Goal: Task Accomplishment & Management: Use online tool/utility

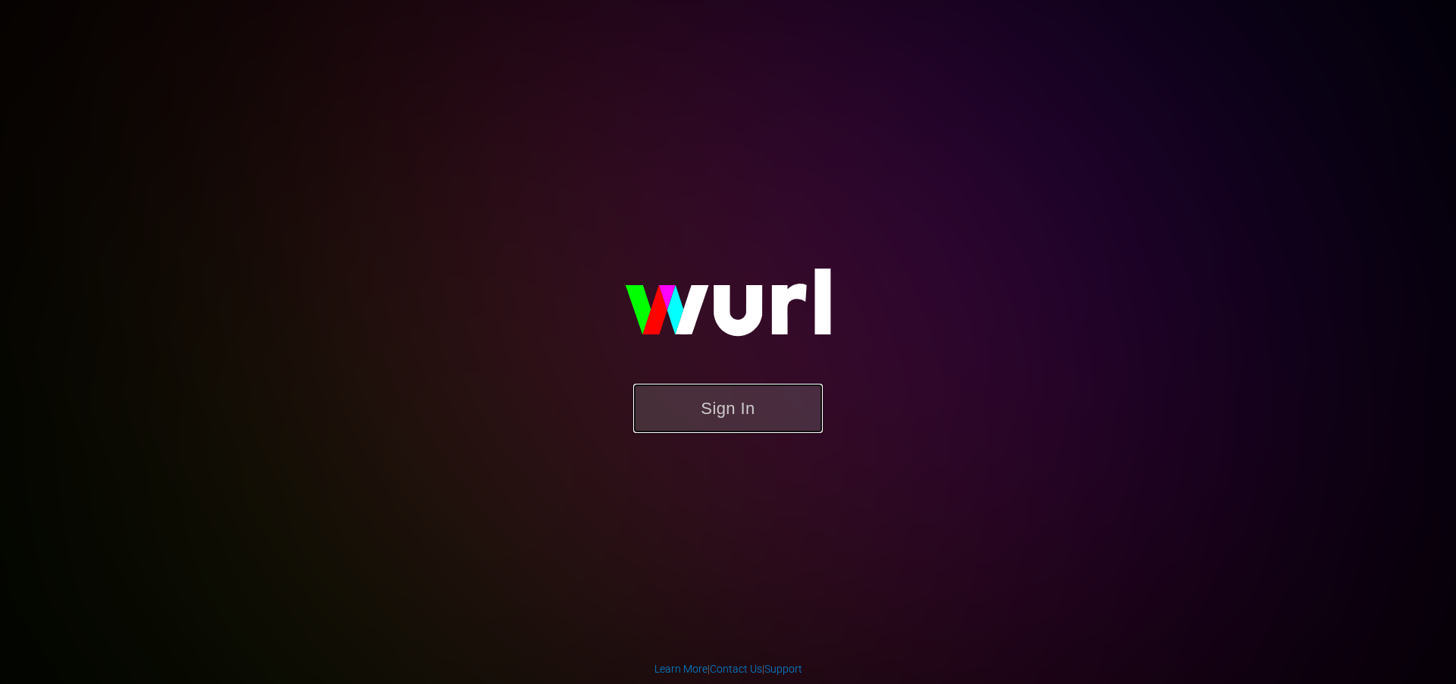
drag, startPoint x: 725, startPoint y: 410, endPoint x: 711, endPoint y: 407, distance: 13.8
click at [725, 410] on button "Sign In" at bounding box center [728, 408] width 190 height 49
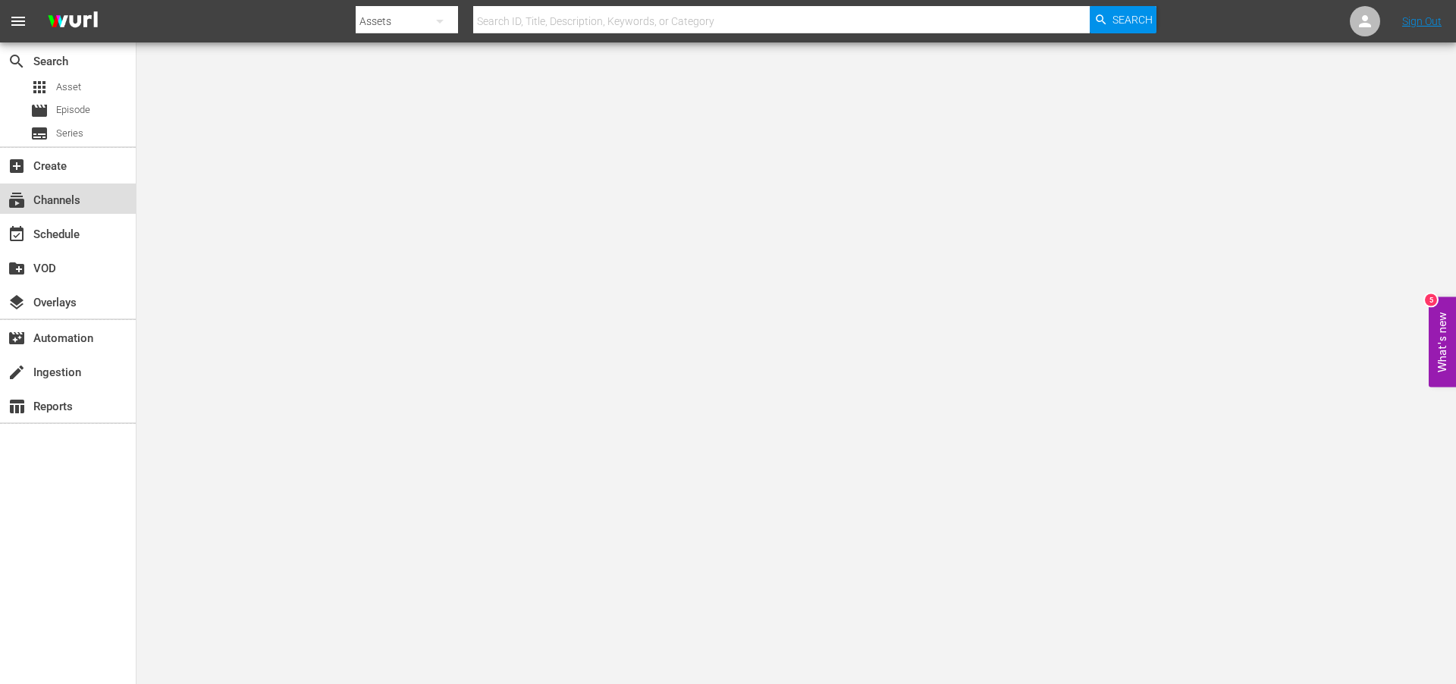
click at [52, 197] on div "subscriptions Channels" at bounding box center [42, 198] width 85 height 14
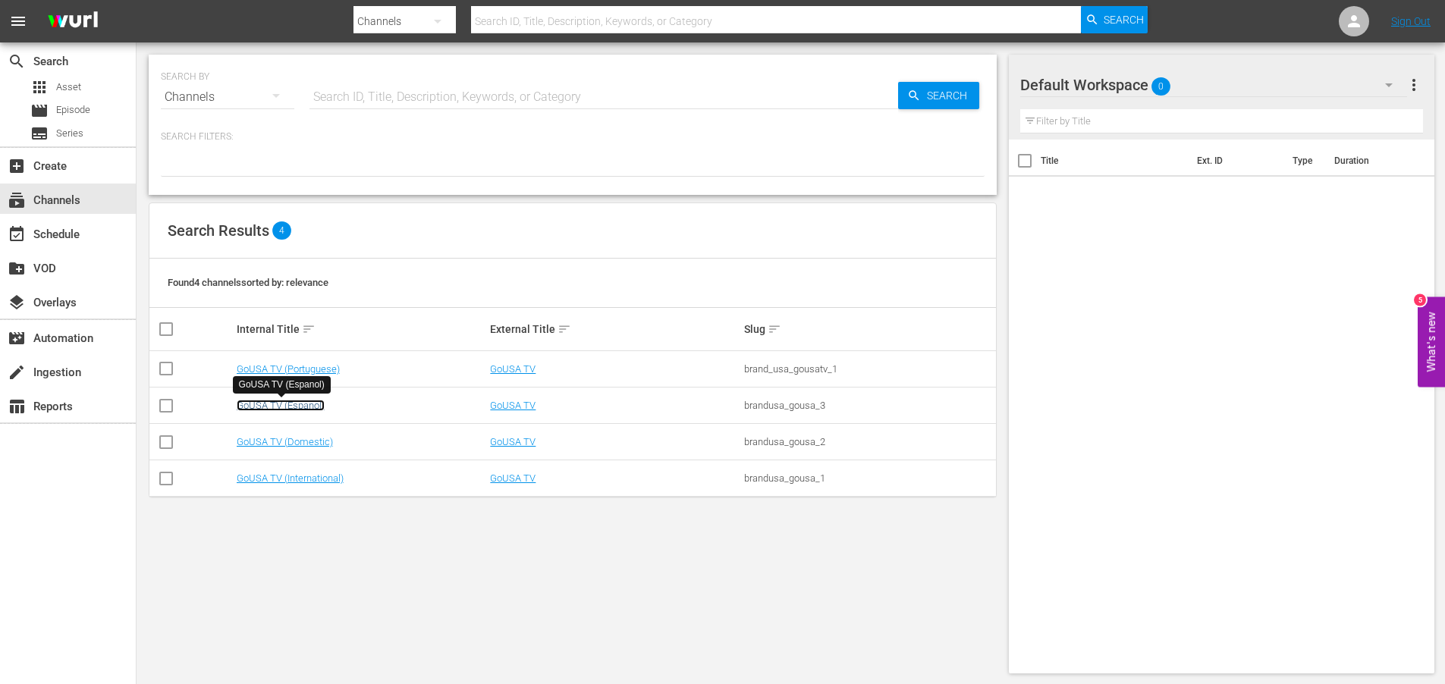
click at [263, 404] on link "GoUSA TV (Espanol)" at bounding box center [281, 405] width 88 height 11
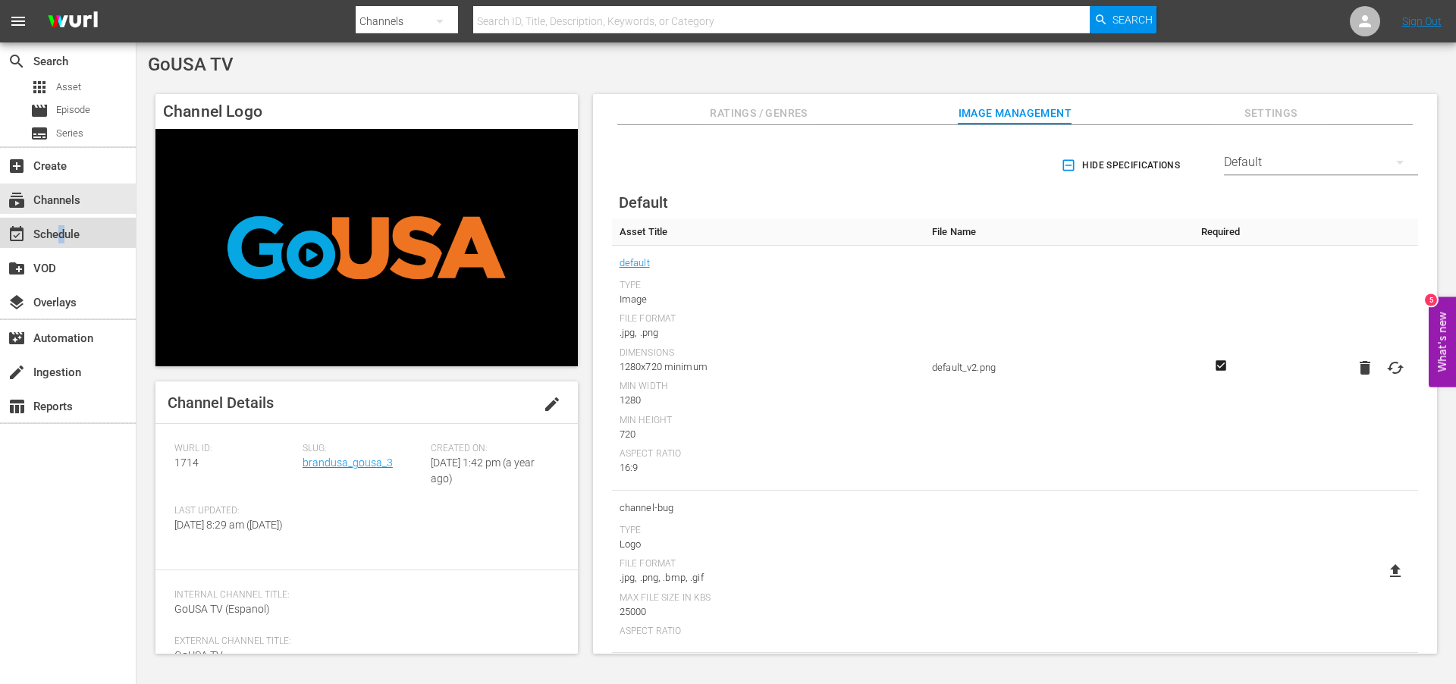
click at [61, 230] on div "event_available Schedule" at bounding box center [42, 232] width 85 height 14
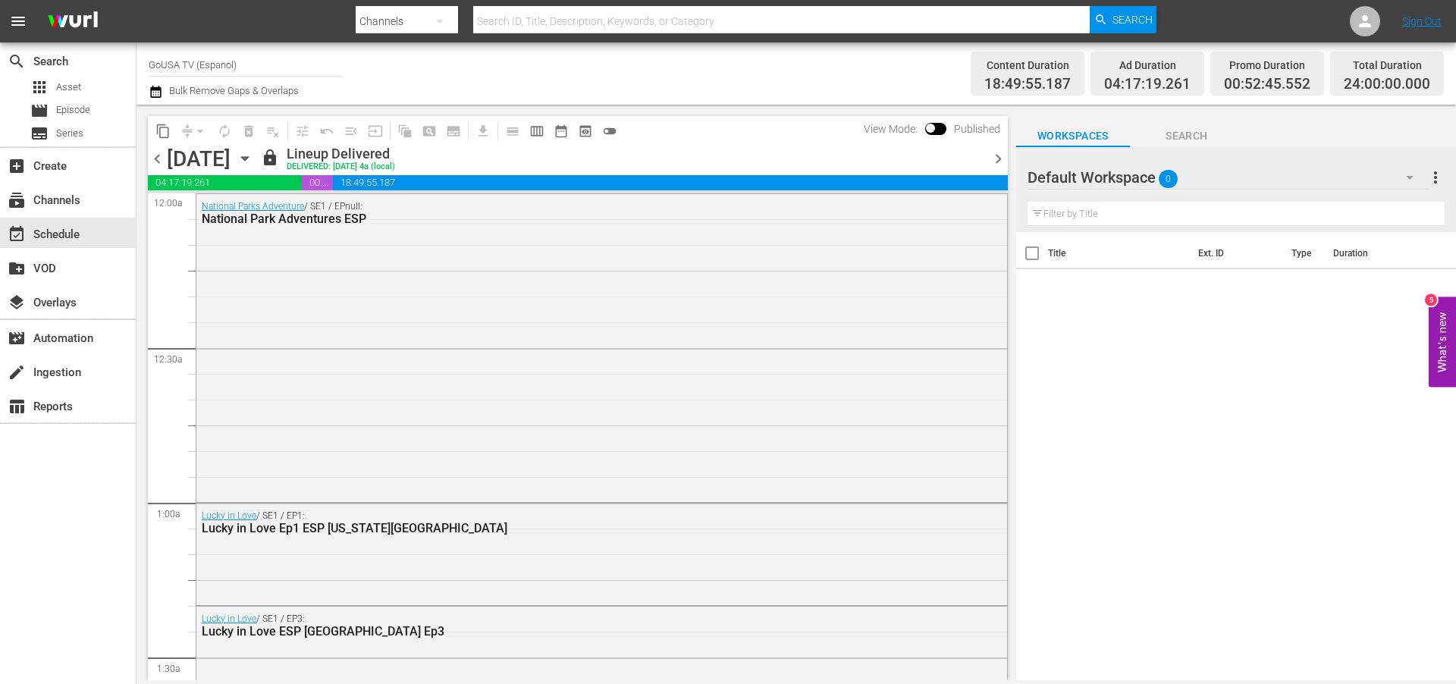
click at [253, 156] on icon "button" at bounding box center [245, 158] width 17 height 17
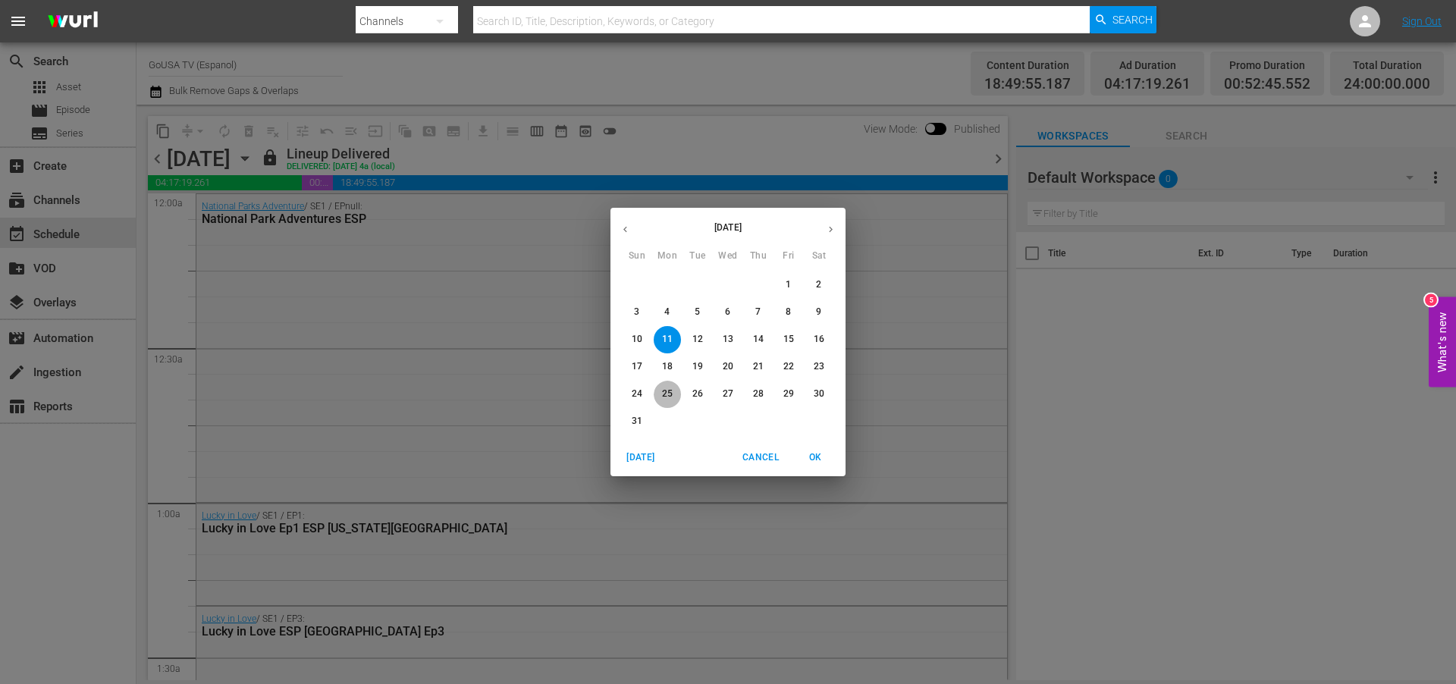
click at [671, 389] on p "25" at bounding box center [667, 394] width 11 height 13
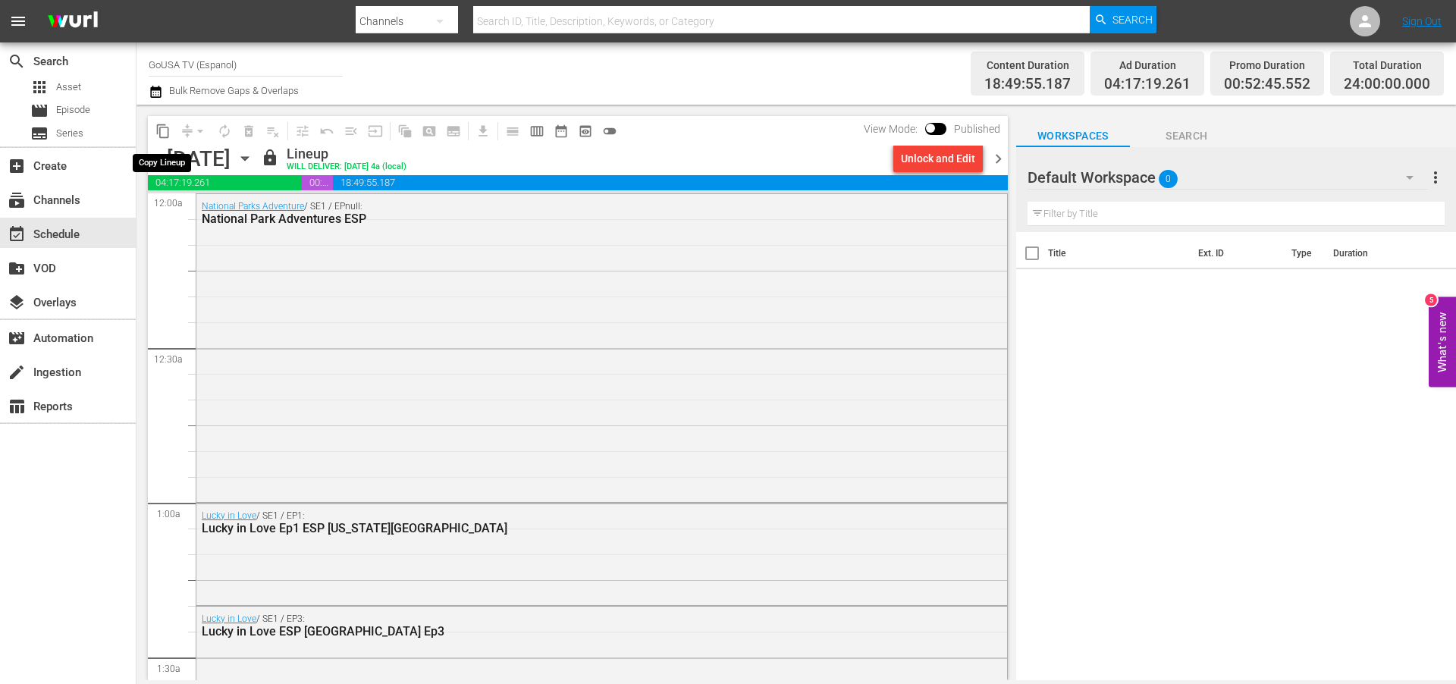
click at [166, 127] on span "content_copy" at bounding box center [162, 131] width 15 height 15
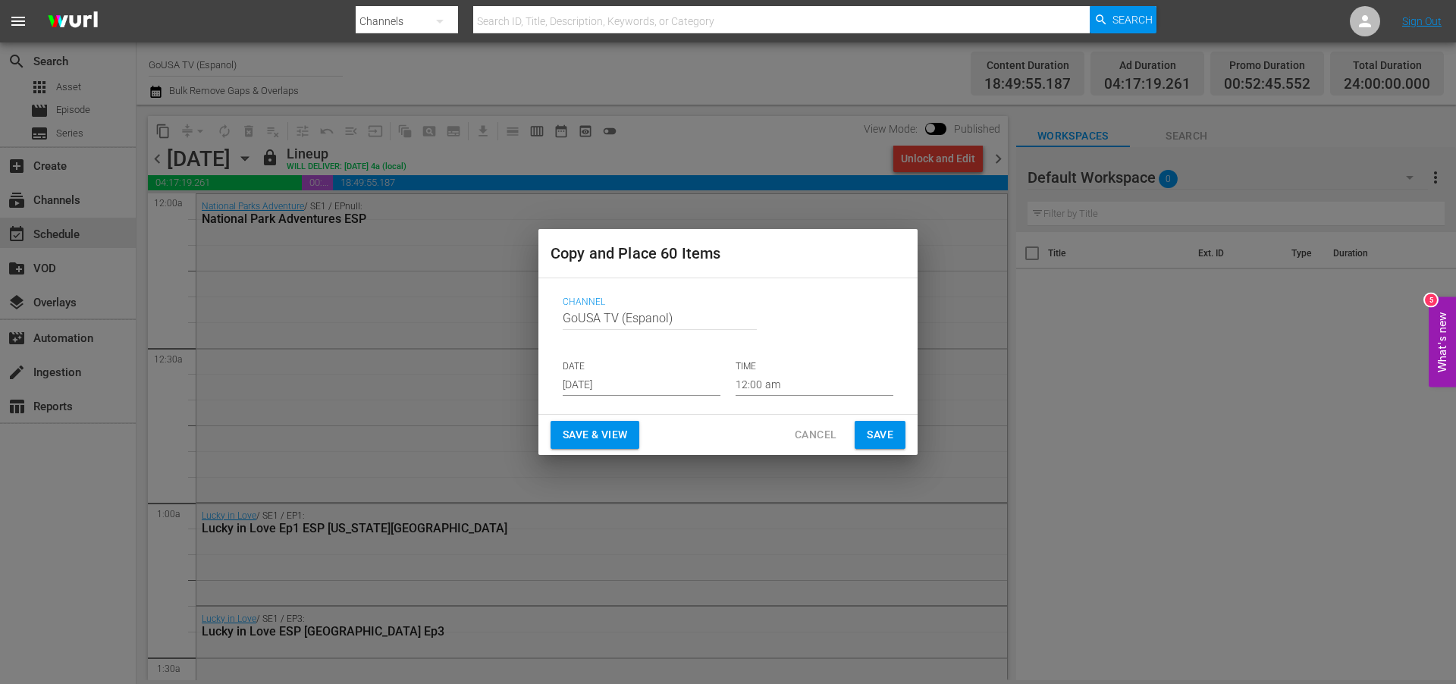
click at [650, 376] on input "[DATE]" at bounding box center [642, 384] width 158 height 23
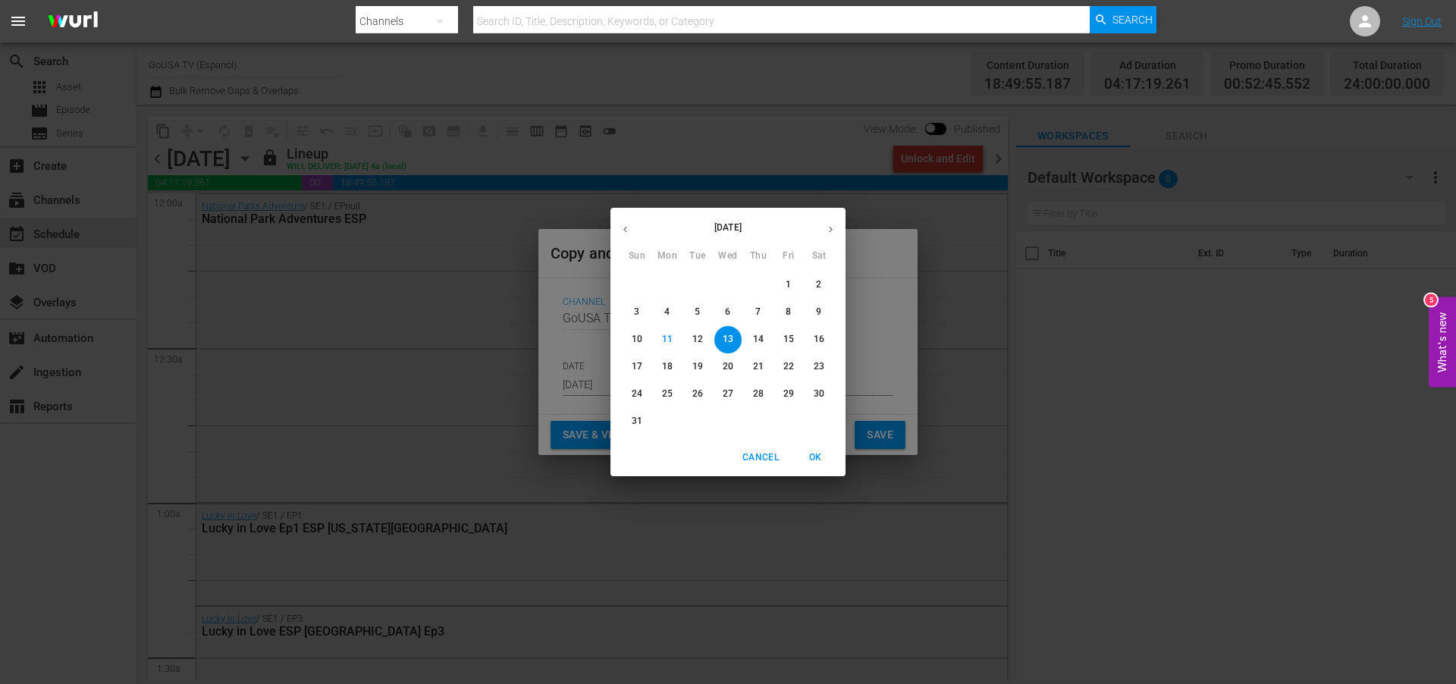
click at [834, 225] on icon "button" at bounding box center [830, 229] width 11 height 11
click at [669, 278] on p "1" at bounding box center [666, 284] width 5 height 13
type input "[DATE]"
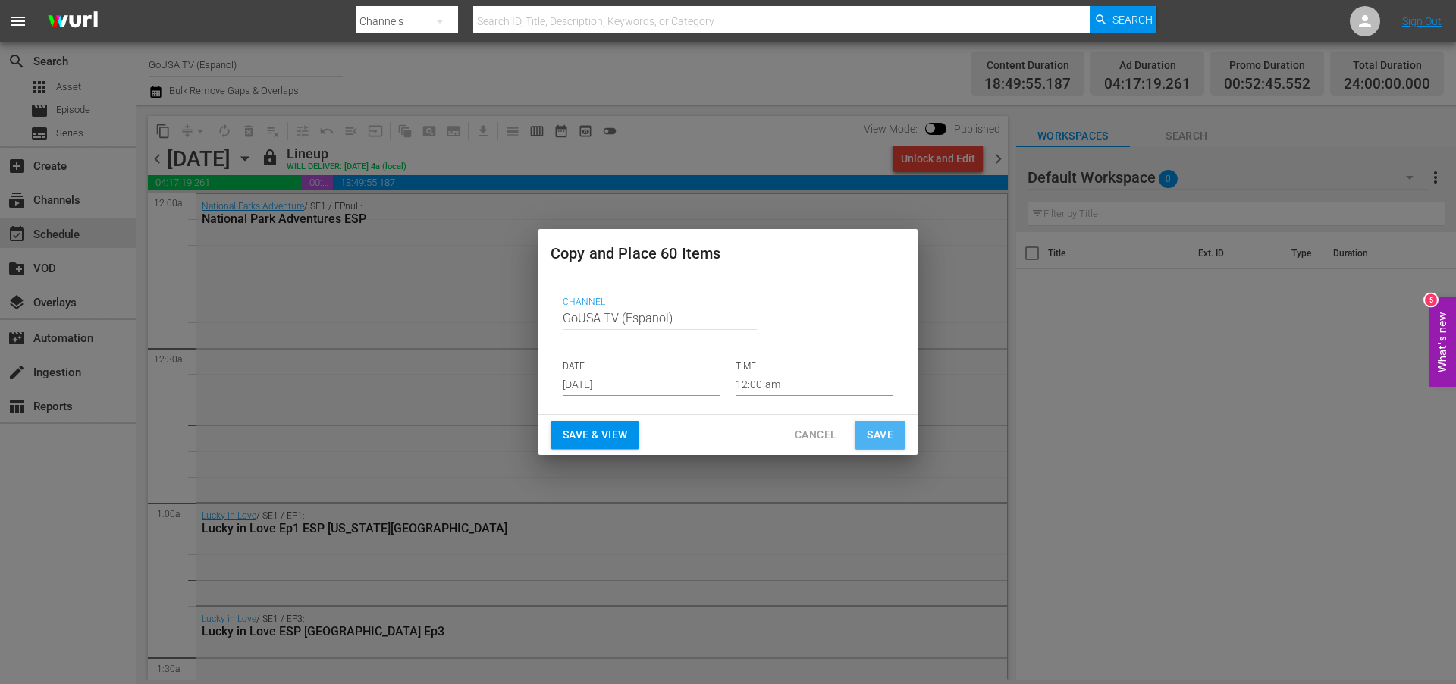
click at [884, 429] on span "Save" at bounding box center [880, 435] width 27 height 19
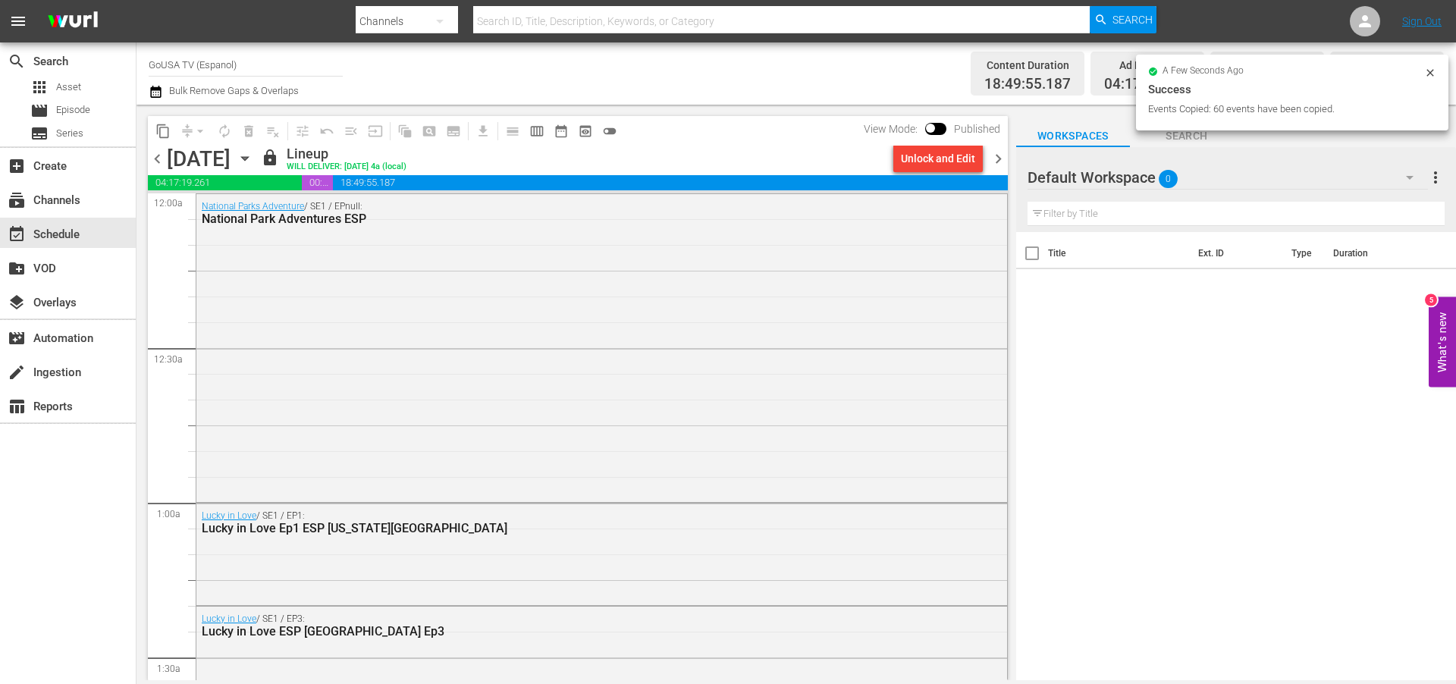
click at [253, 155] on icon "button" at bounding box center [245, 158] width 17 height 17
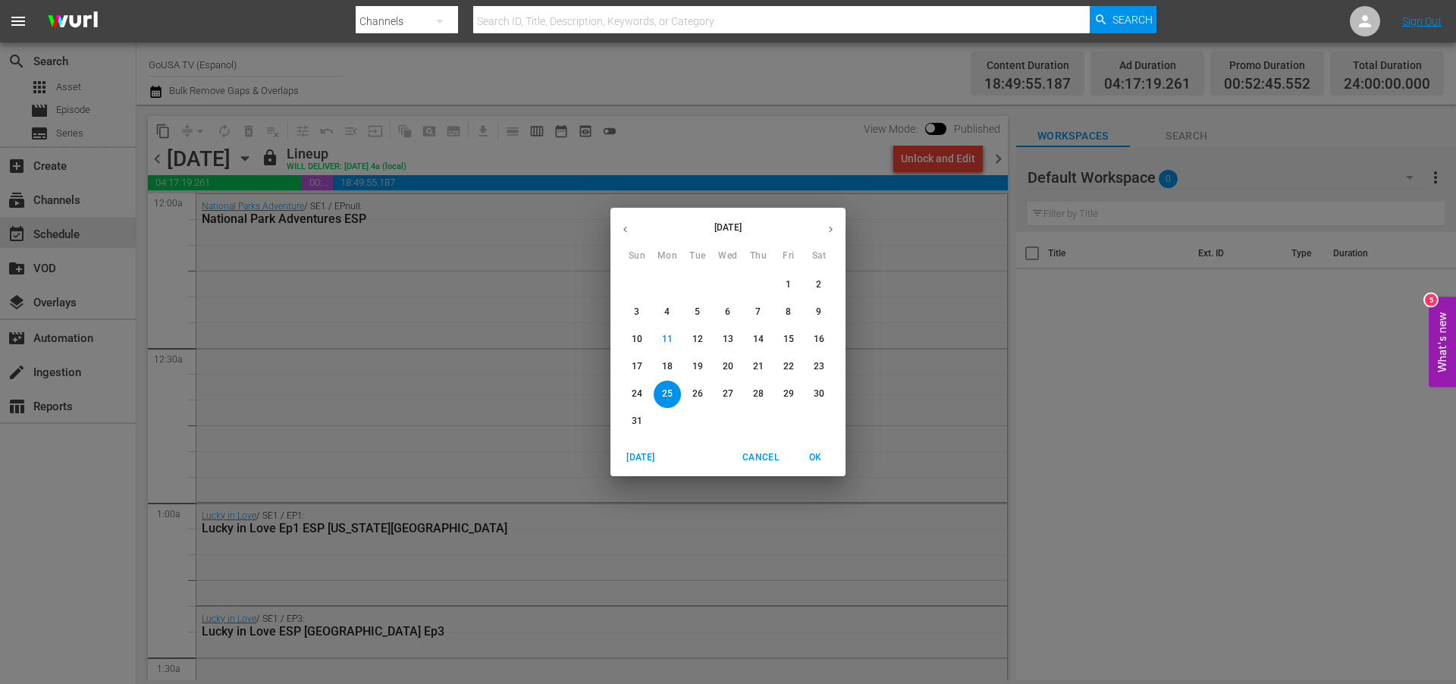
click at [697, 391] on p "26" at bounding box center [698, 394] width 11 height 13
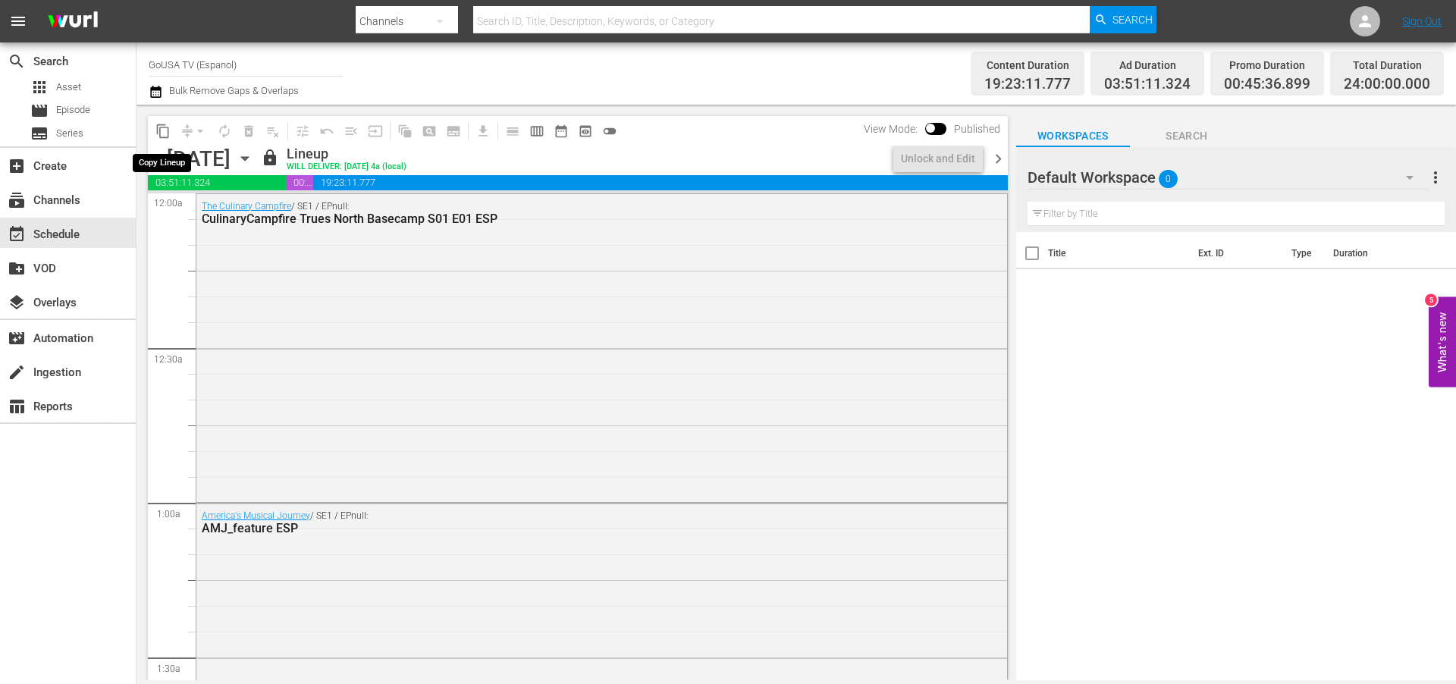
click at [165, 127] on span "content_copy" at bounding box center [162, 131] width 15 height 15
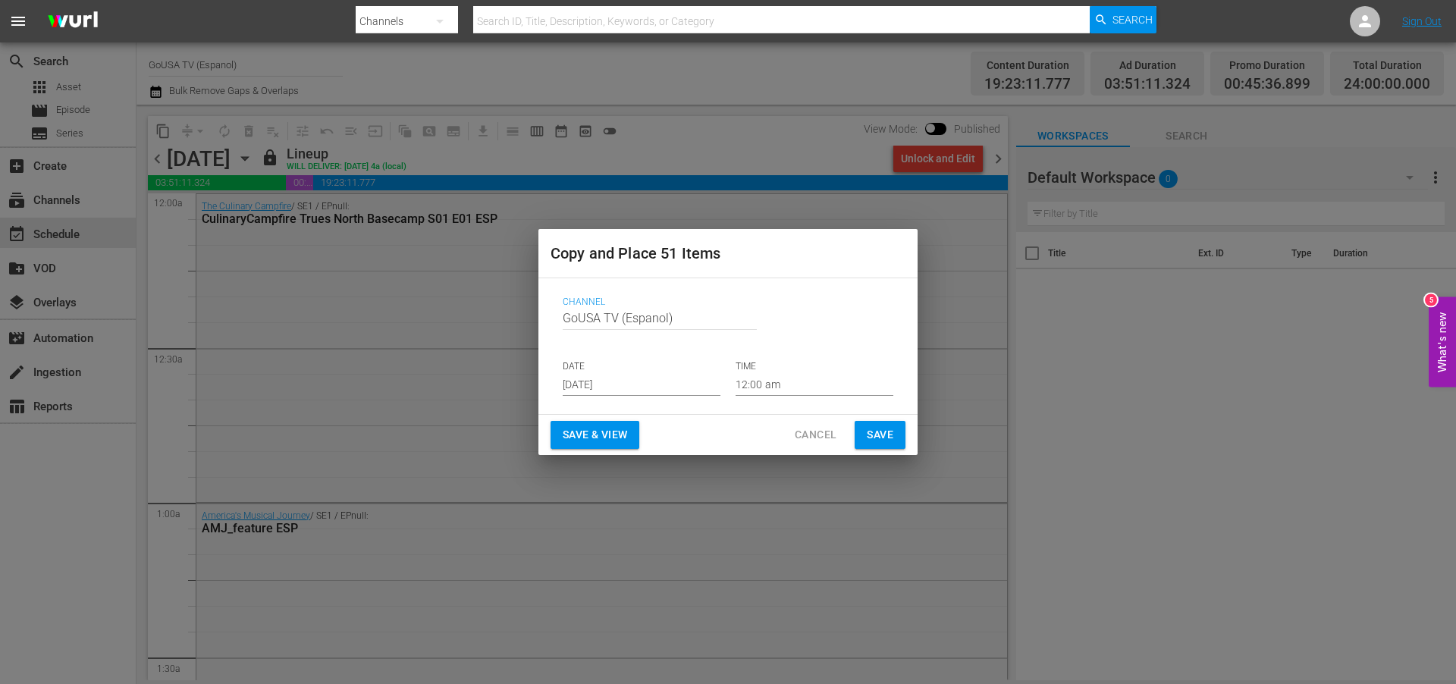
click at [645, 385] on input "[DATE]" at bounding box center [642, 384] width 158 height 23
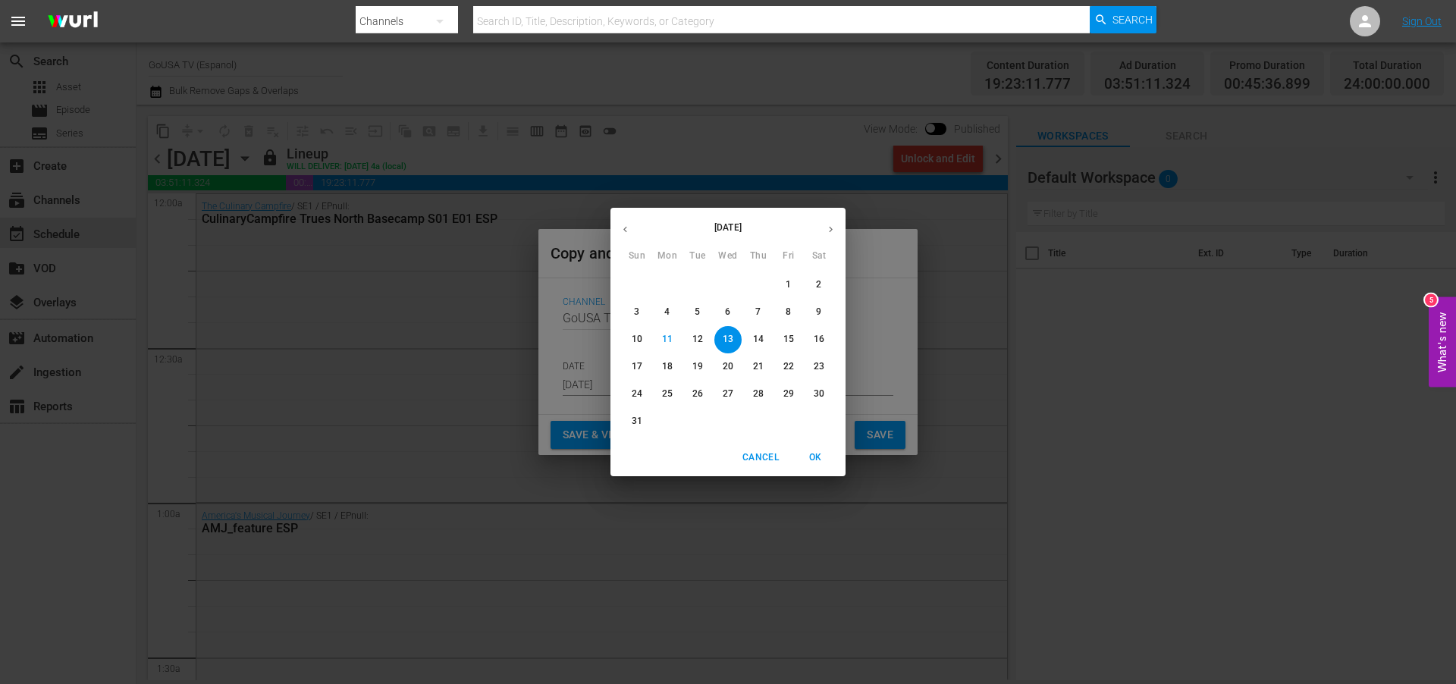
click at [832, 231] on icon "button" at bounding box center [830, 229] width 11 height 11
click at [698, 279] on p "2" at bounding box center [697, 284] width 5 height 13
type input "[DATE]"
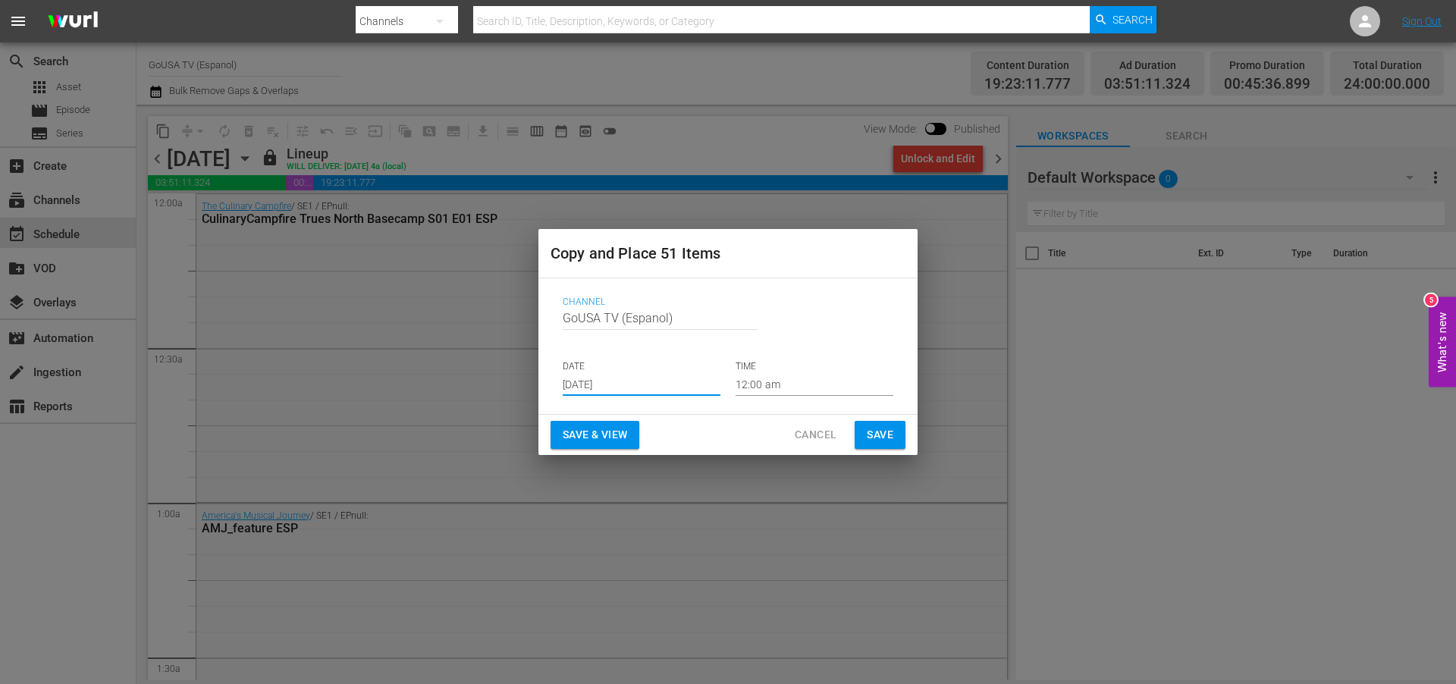
click at [878, 435] on span "Save" at bounding box center [880, 435] width 27 height 19
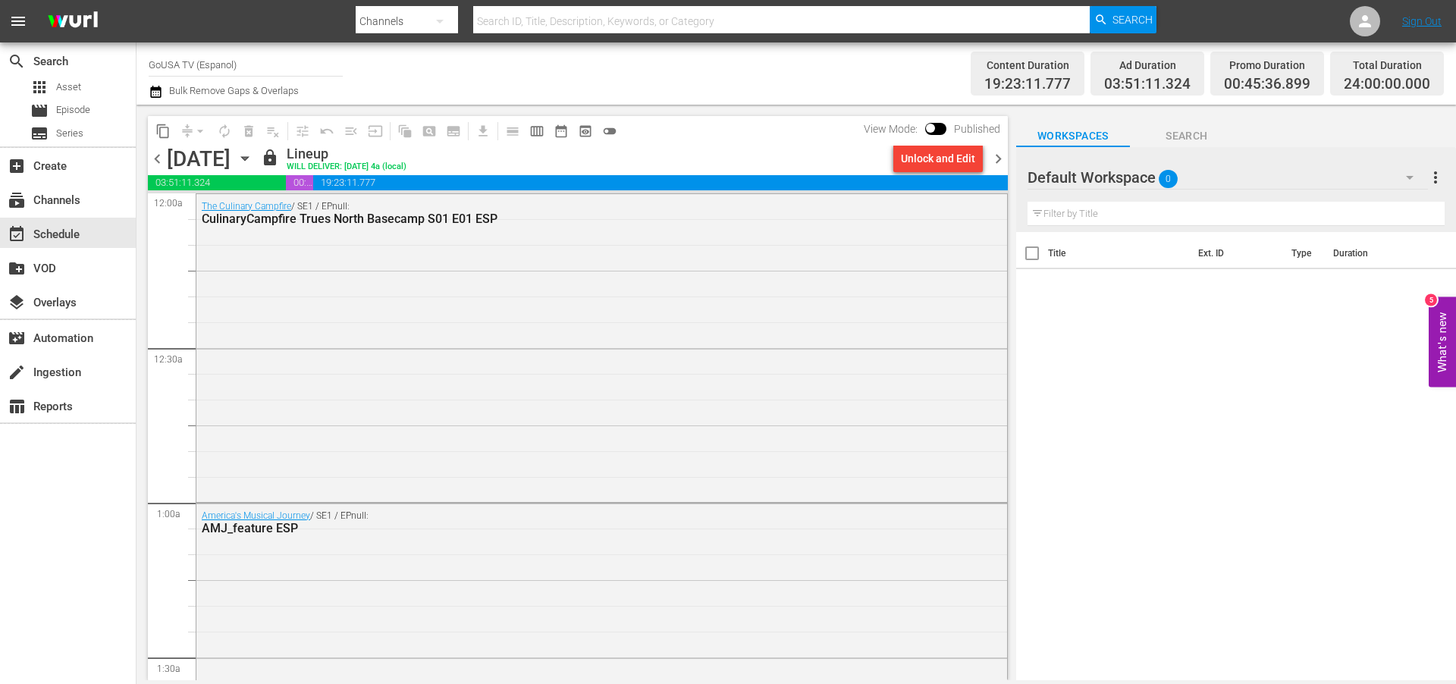
click at [253, 155] on icon "button" at bounding box center [245, 158] width 17 height 17
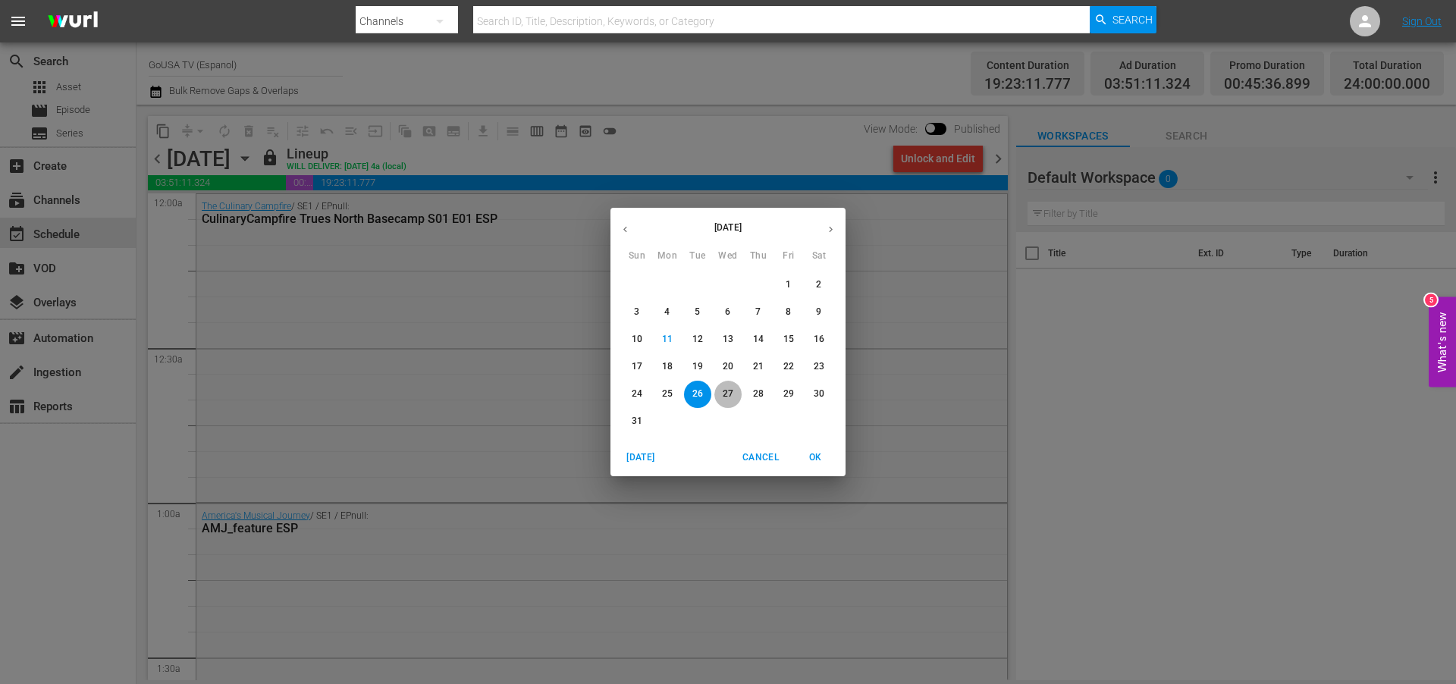
click at [727, 391] on p "27" at bounding box center [728, 394] width 11 height 13
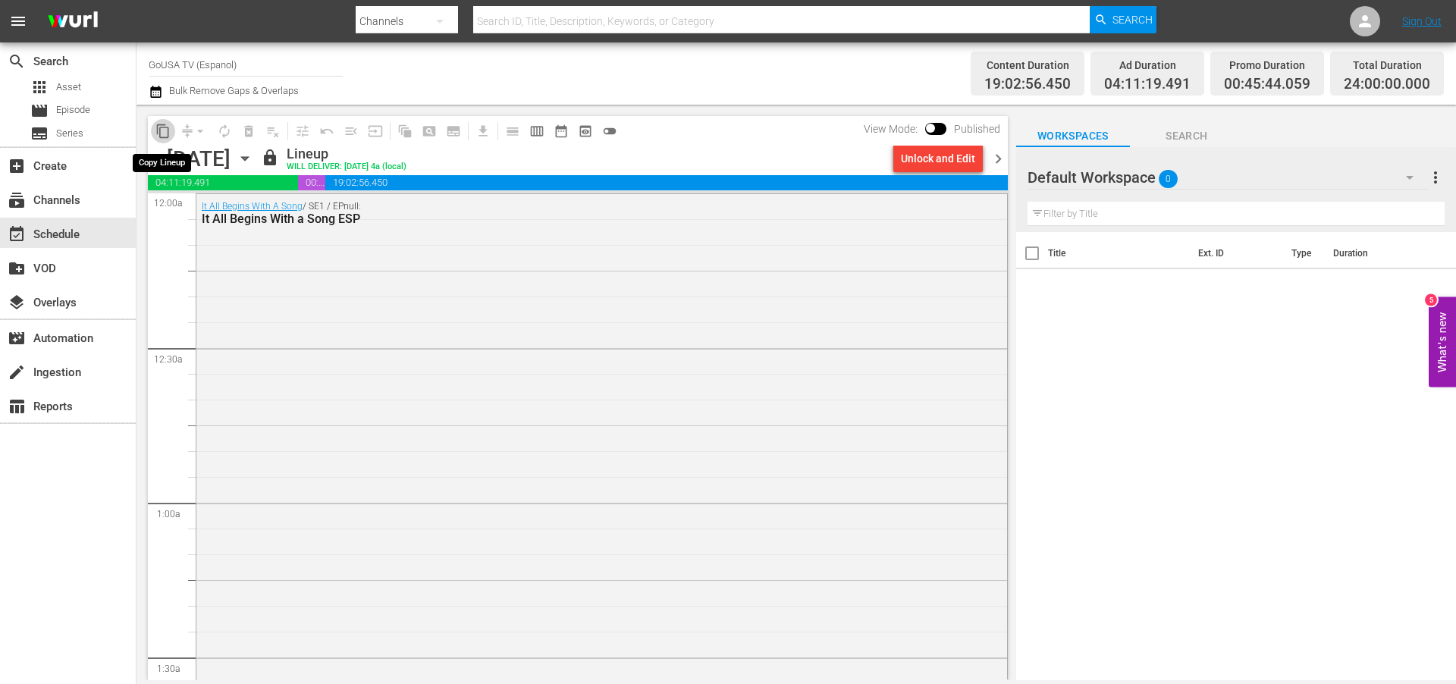
click at [164, 126] on span "content_copy" at bounding box center [162, 131] width 15 height 15
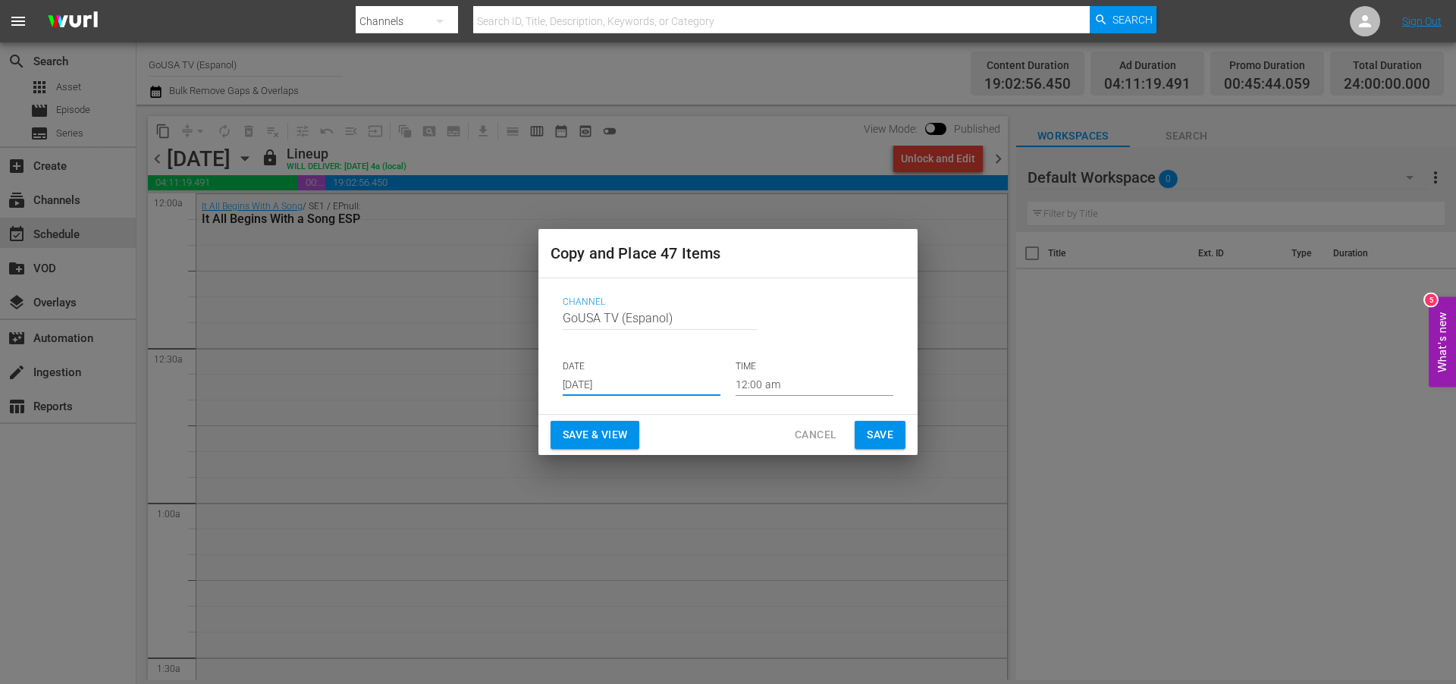
click at [645, 379] on input "[DATE]" at bounding box center [642, 384] width 158 height 23
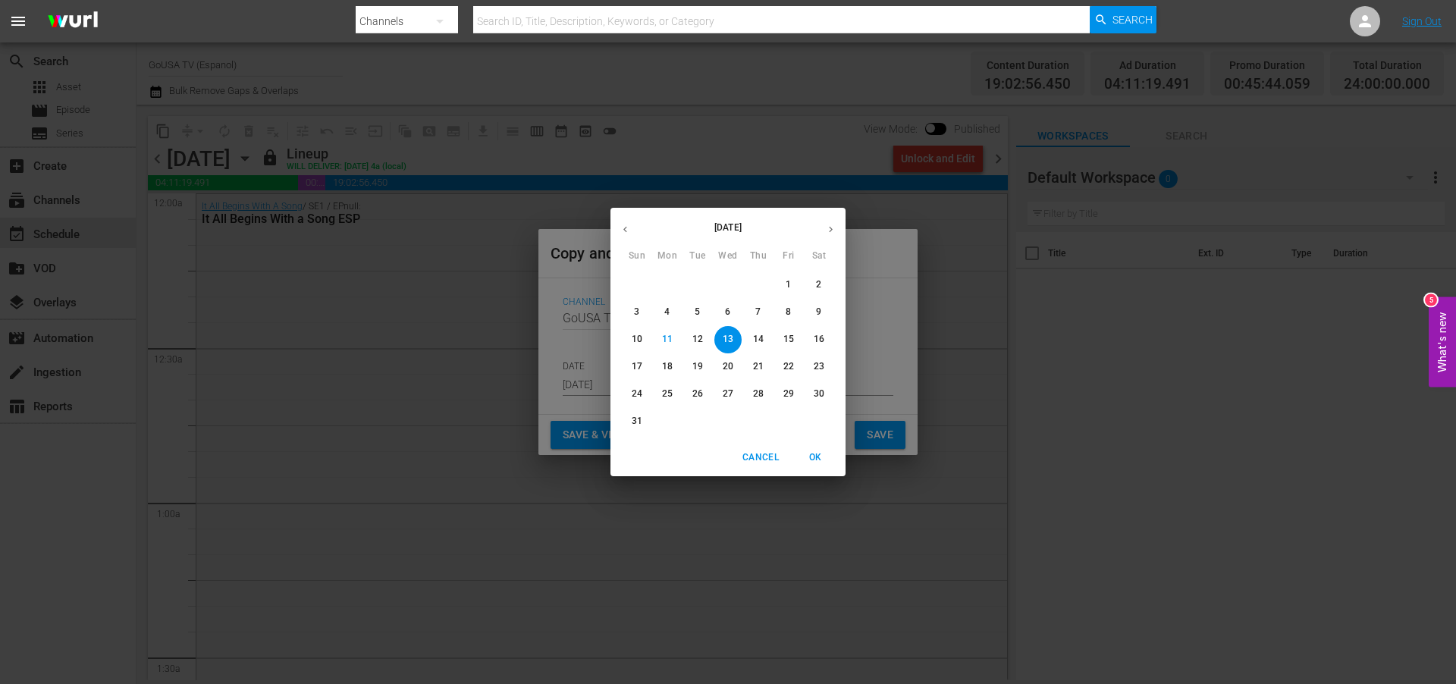
click at [833, 225] on icon "button" at bounding box center [830, 229] width 11 height 11
click at [730, 283] on p "3" at bounding box center [727, 284] width 5 height 13
type input "[DATE]"
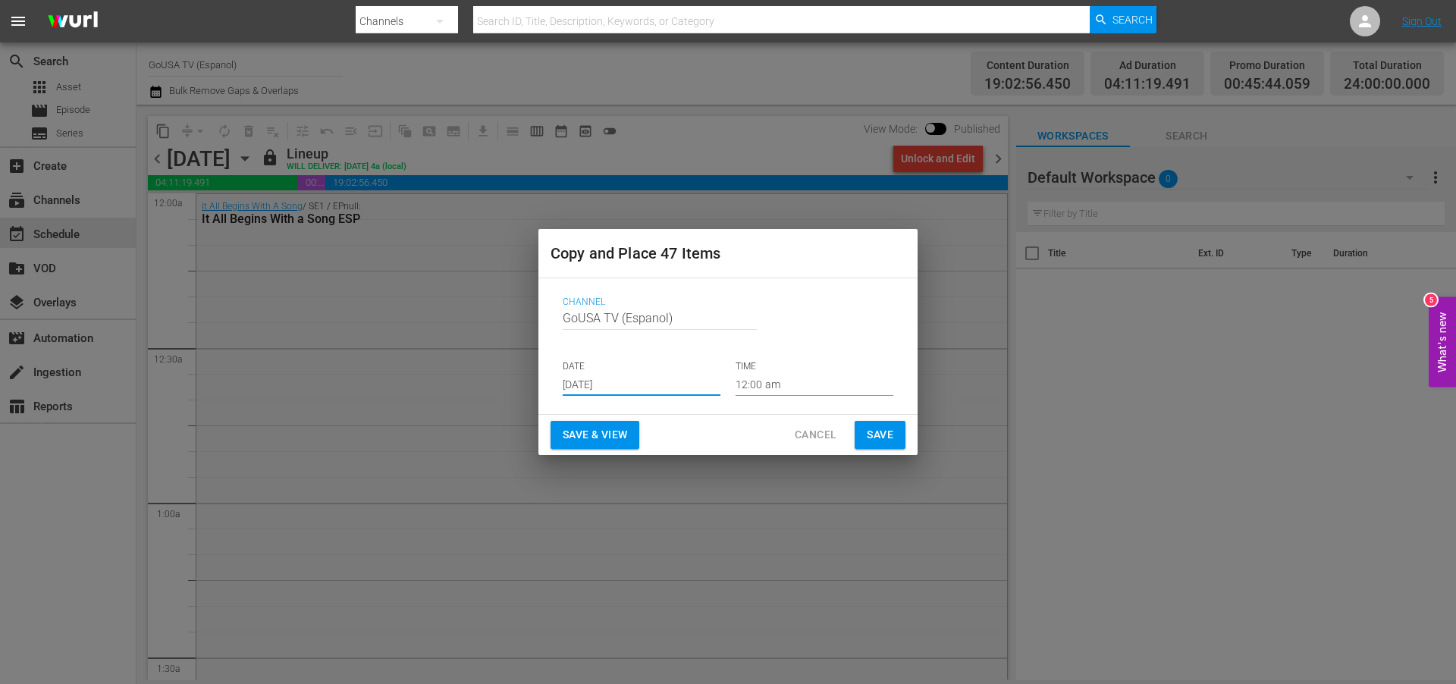
click at [881, 436] on span "Save" at bounding box center [880, 435] width 27 height 19
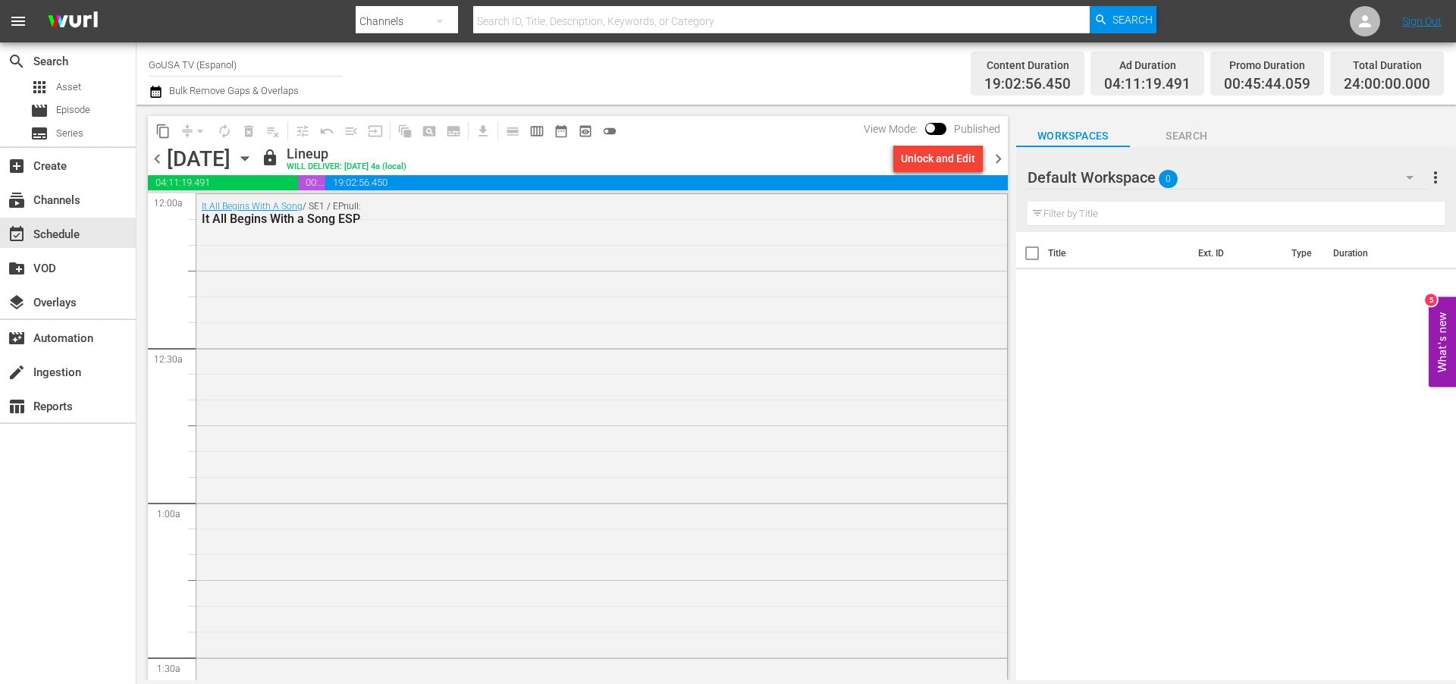
click at [253, 155] on icon "button" at bounding box center [245, 158] width 17 height 17
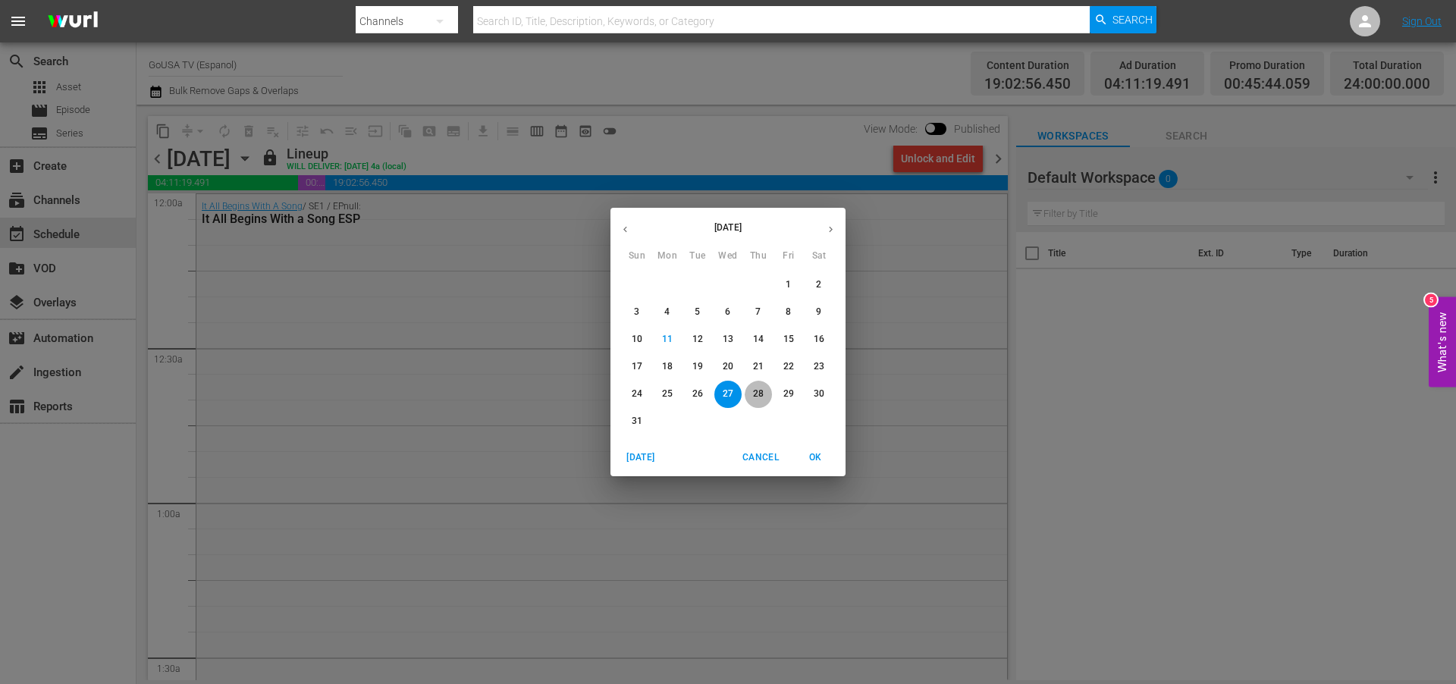
click at [757, 390] on p "28" at bounding box center [758, 394] width 11 height 13
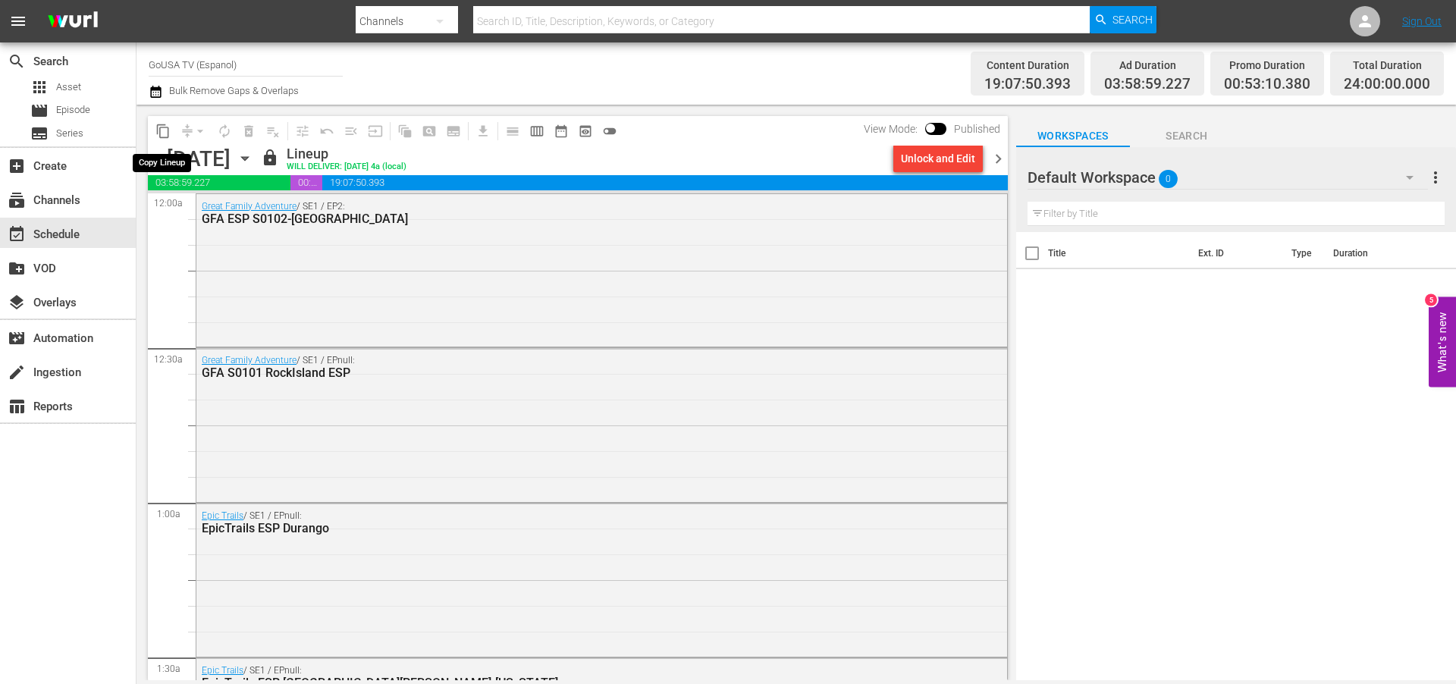
click at [162, 125] on span "content_copy" at bounding box center [162, 131] width 15 height 15
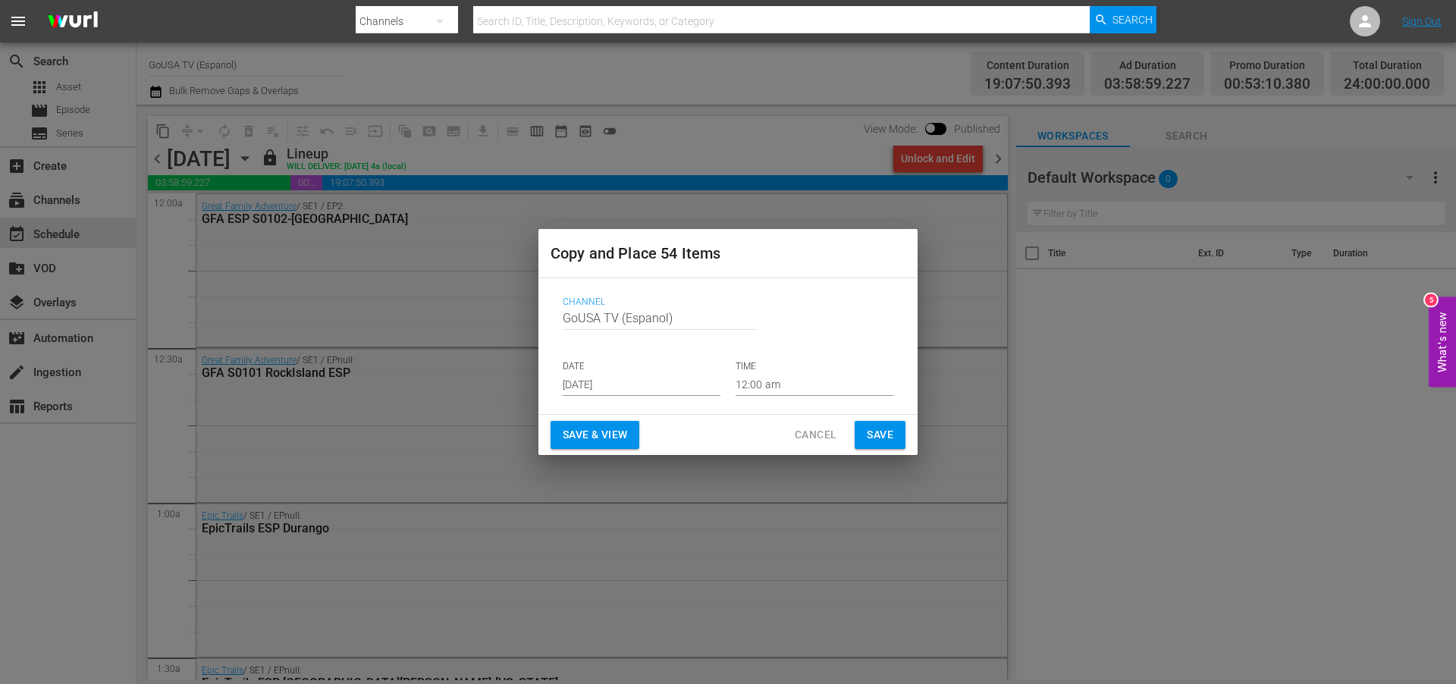
click at [636, 382] on input "[DATE]" at bounding box center [642, 384] width 158 height 23
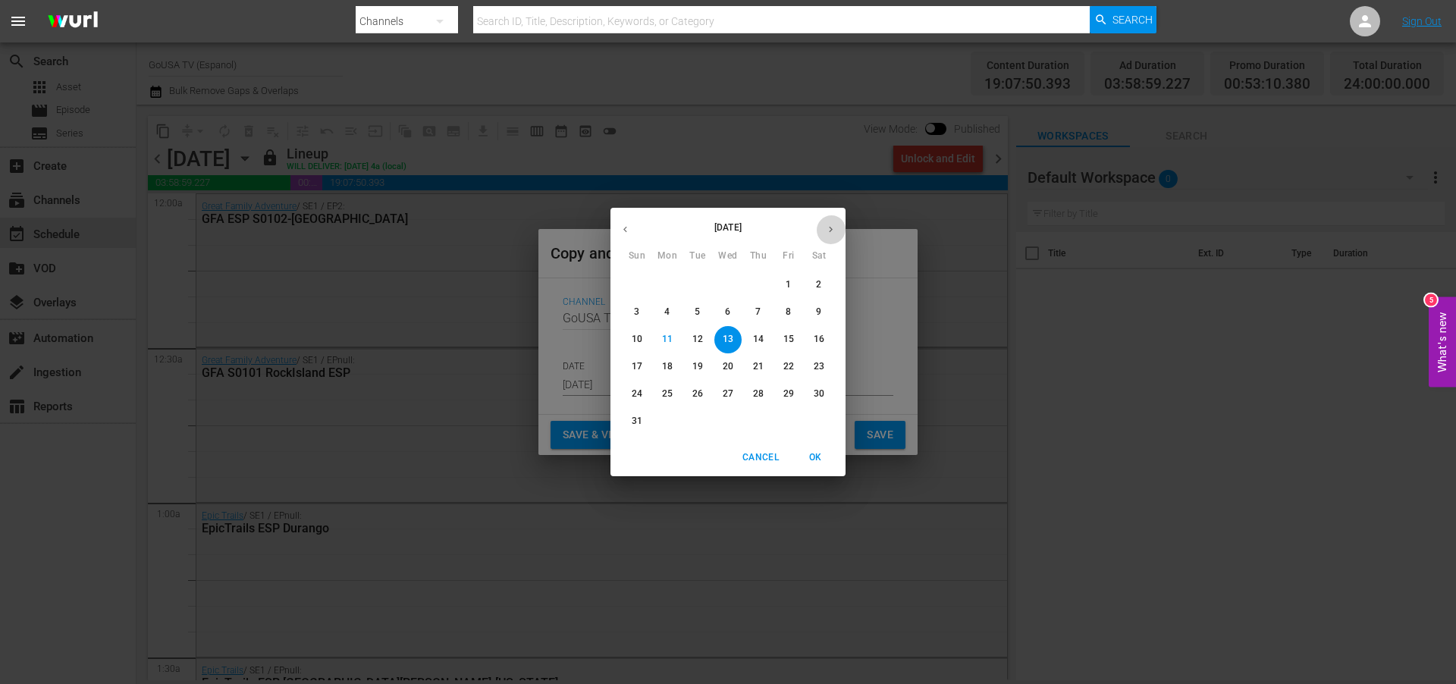
click at [829, 230] on icon "button" at bounding box center [830, 229] width 11 height 11
click at [762, 278] on span "4" at bounding box center [758, 284] width 27 height 13
type input "[DATE]"
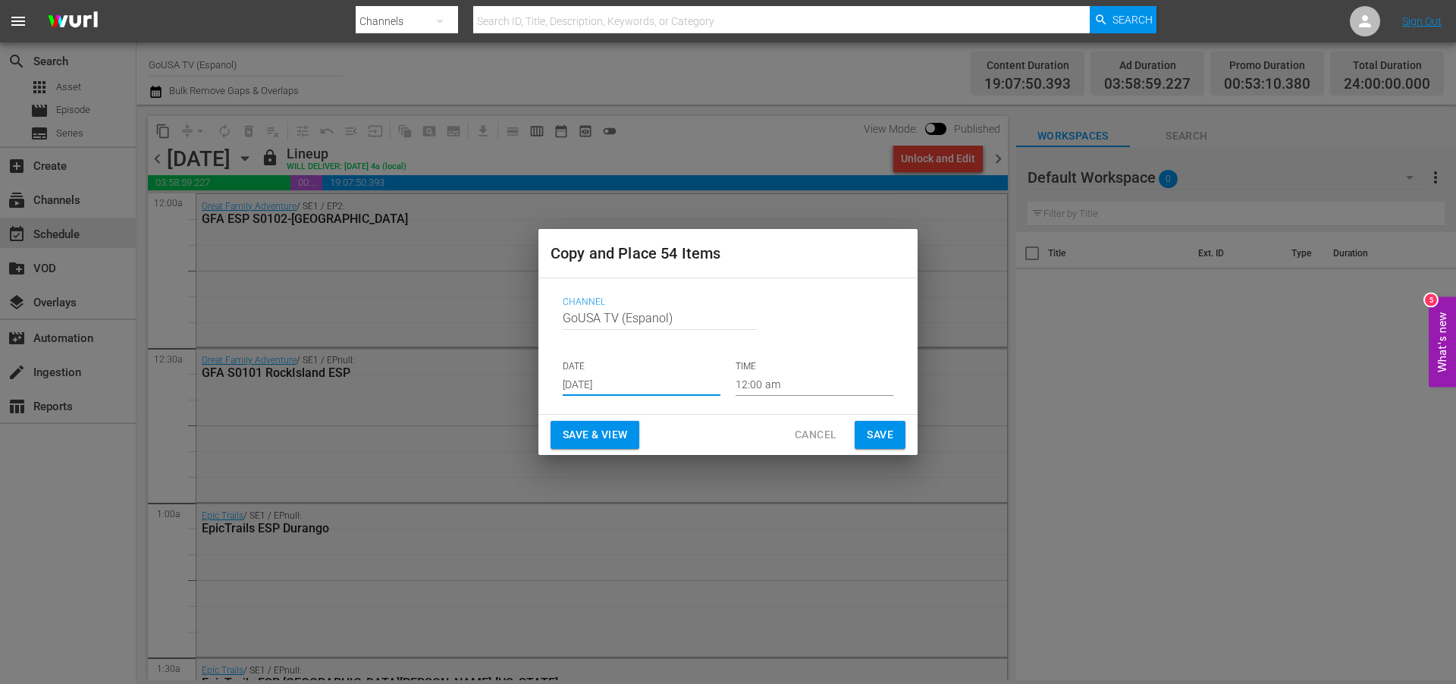
click at [879, 433] on span "Save" at bounding box center [880, 435] width 27 height 19
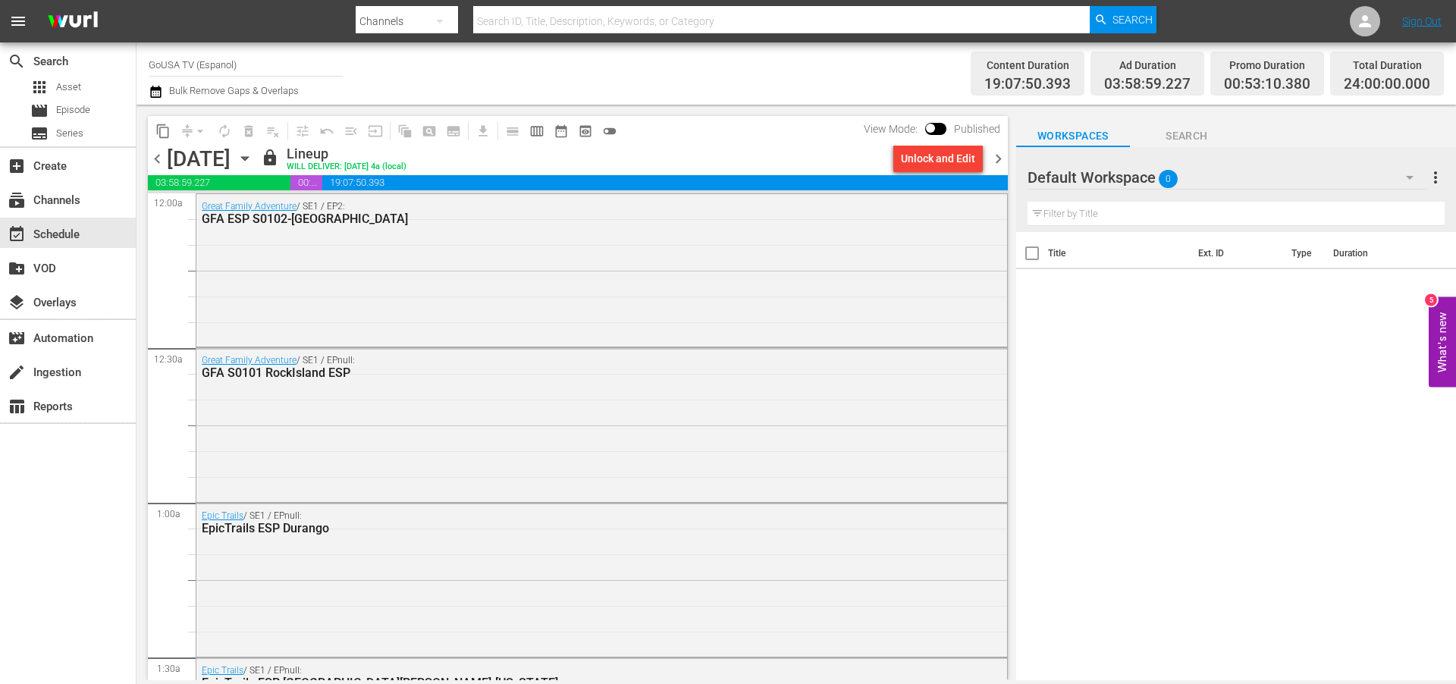
click at [253, 155] on icon "button" at bounding box center [245, 158] width 17 height 17
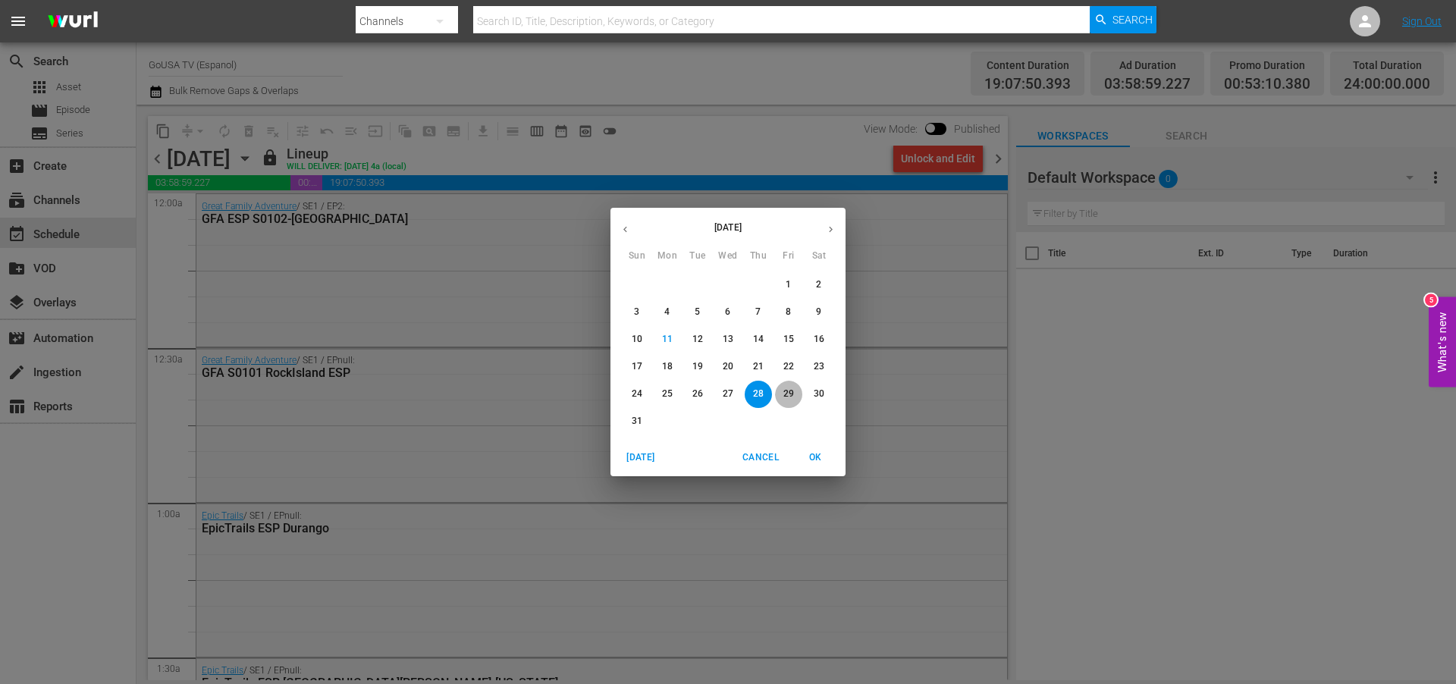
click at [790, 389] on p "29" at bounding box center [789, 394] width 11 height 13
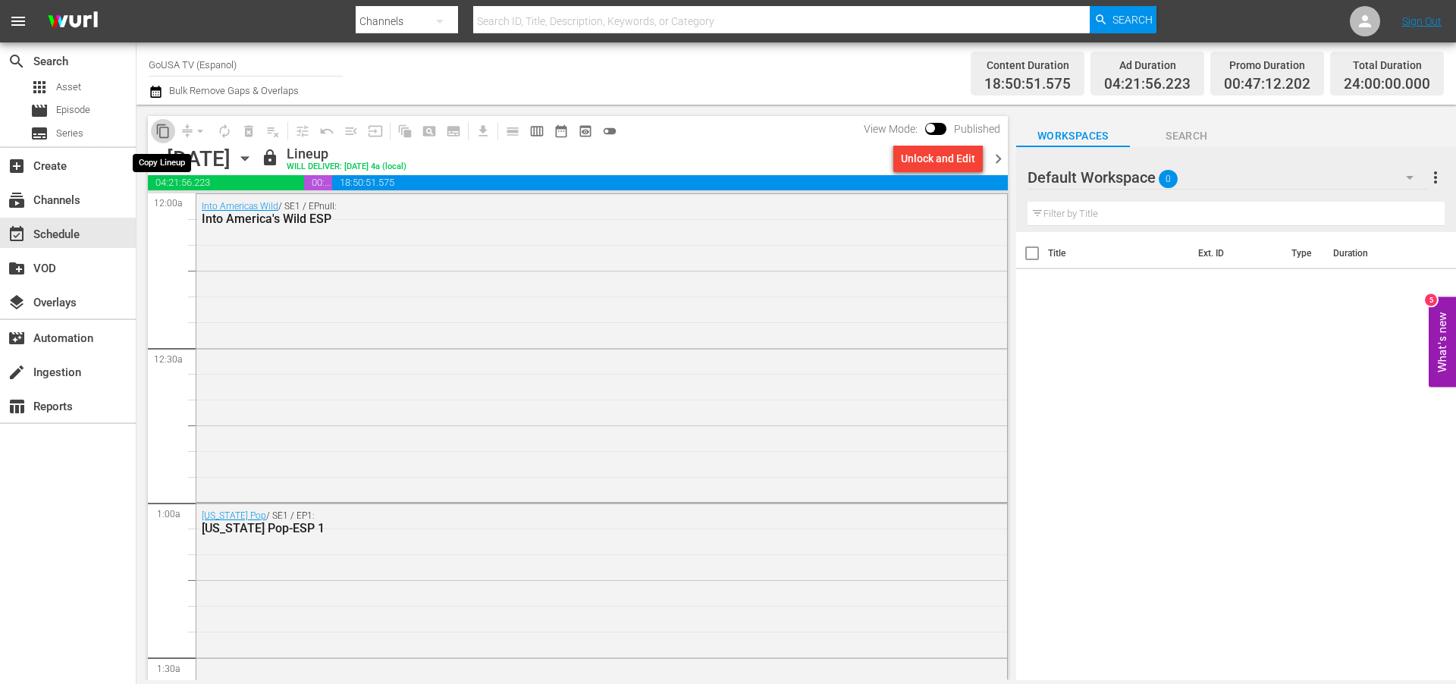
click at [164, 129] on span "content_copy" at bounding box center [162, 131] width 15 height 15
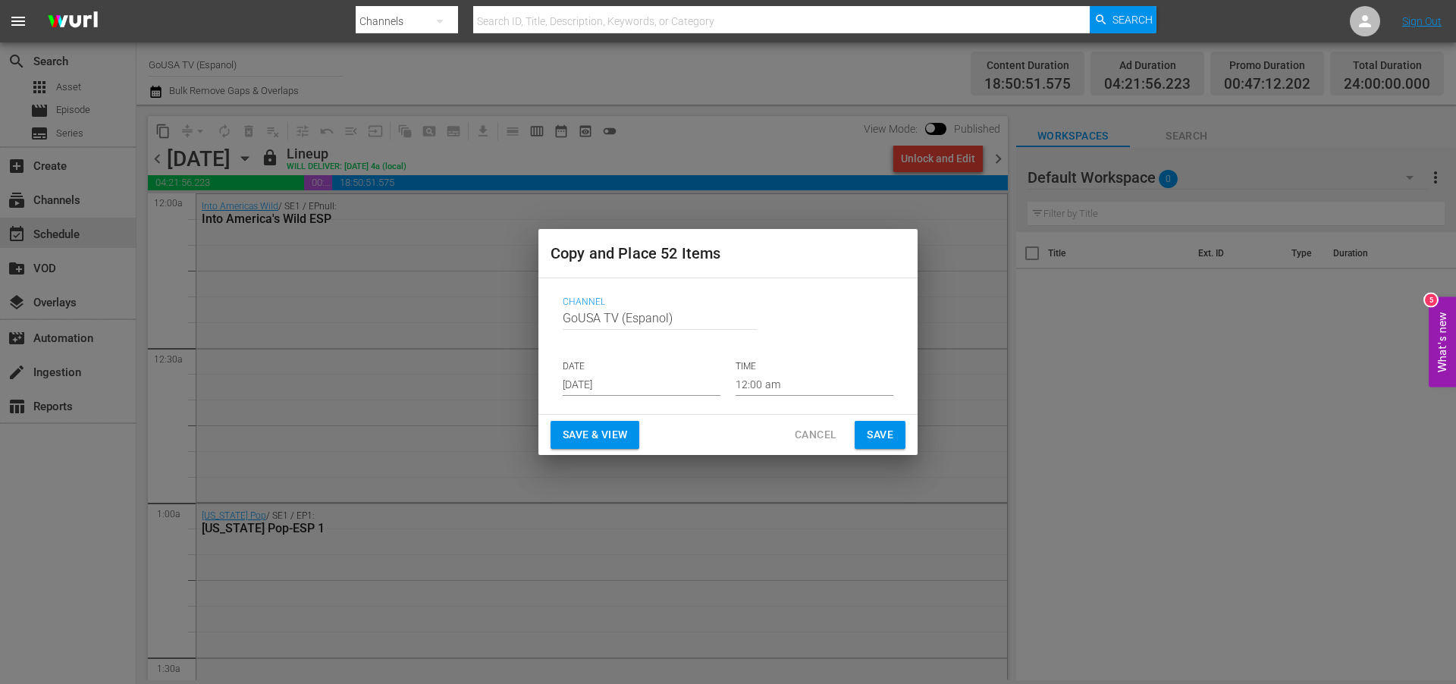
click at [646, 385] on input "[DATE]" at bounding box center [642, 384] width 158 height 23
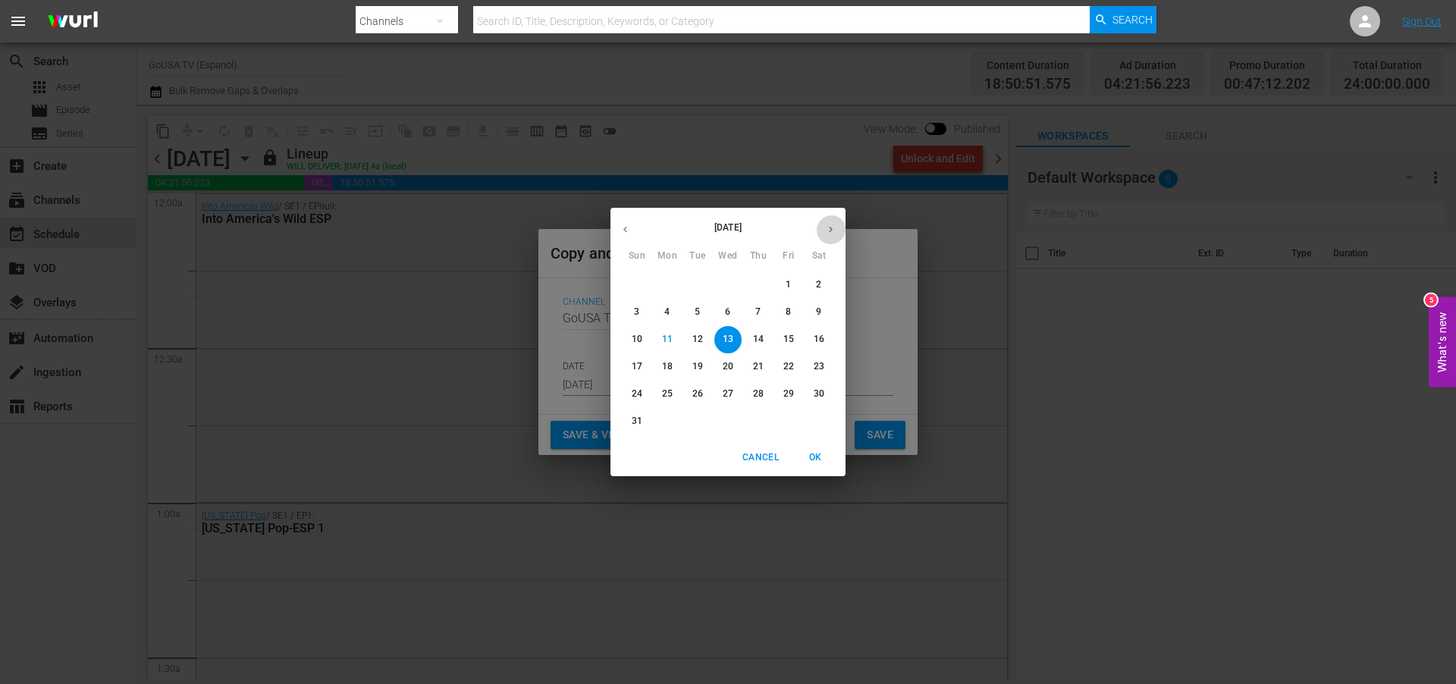
click at [830, 230] on icon "button" at bounding box center [830, 229] width 11 height 11
click at [787, 280] on p "5" at bounding box center [788, 284] width 5 height 13
type input "[DATE]"
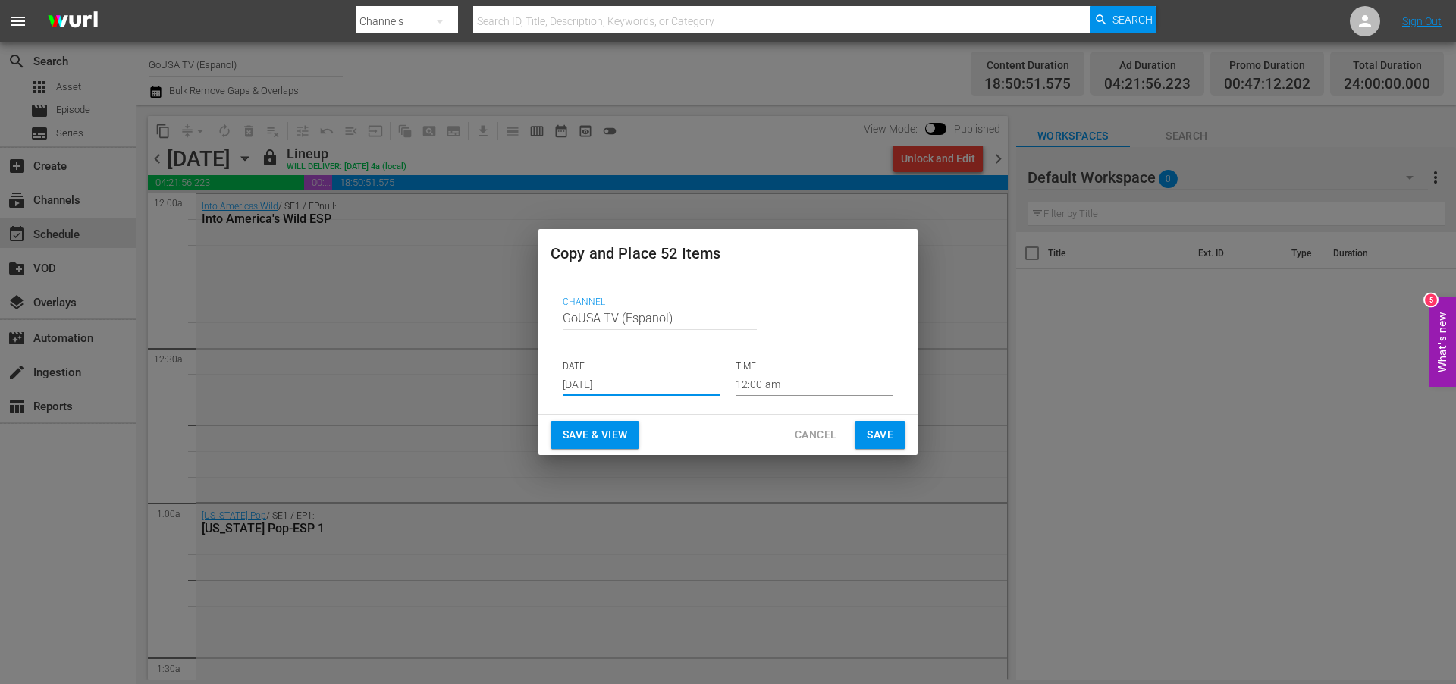
click at [881, 435] on span "Save" at bounding box center [880, 435] width 27 height 19
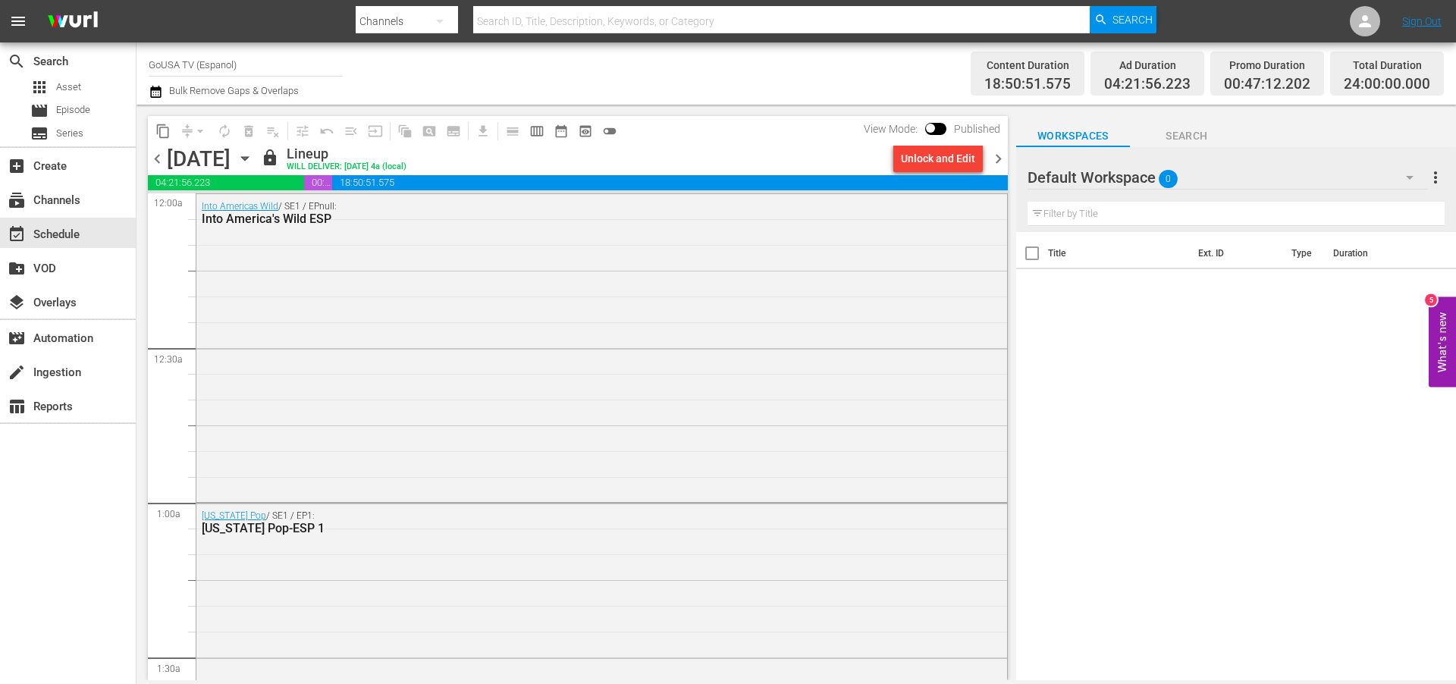
click at [253, 154] on icon "button" at bounding box center [245, 158] width 17 height 17
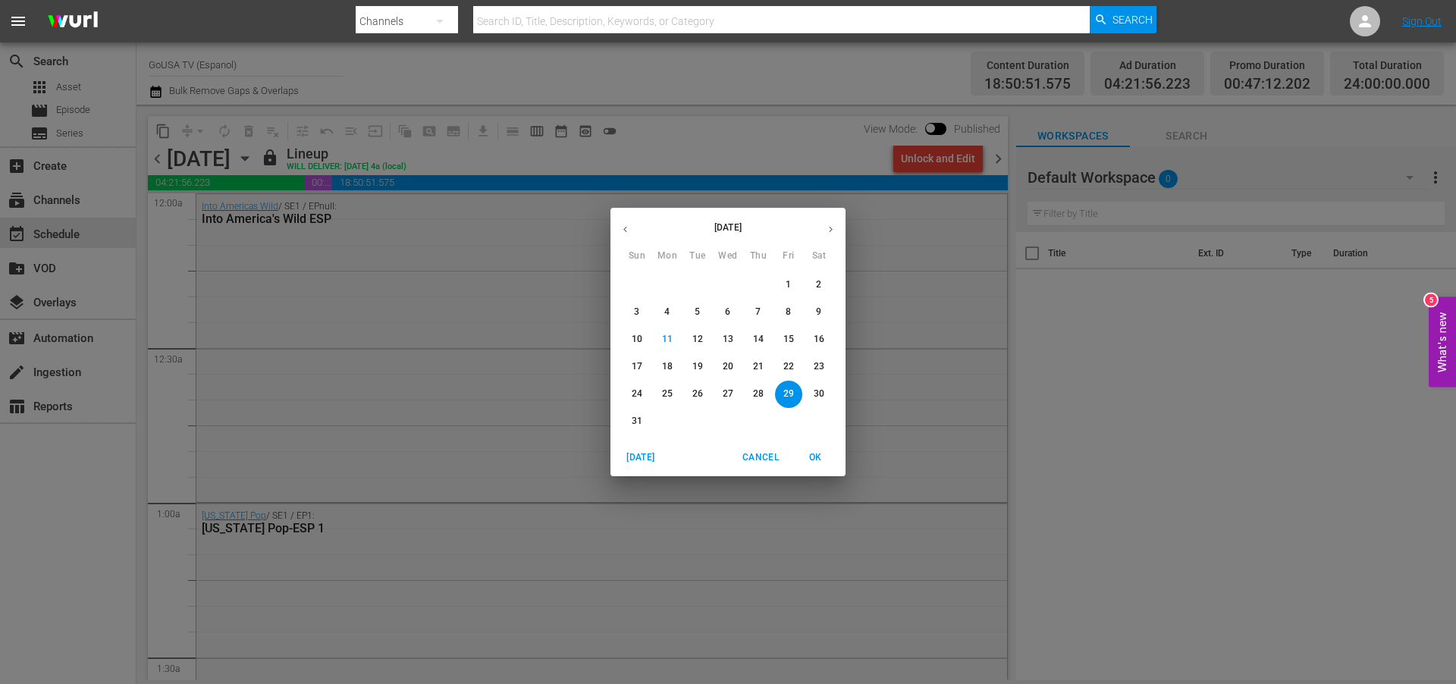
click at [818, 389] on p "30" at bounding box center [819, 394] width 11 height 13
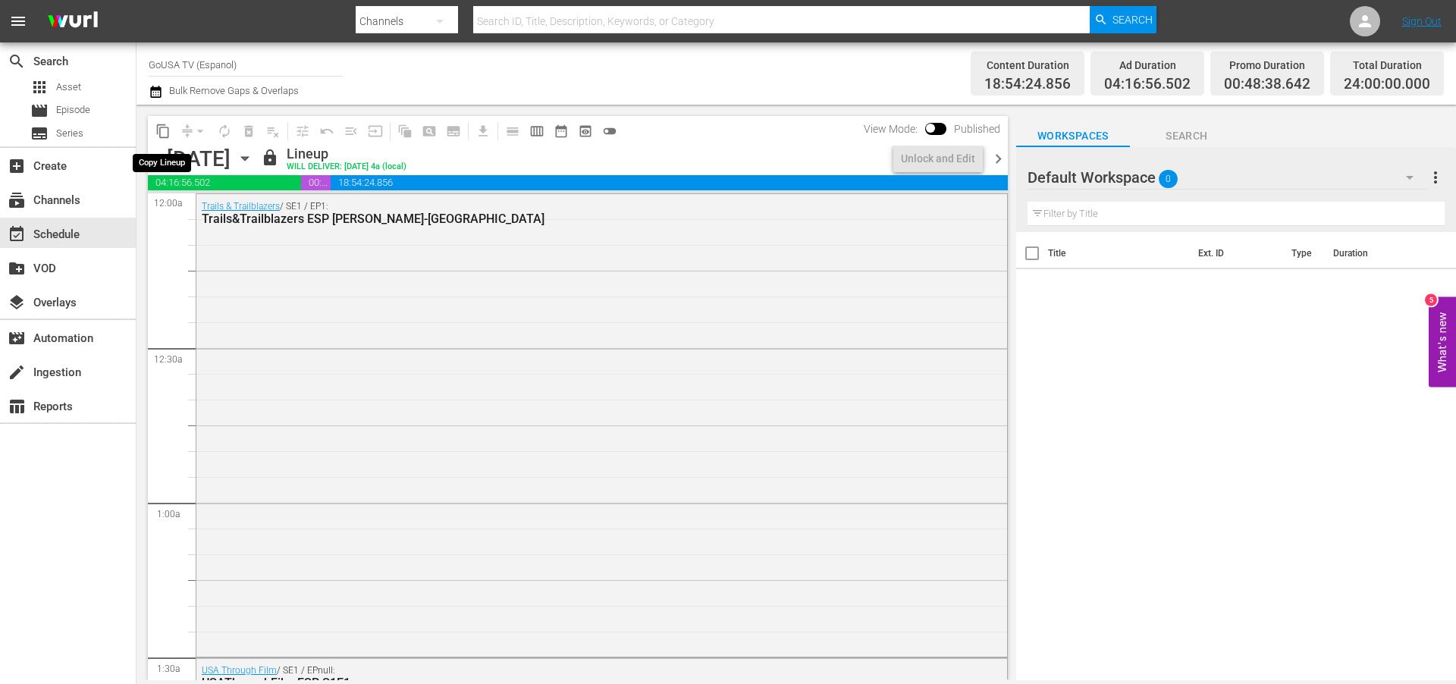
click at [164, 126] on span "content_copy" at bounding box center [162, 131] width 15 height 15
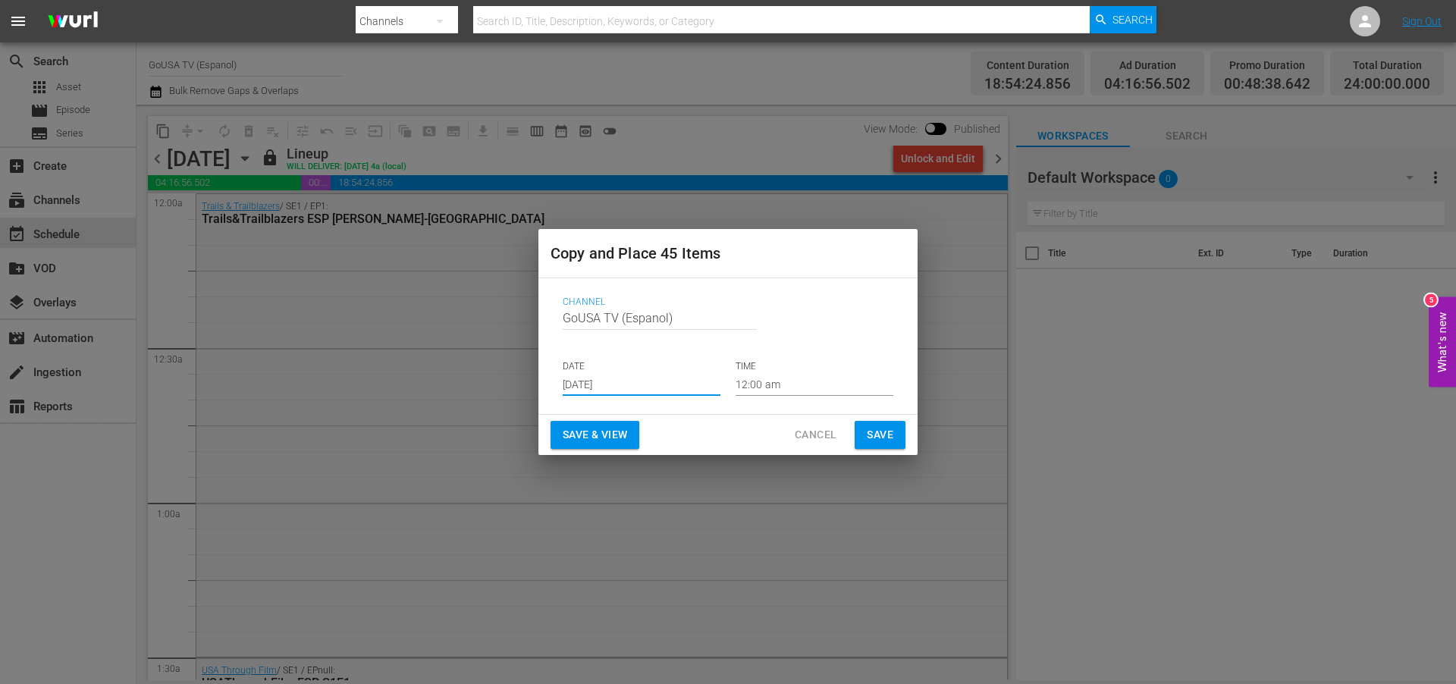
click at [650, 381] on input "[DATE]" at bounding box center [642, 384] width 158 height 23
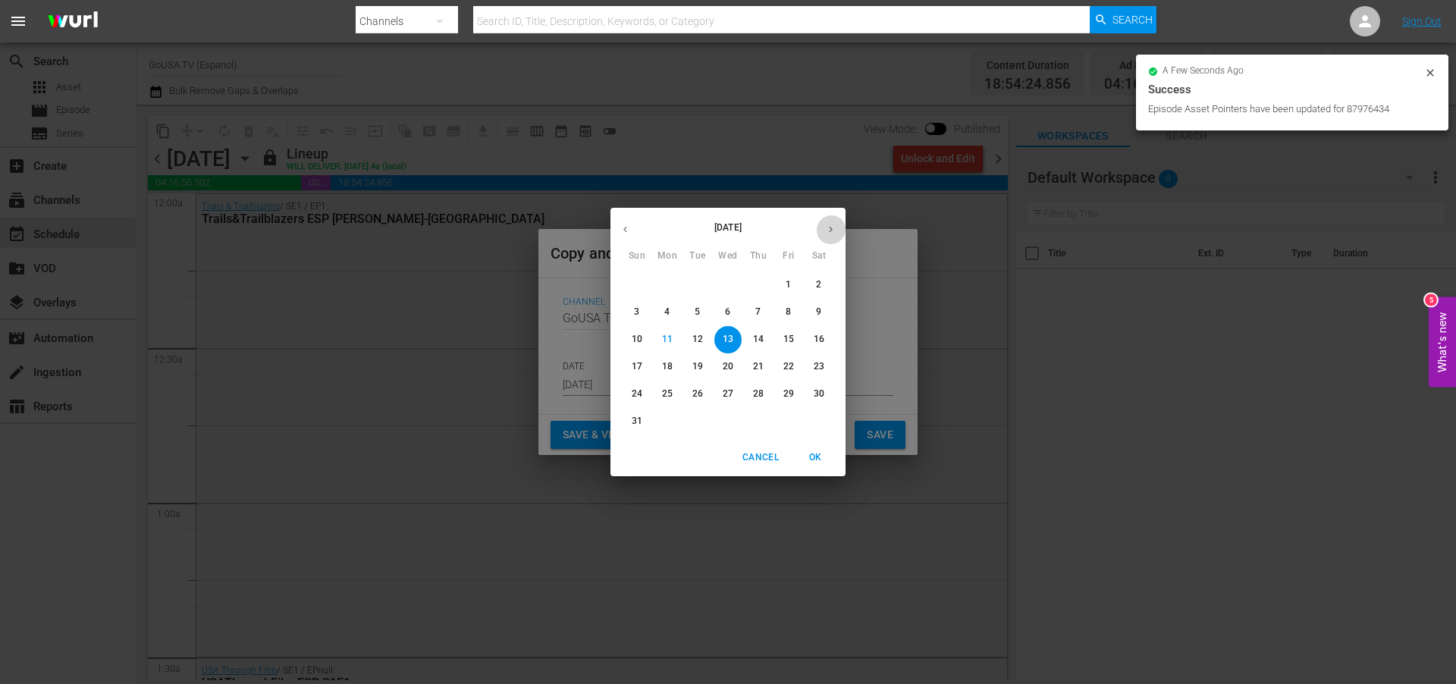
click at [831, 222] on button "button" at bounding box center [831, 230] width 30 height 30
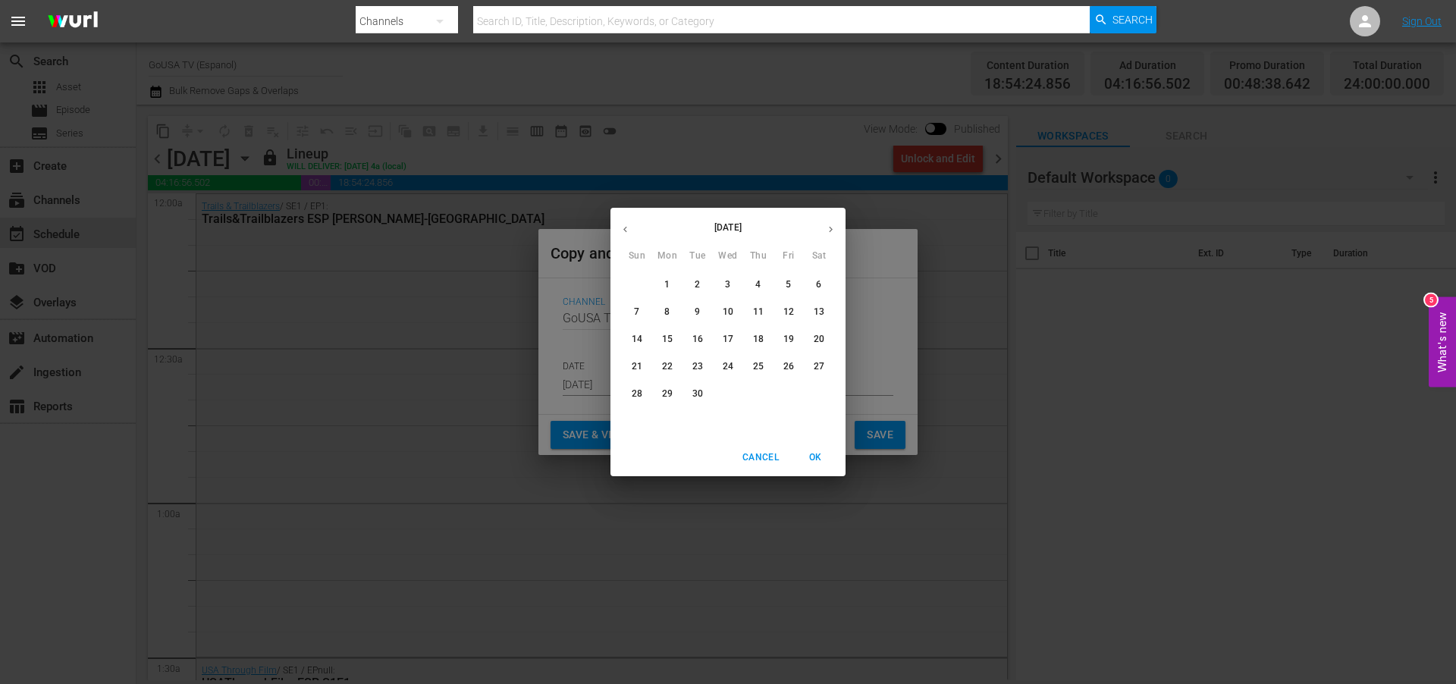
click at [818, 282] on p "6" at bounding box center [818, 284] width 5 height 13
type input "[DATE]"
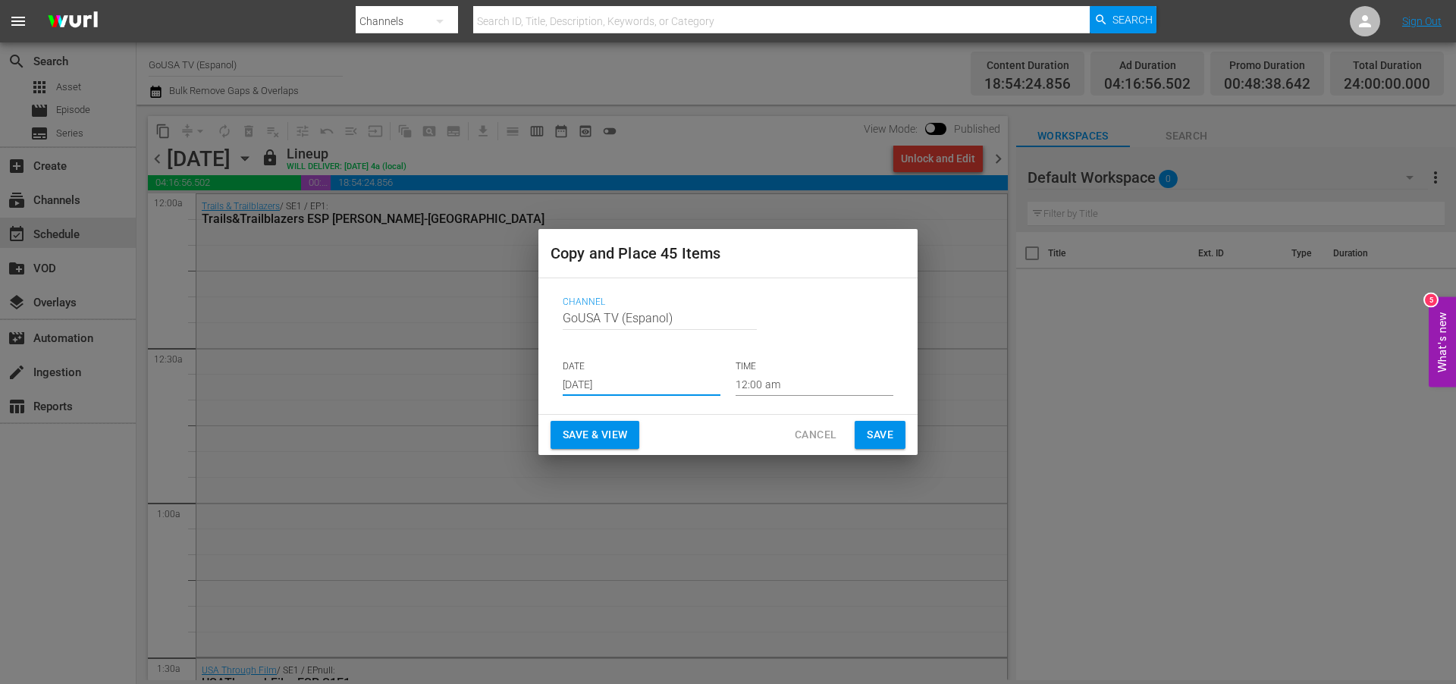
click at [889, 432] on span "Save" at bounding box center [880, 435] width 27 height 19
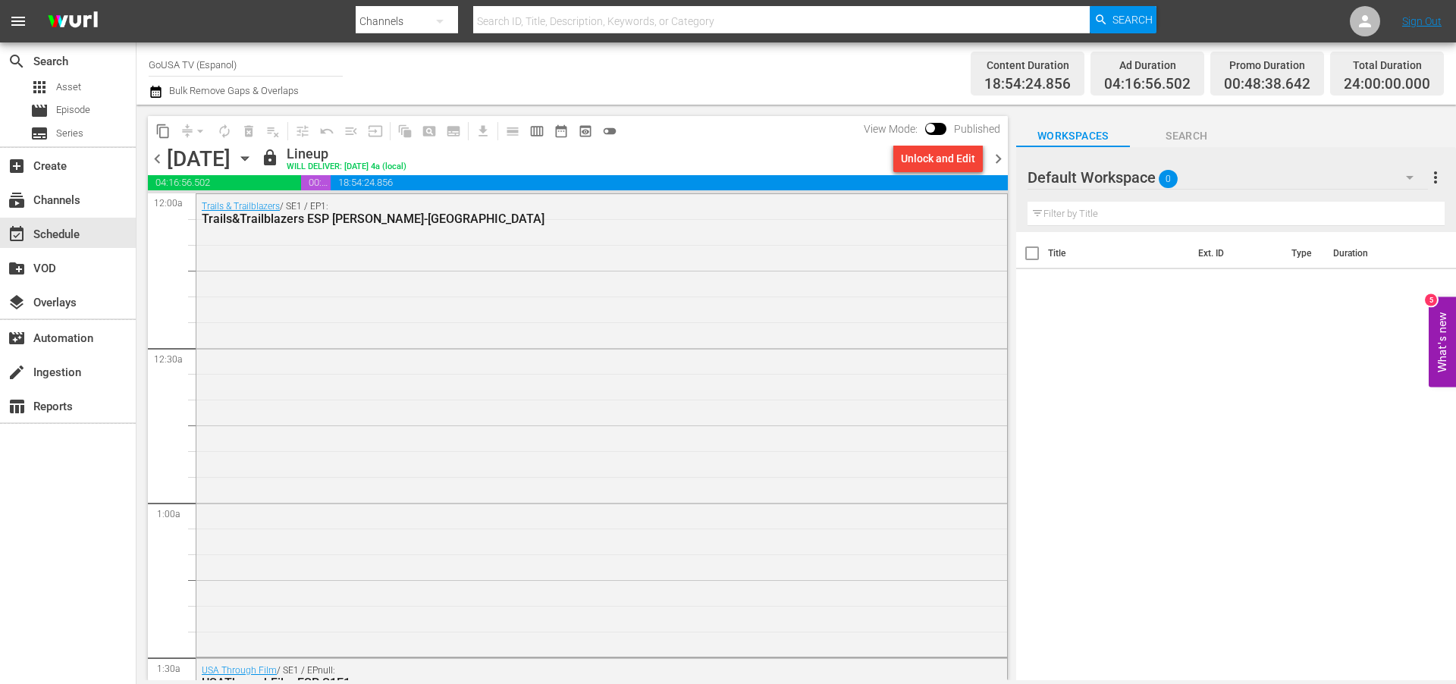
click at [253, 155] on icon "button" at bounding box center [245, 158] width 17 height 17
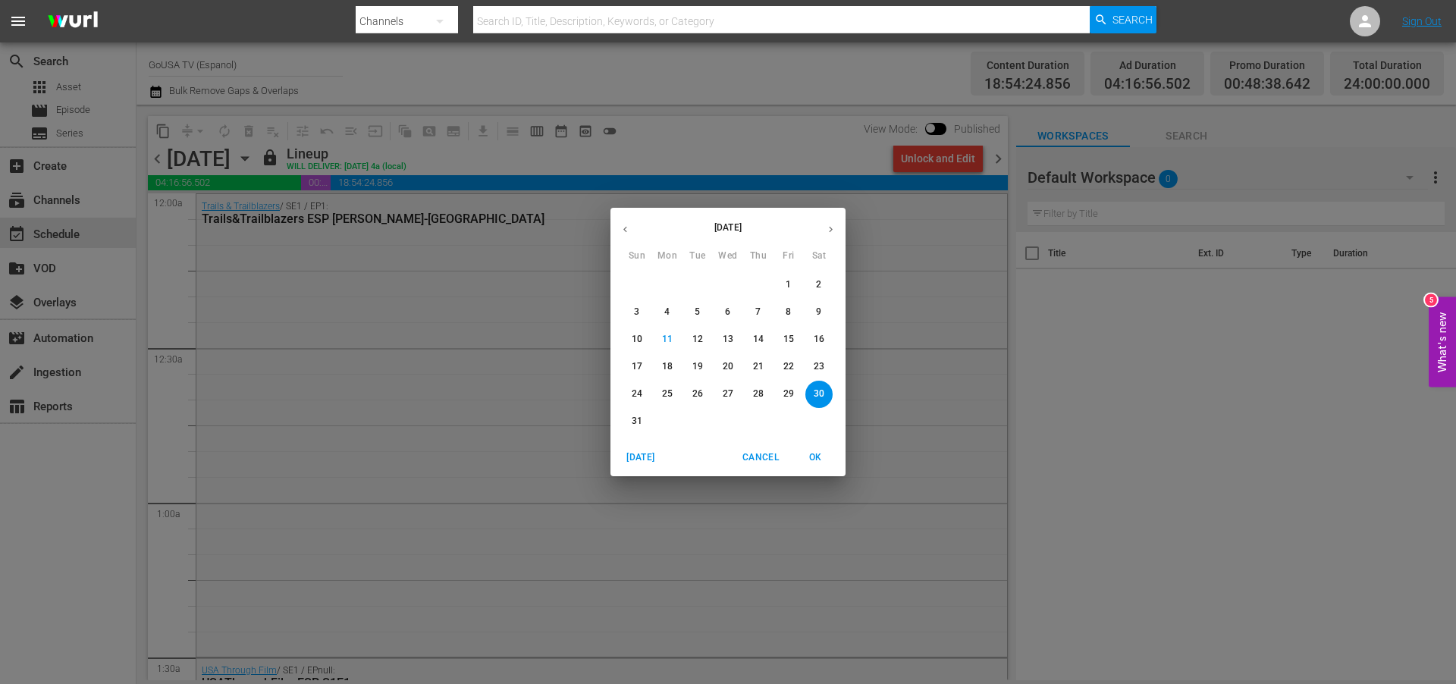
click at [639, 416] on p "31" at bounding box center [637, 421] width 11 height 13
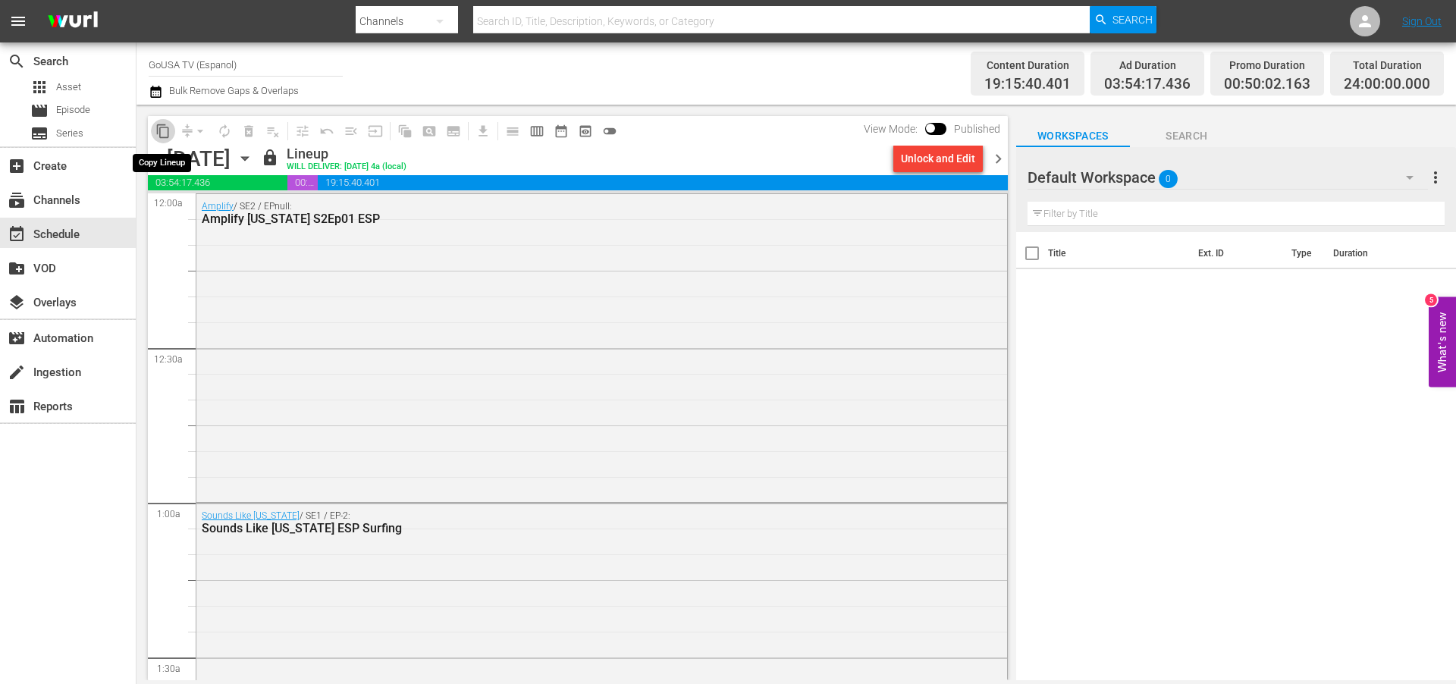
click at [163, 130] on span "content_copy" at bounding box center [162, 131] width 15 height 15
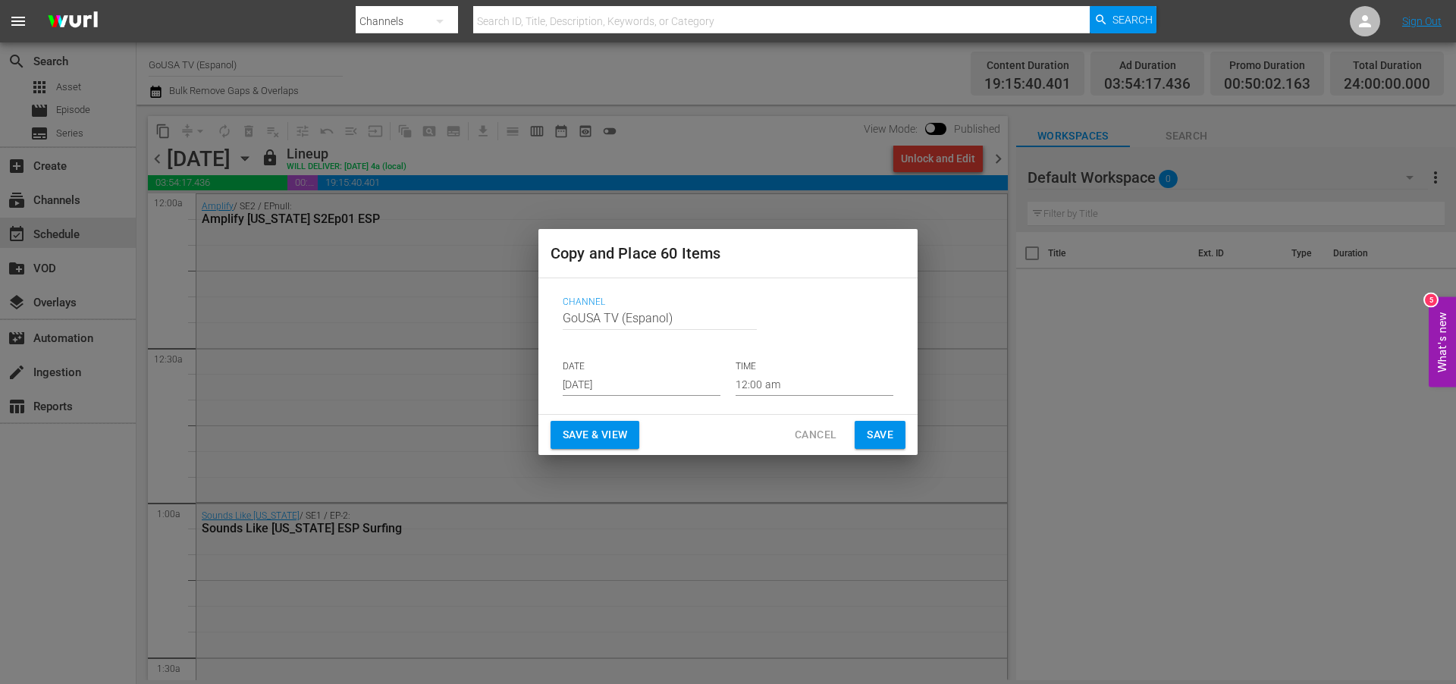
click at [636, 383] on input "[DATE]" at bounding box center [642, 384] width 158 height 23
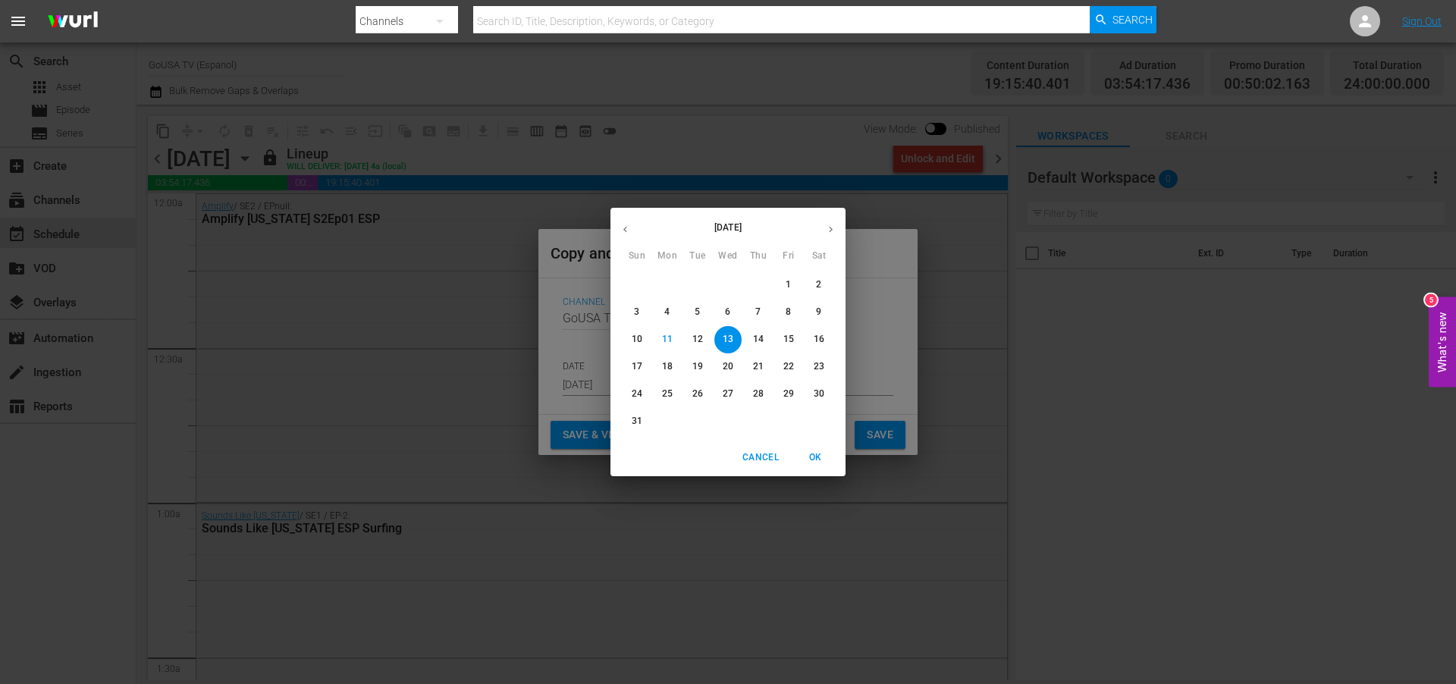
click at [834, 227] on icon "button" at bounding box center [830, 229] width 11 height 11
click at [636, 309] on p "7" at bounding box center [636, 312] width 5 height 13
type input "[DATE]"
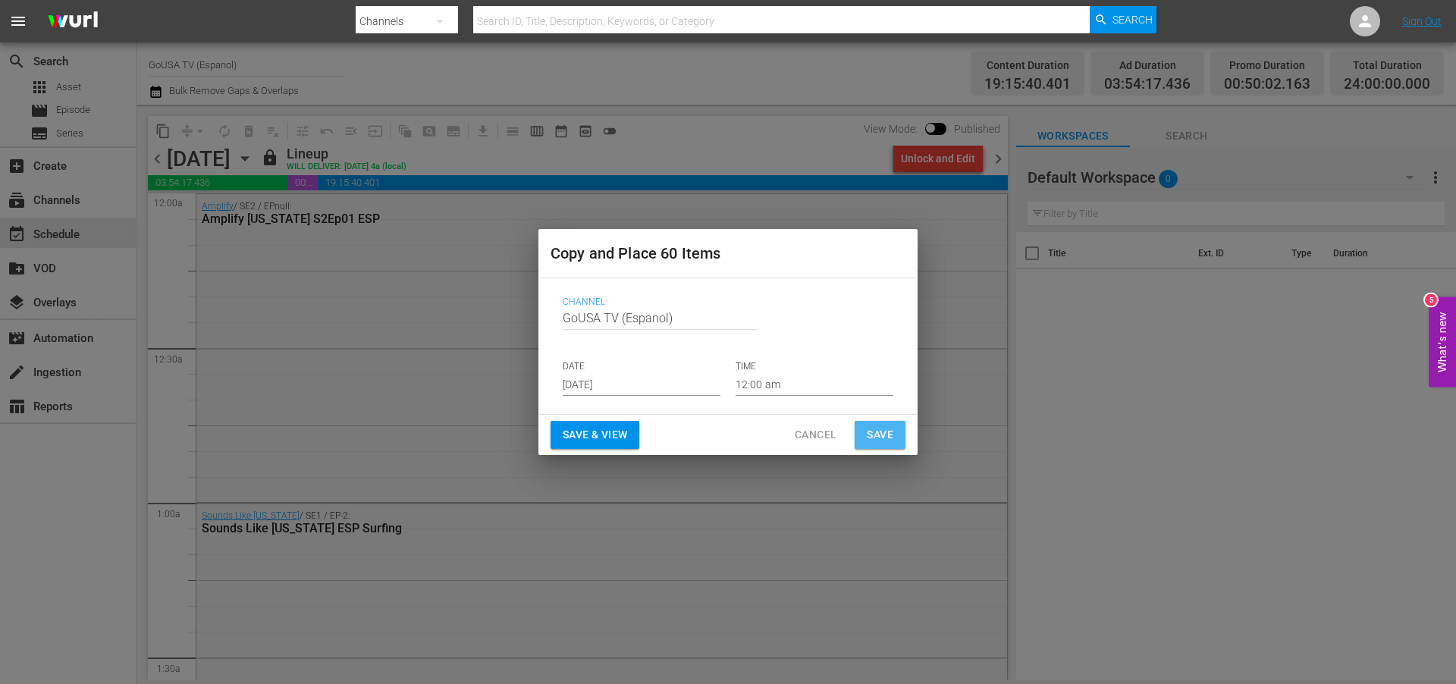
click at [884, 436] on span "Save" at bounding box center [880, 435] width 27 height 19
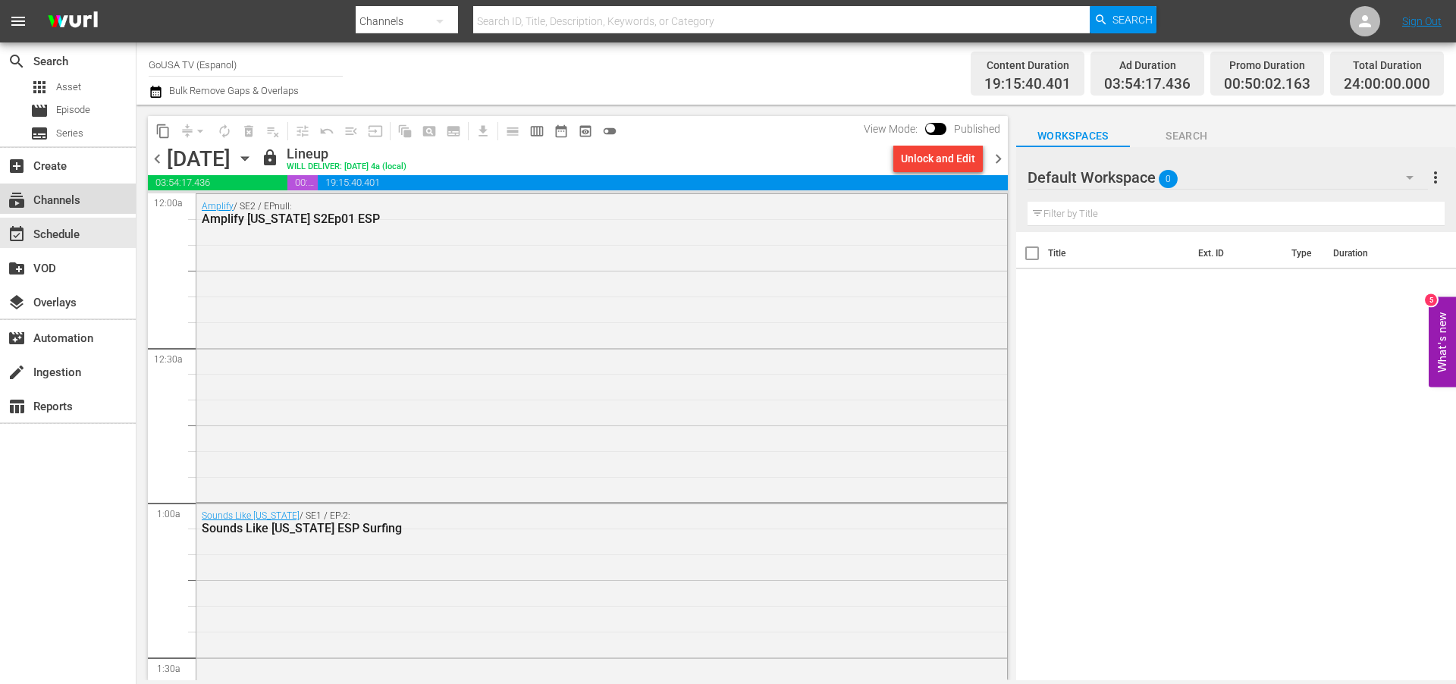
click at [53, 198] on div "subscriptions Channels" at bounding box center [42, 198] width 85 height 14
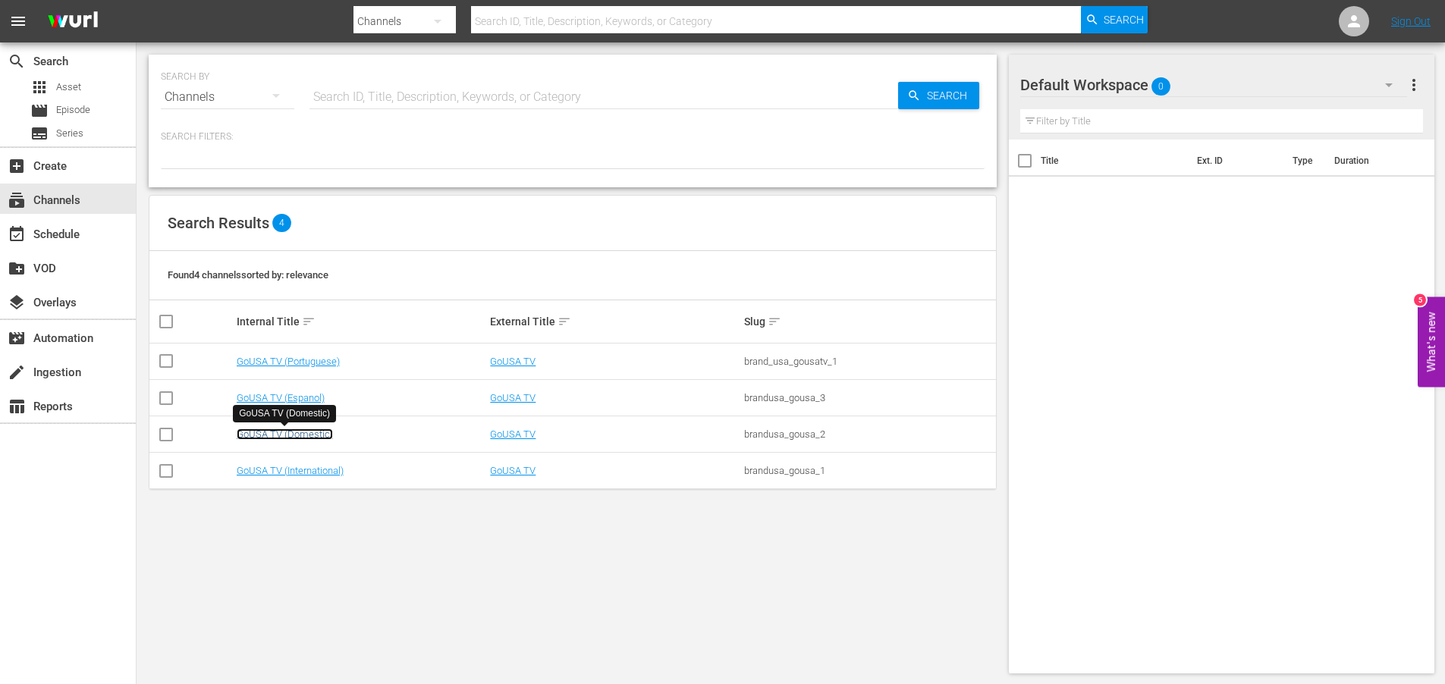
click at [281, 433] on link "GoUSA TV (Domestic)" at bounding box center [285, 434] width 96 height 11
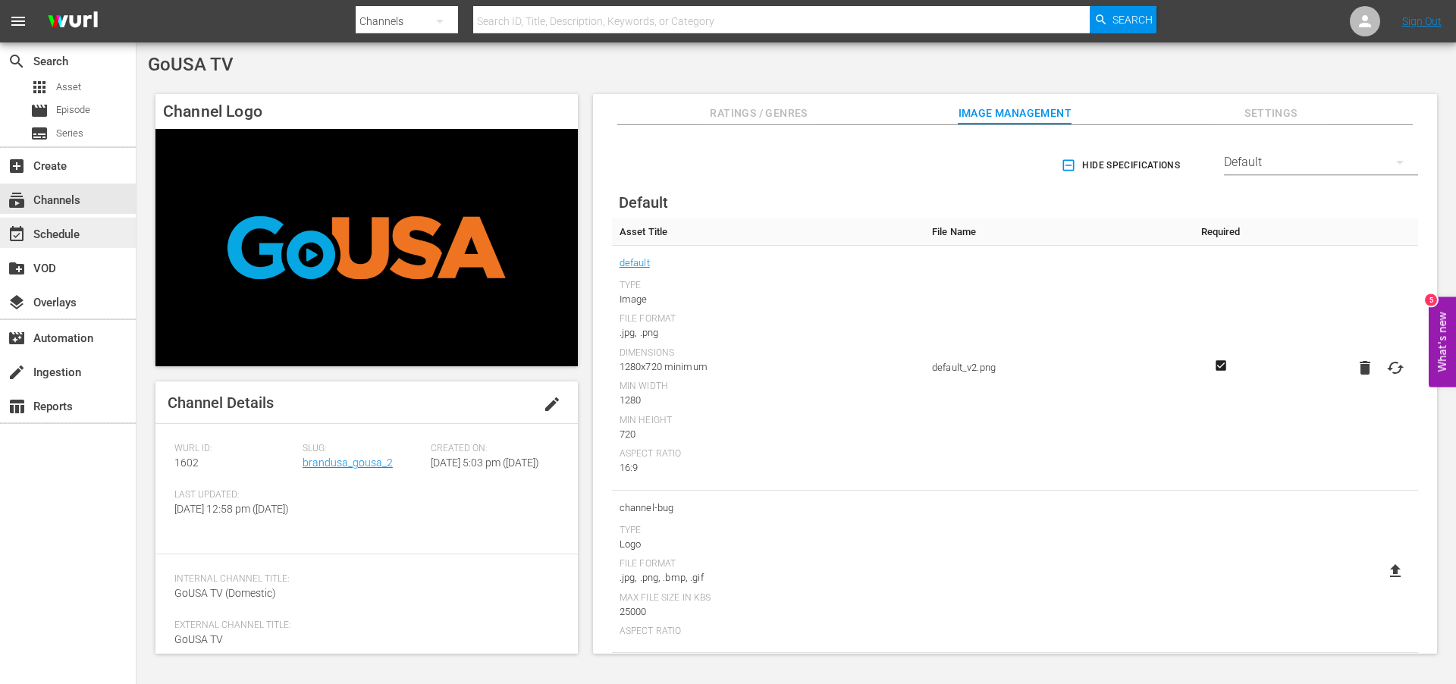
click at [63, 229] on div "event_available Schedule" at bounding box center [42, 232] width 85 height 14
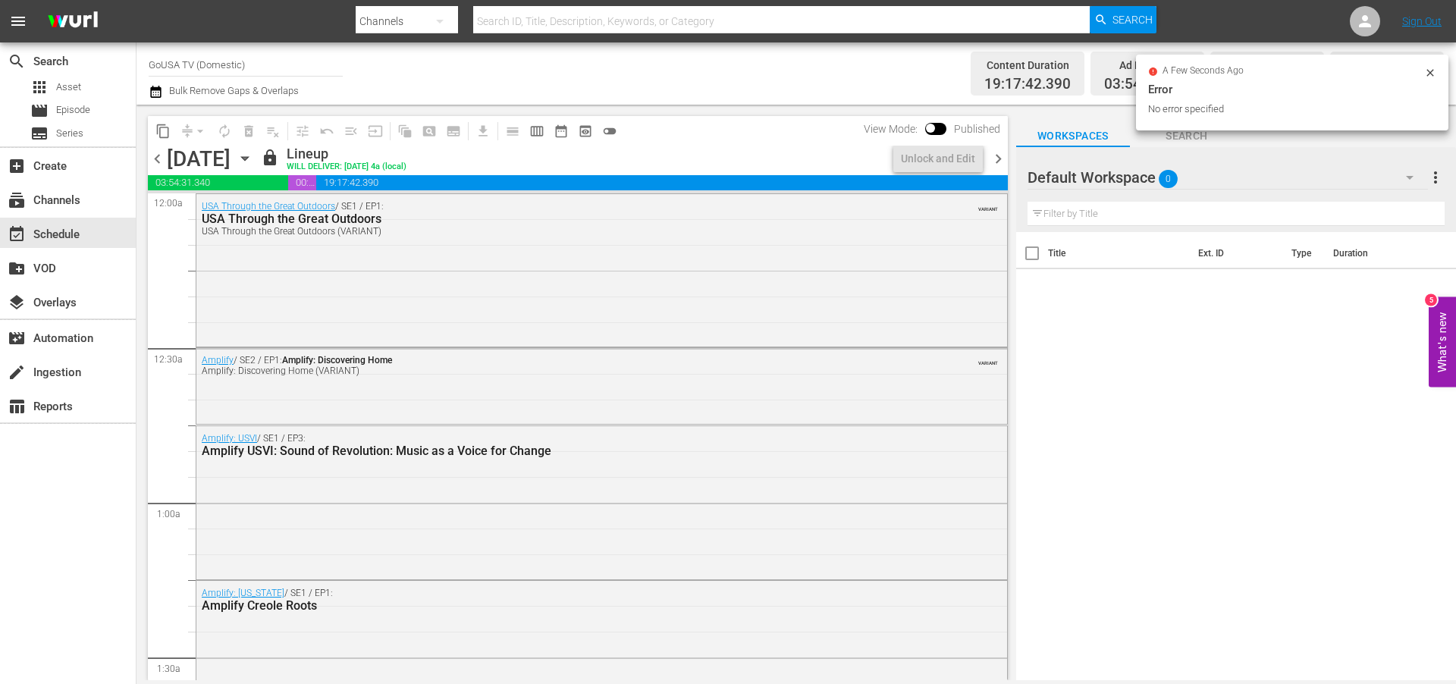
click at [248, 157] on icon "button" at bounding box center [244, 159] width 7 height 4
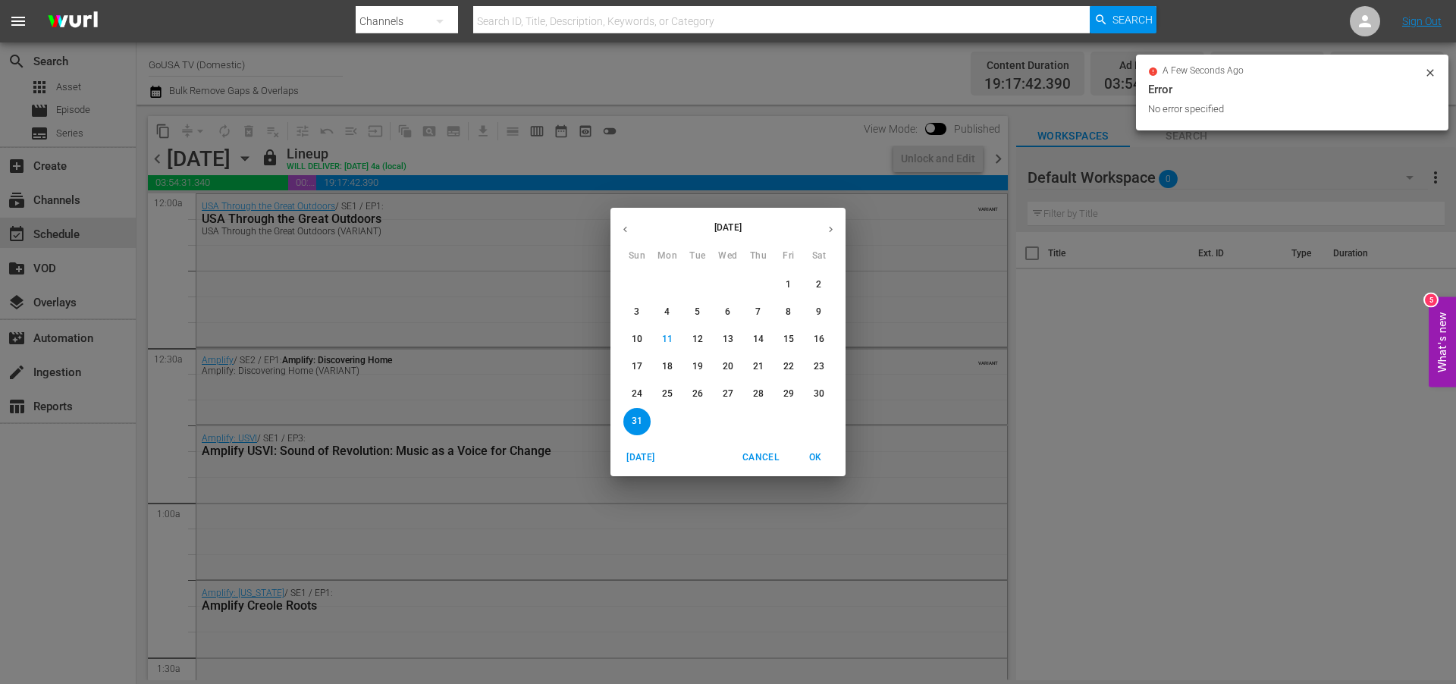
click at [667, 393] on p "25" at bounding box center [667, 394] width 11 height 13
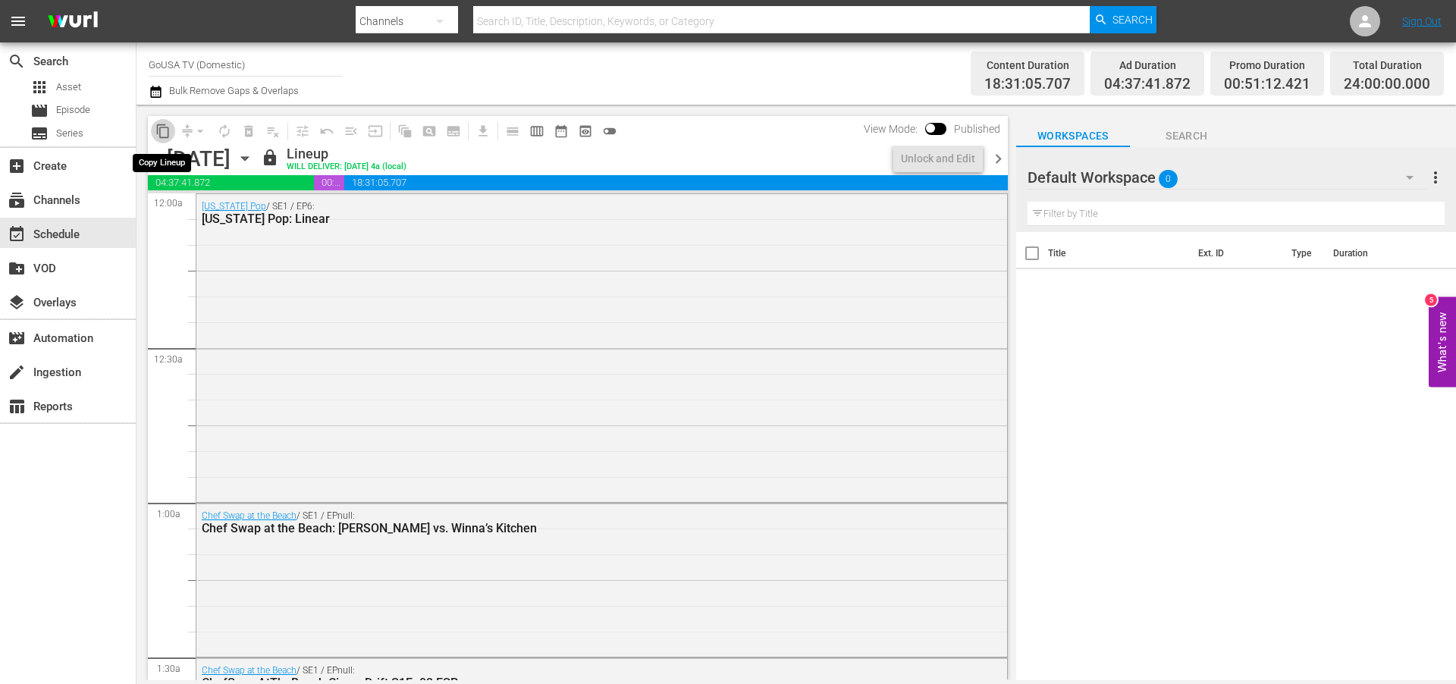
click at [162, 126] on span "content_copy" at bounding box center [162, 131] width 15 height 15
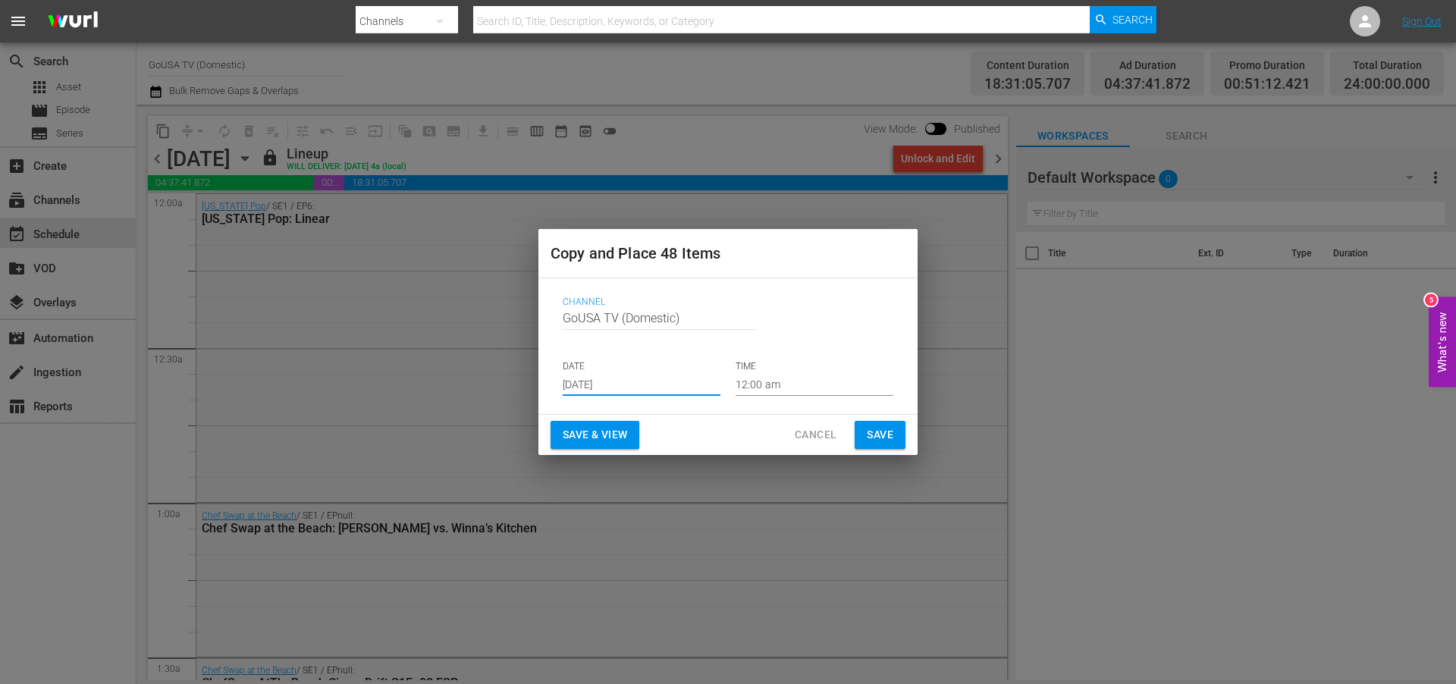
click at [646, 379] on input "[DATE]" at bounding box center [642, 384] width 158 height 23
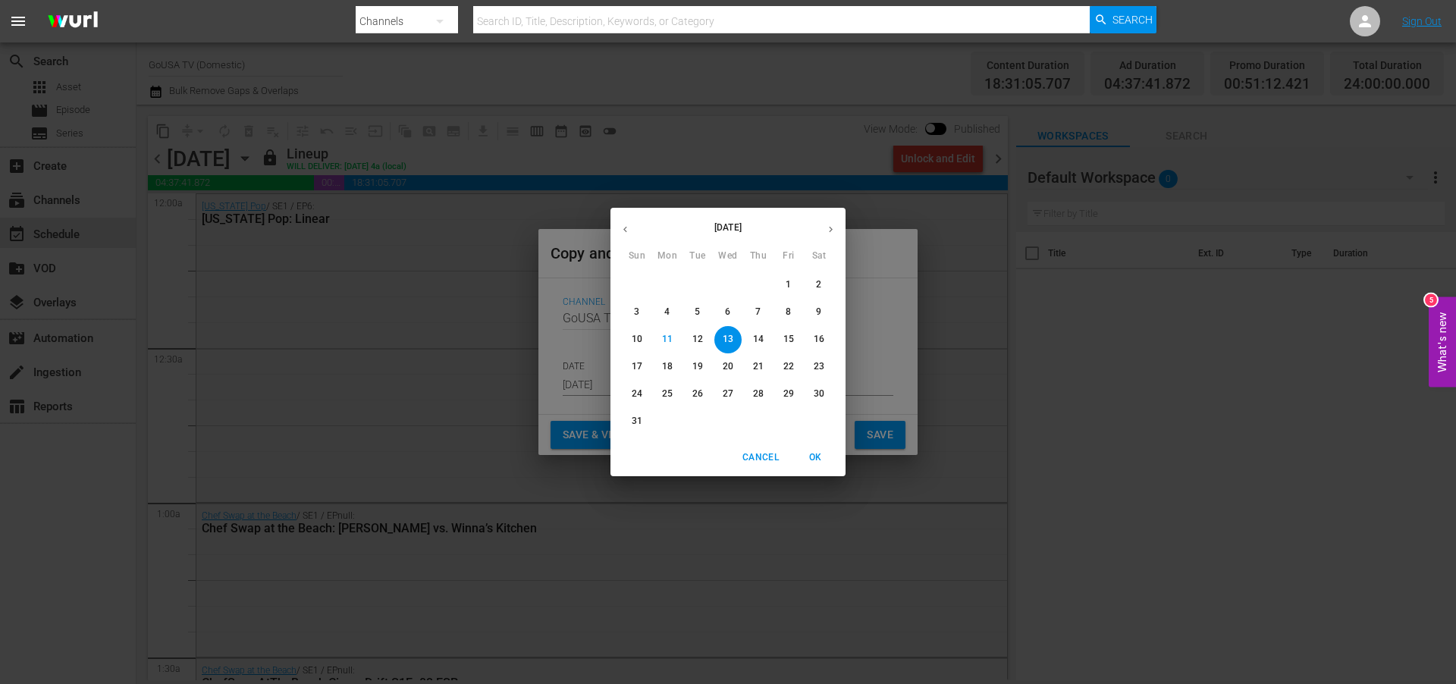
click at [832, 225] on icon "button" at bounding box center [830, 229] width 11 height 11
click at [664, 283] on span "1" at bounding box center [667, 284] width 27 height 13
type input "[DATE]"
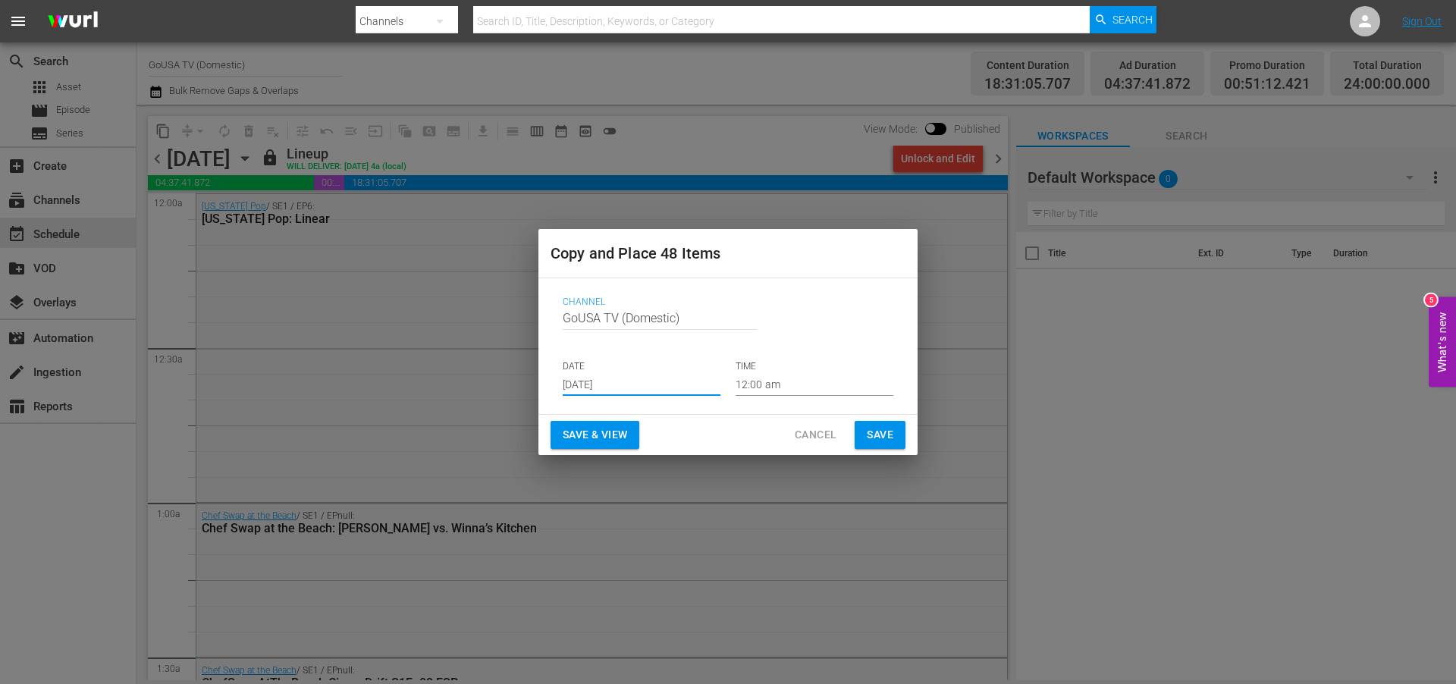
click at [878, 434] on span "Save" at bounding box center [880, 435] width 27 height 19
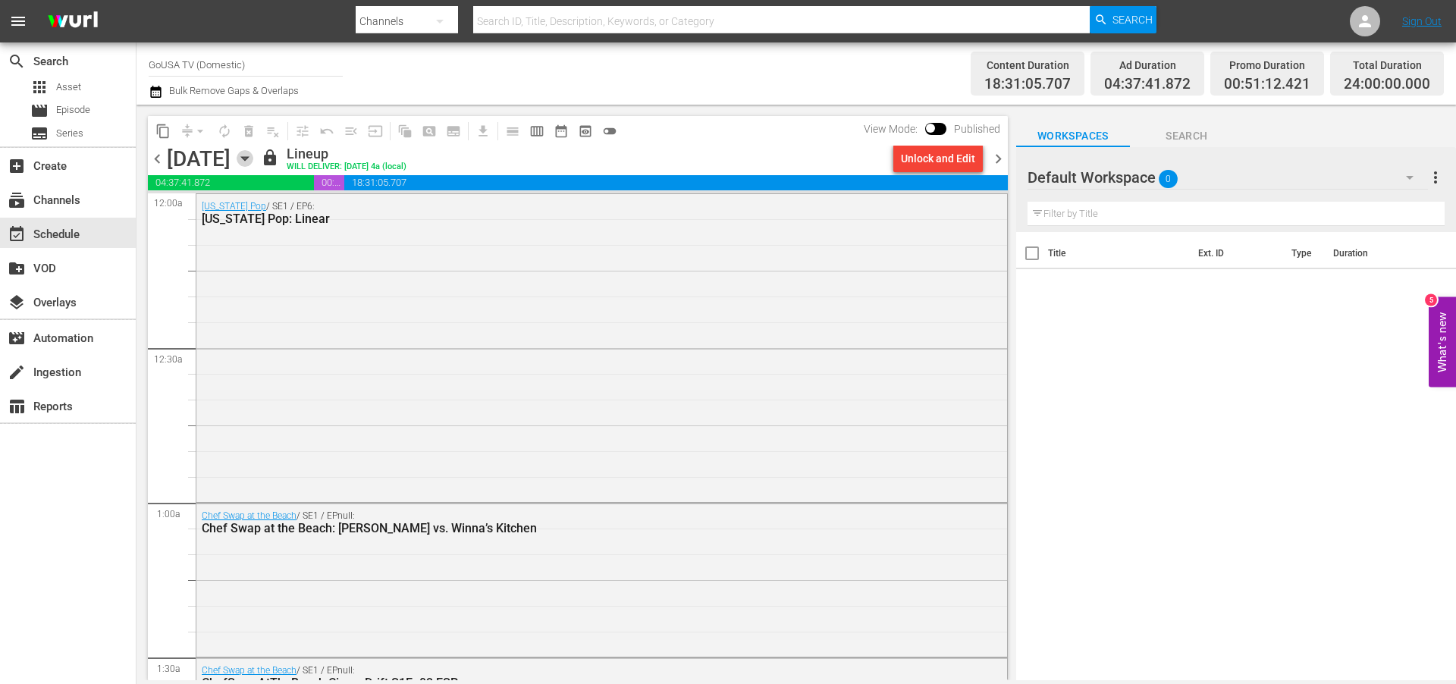
click at [248, 157] on icon "button" at bounding box center [244, 159] width 7 height 4
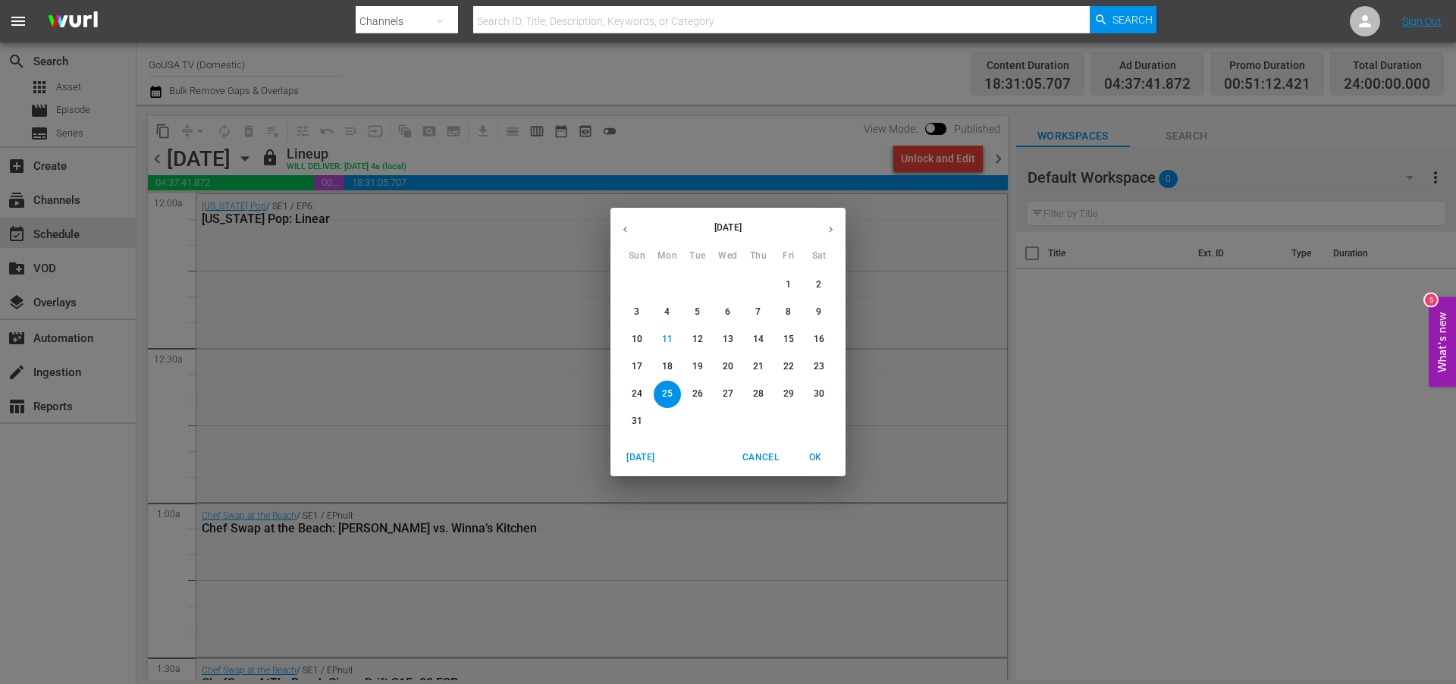
click at [700, 391] on p "26" at bounding box center [698, 394] width 11 height 13
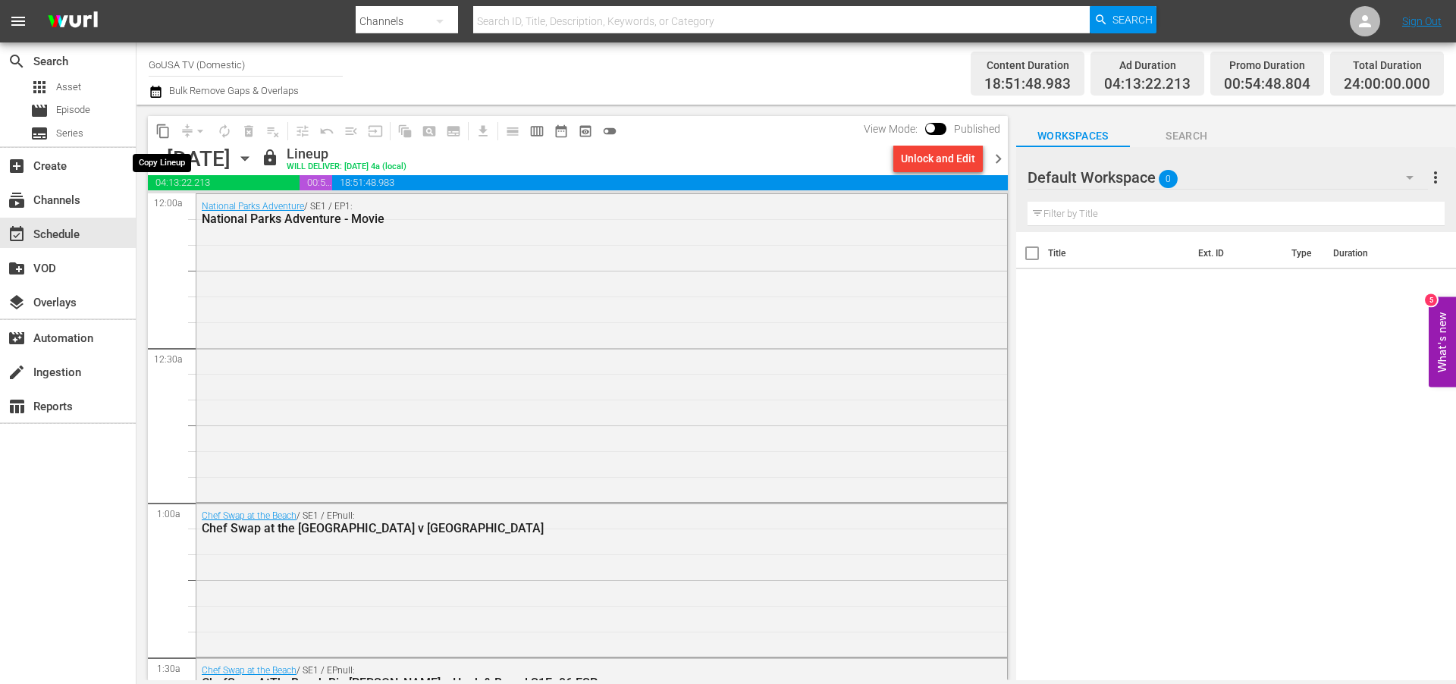
click at [165, 131] on span "content_copy" at bounding box center [162, 131] width 15 height 15
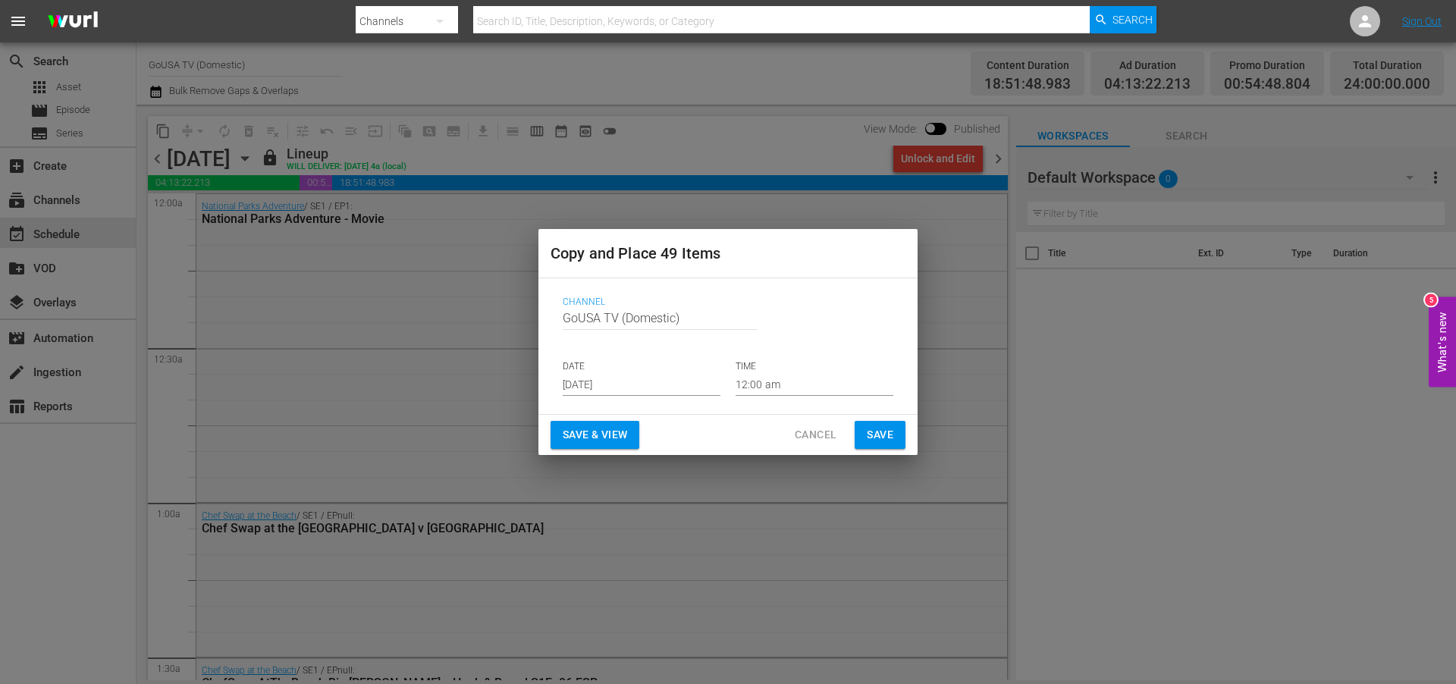
click at [644, 386] on input "[DATE]" at bounding box center [642, 384] width 158 height 23
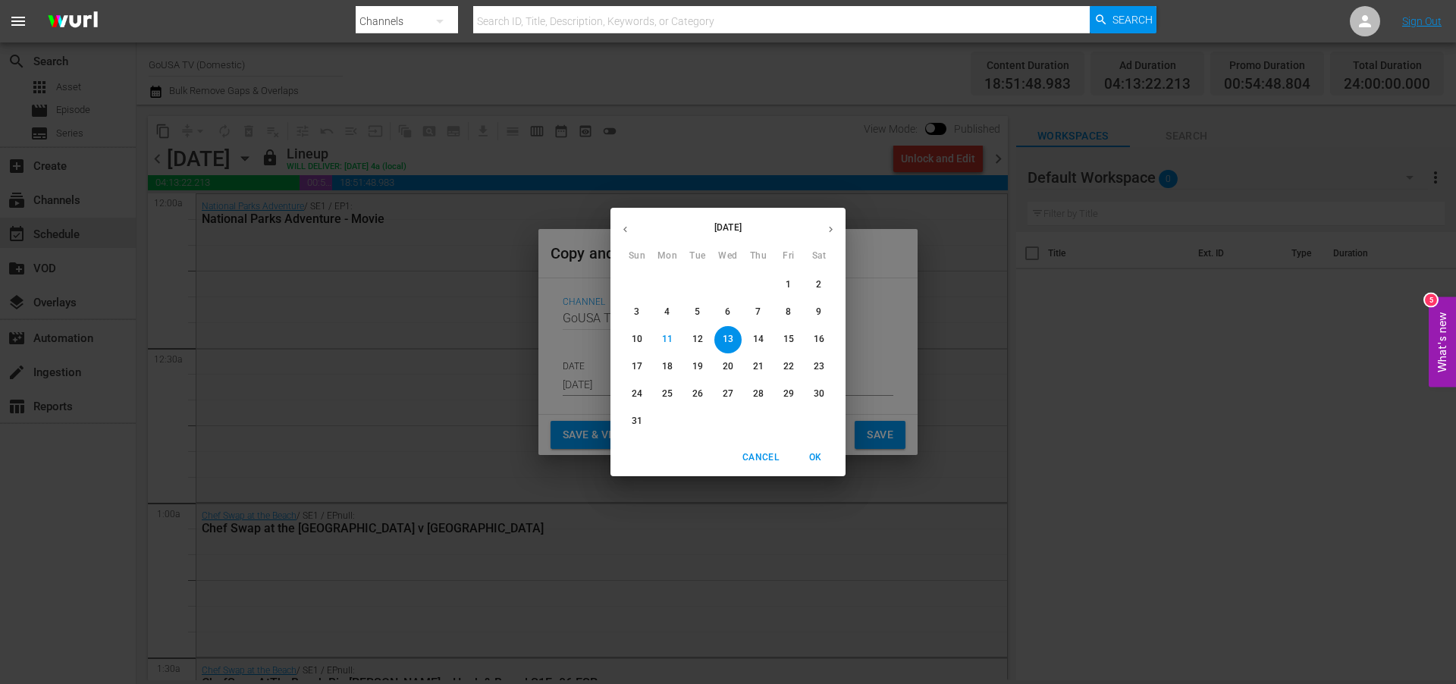
click at [831, 228] on icon "button" at bounding box center [830, 229] width 11 height 11
click at [697, 283] on p "2" at bounding box center [697, 284] width 5 height 13
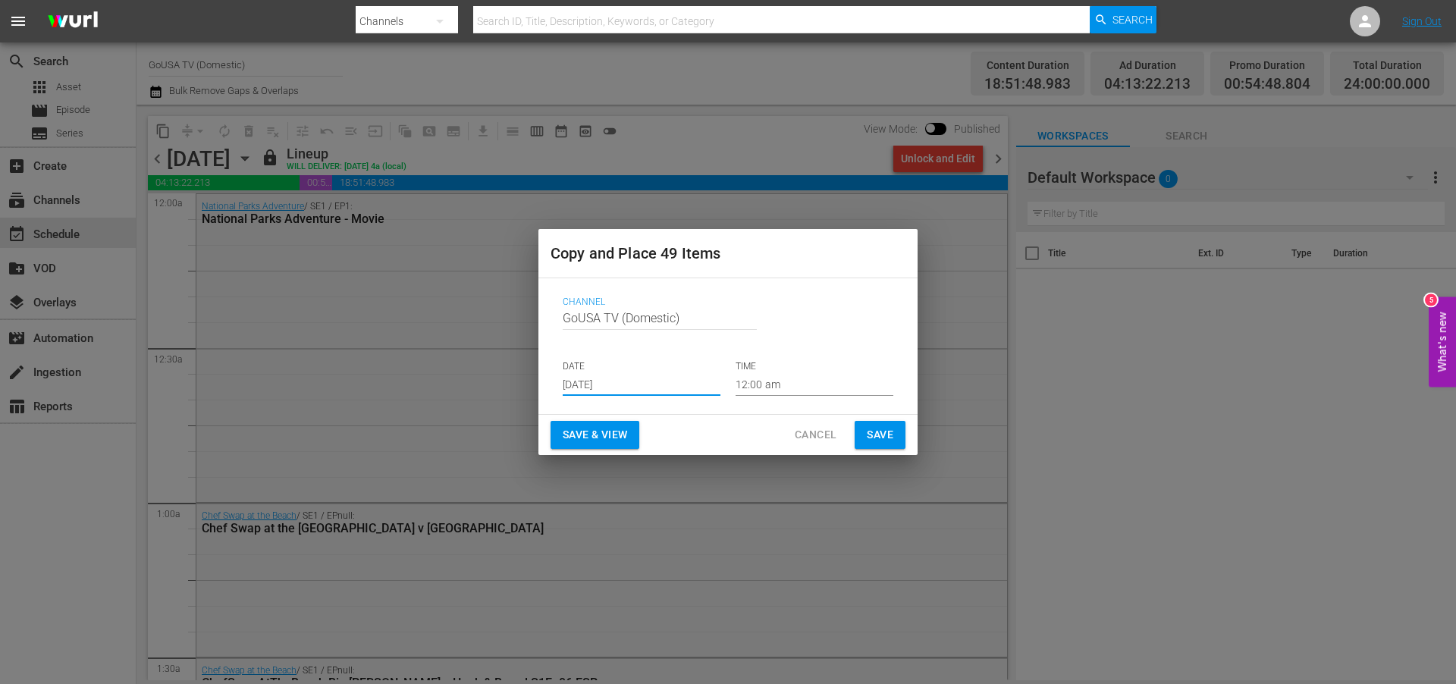
type input "[DATE]"
click at [876, 432] on span "Save" at bounding box center [880, 435] width 27 height 19
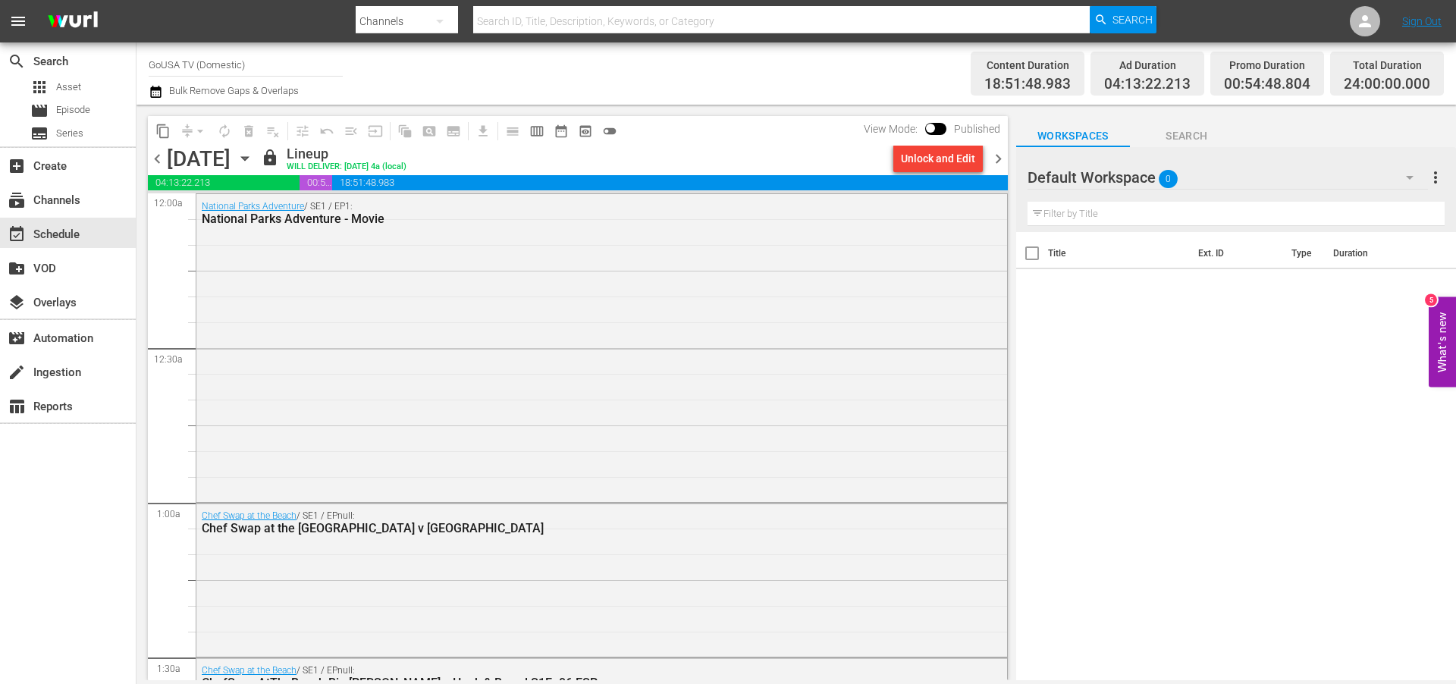
click at [248, 158] on icon "button" at bounding box center [244, 159] width 7 height 4
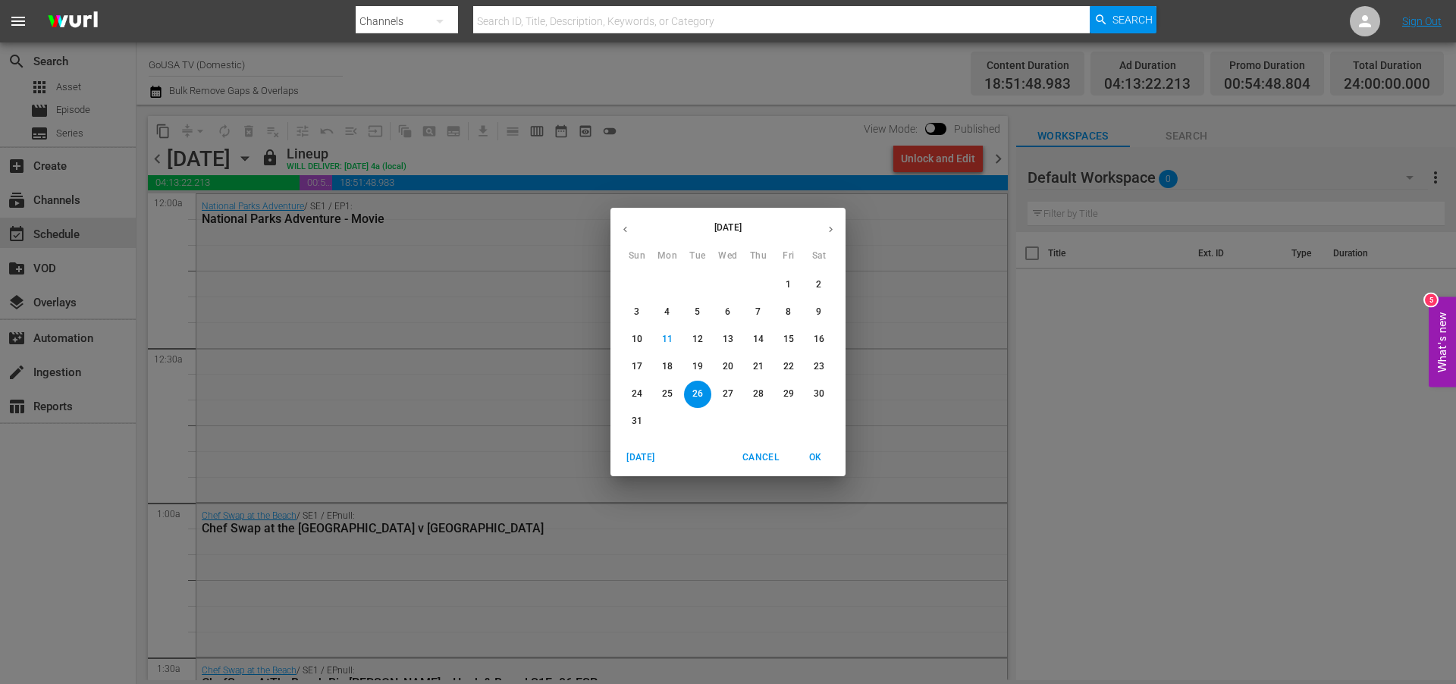
click at [733, 391] on span "27" at bounding box center [728, 394] width 27 height 13
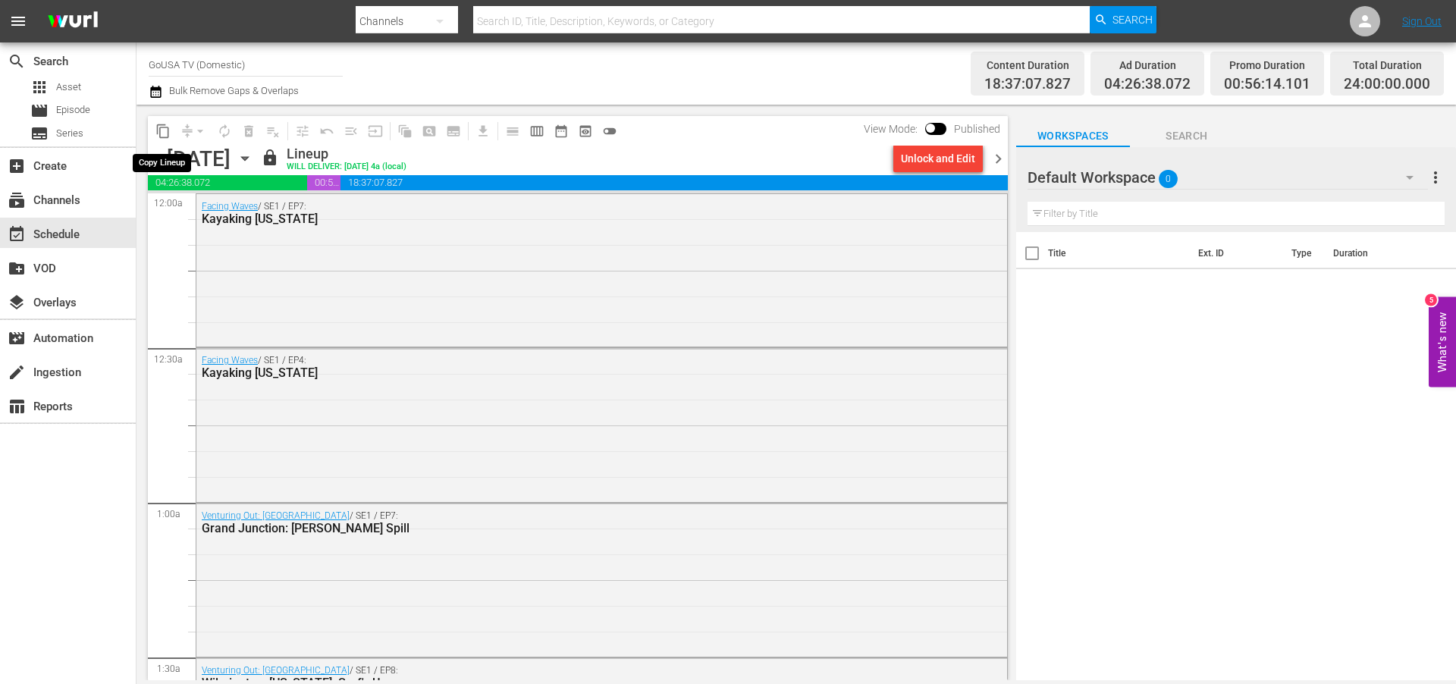
click at [166, 133] on span "content_copy" at bounding box center [162, 131] width 15 height 15
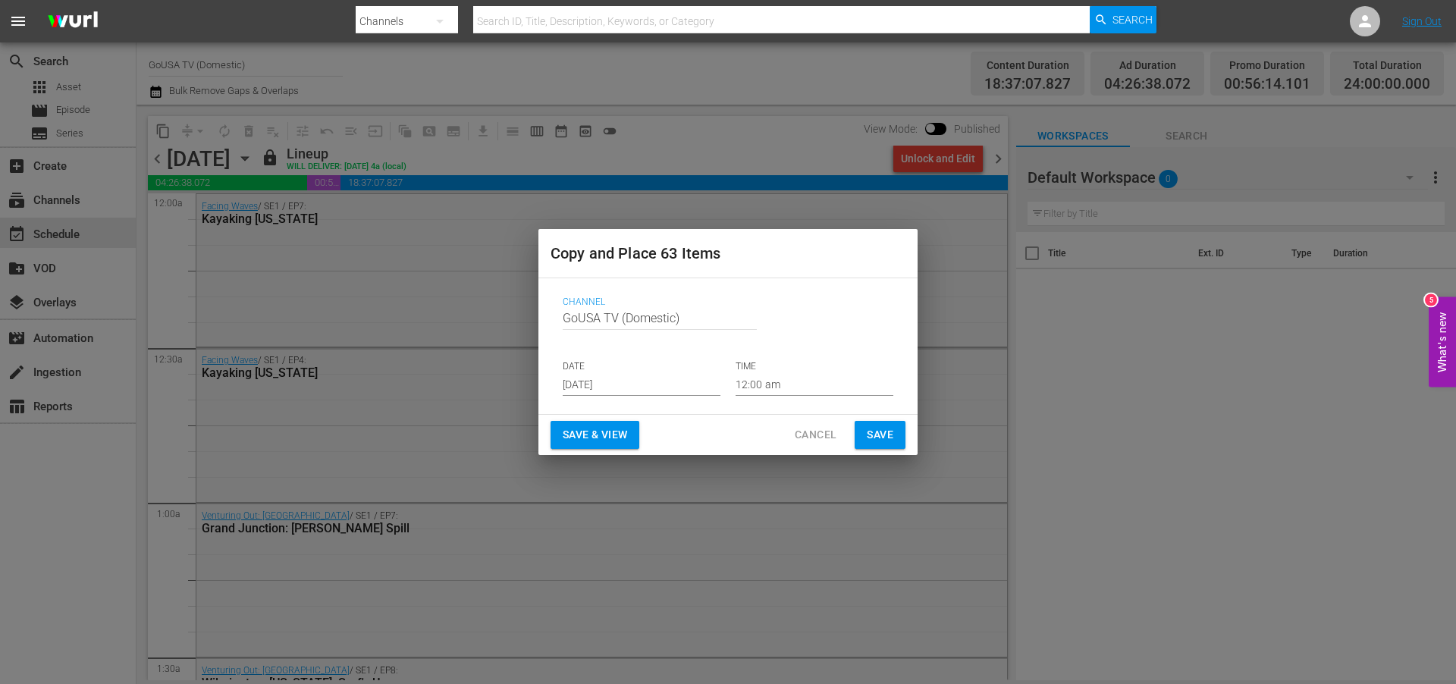
click at [649, 385] on input "[DATE]" at bounding box center [642, 384] width 158 height 23
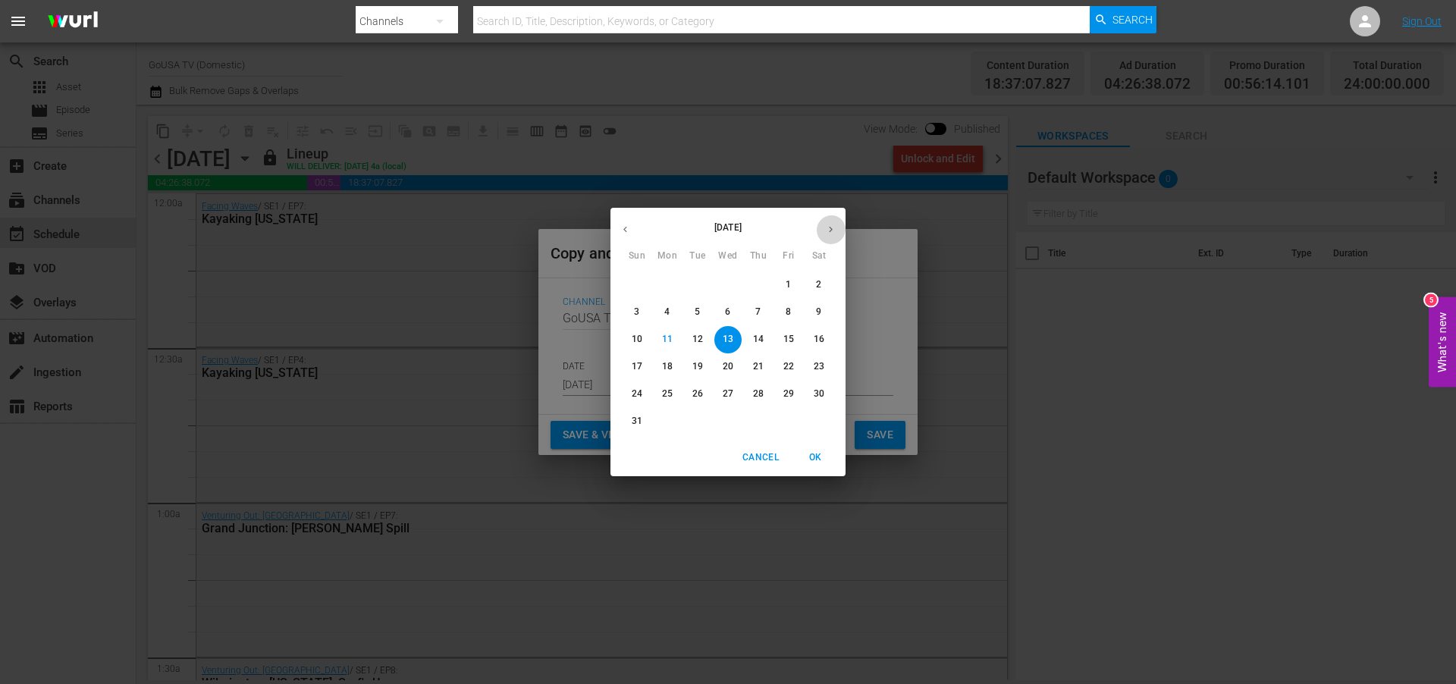
click at [833, 228] on icon "button" at bounding box center [830, 229] width 11 height 11
click at [726, 282] on p "3" at bounding box center [727, 284] width 5 height 13
type input "[DATE]"
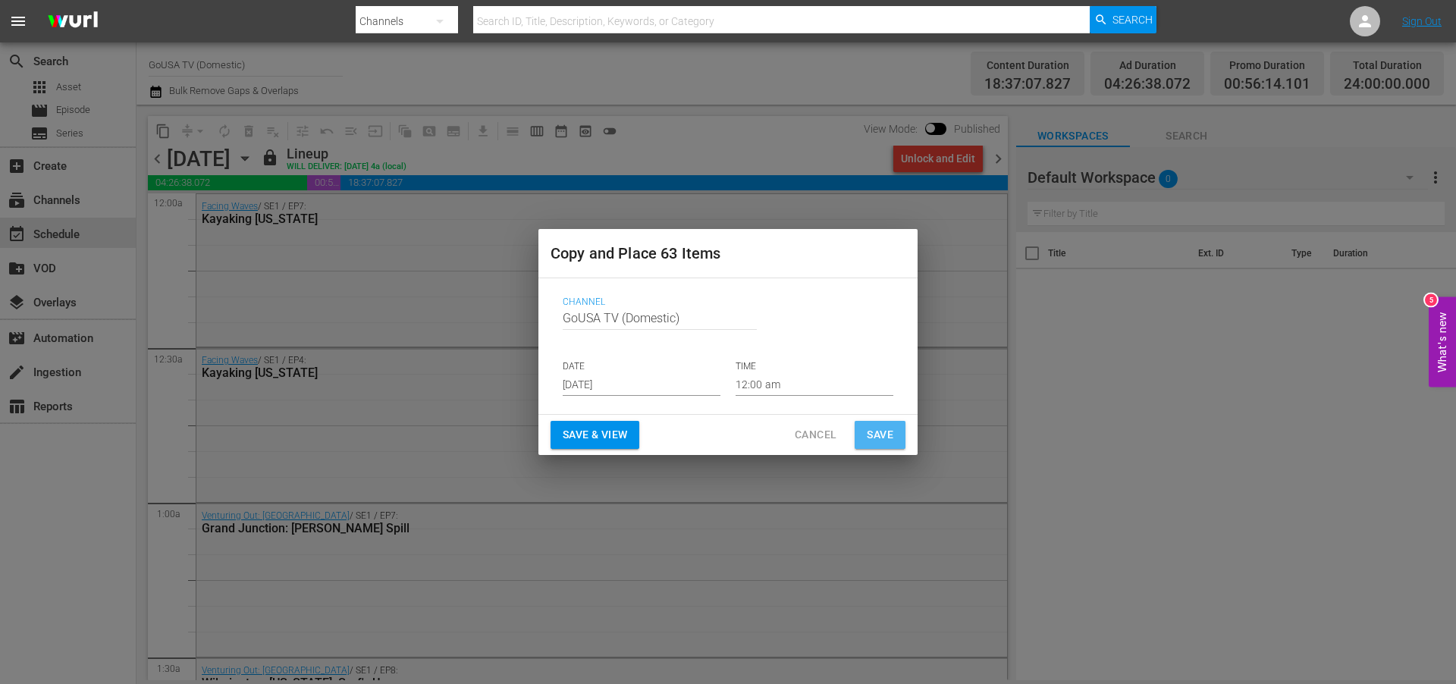
click at [876, 432] on span "Save" at bounding box center [880, 435] width 27 height 19
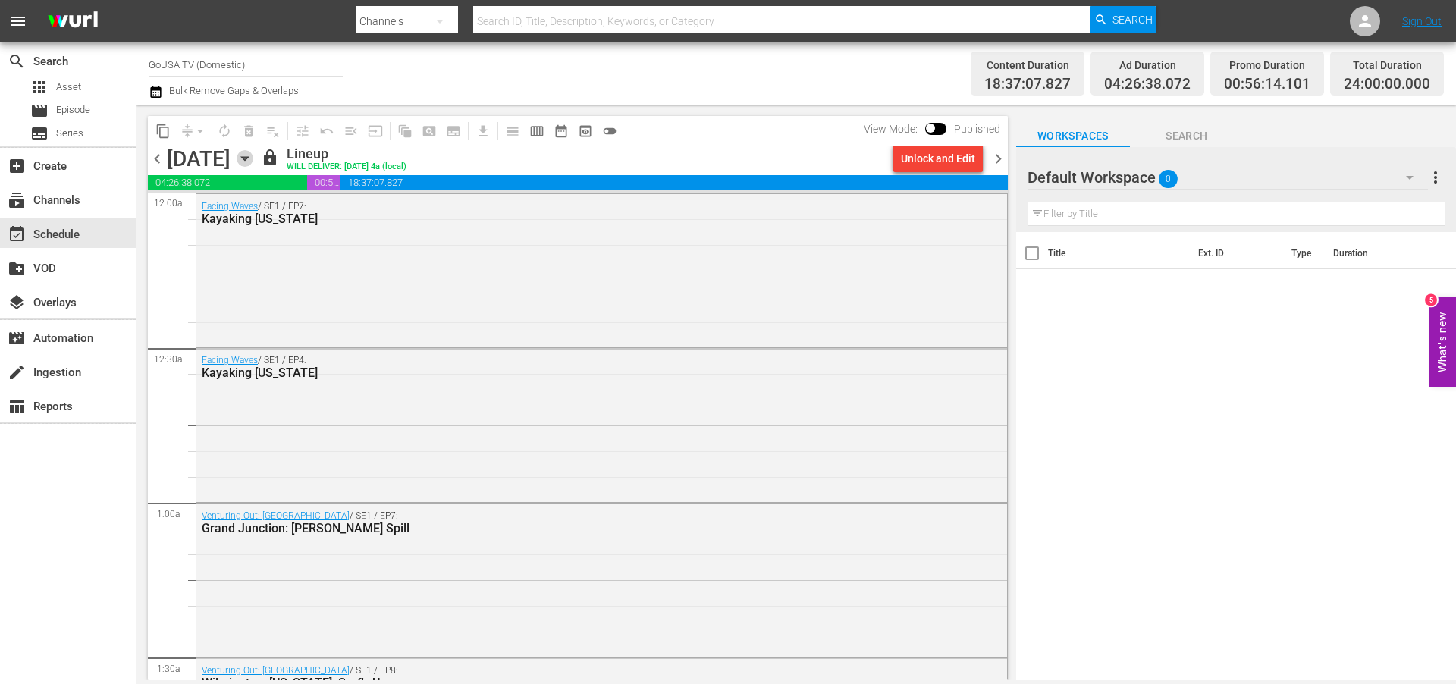
click at [248, 158] on icon "button" at bounding box center [244, 159] width 7 height 4
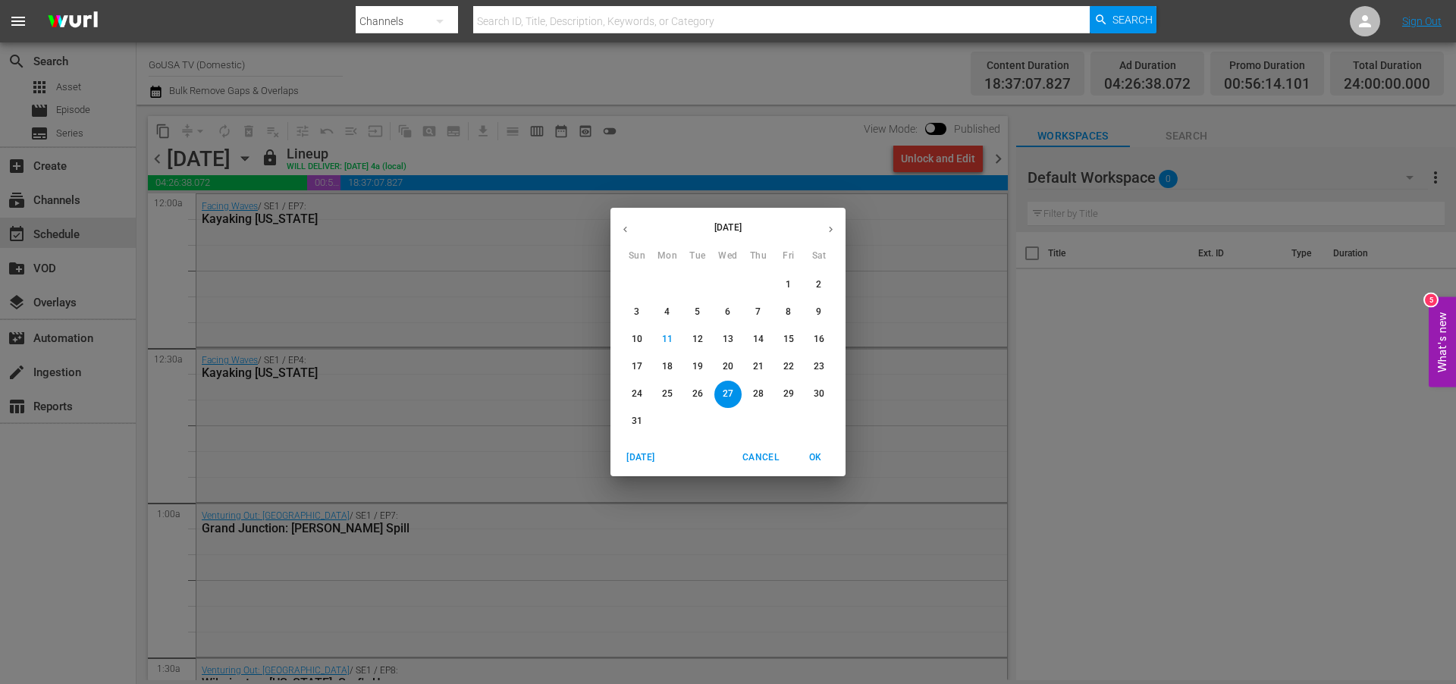
click at [759, 389] on p "28" at bounding box center [758, 394] width 11 height 13
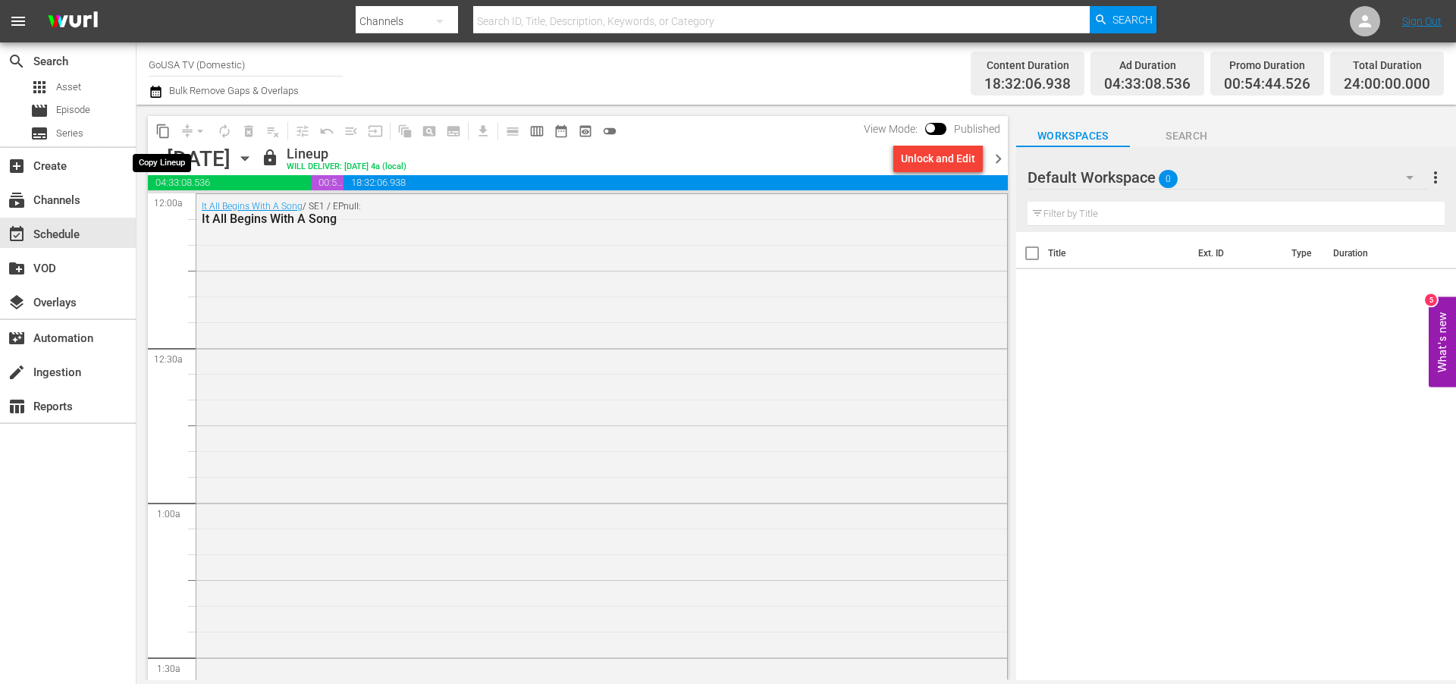
click at [161, 130] on span "content_copy" at bounding box center [162, 131] width 15 height 15
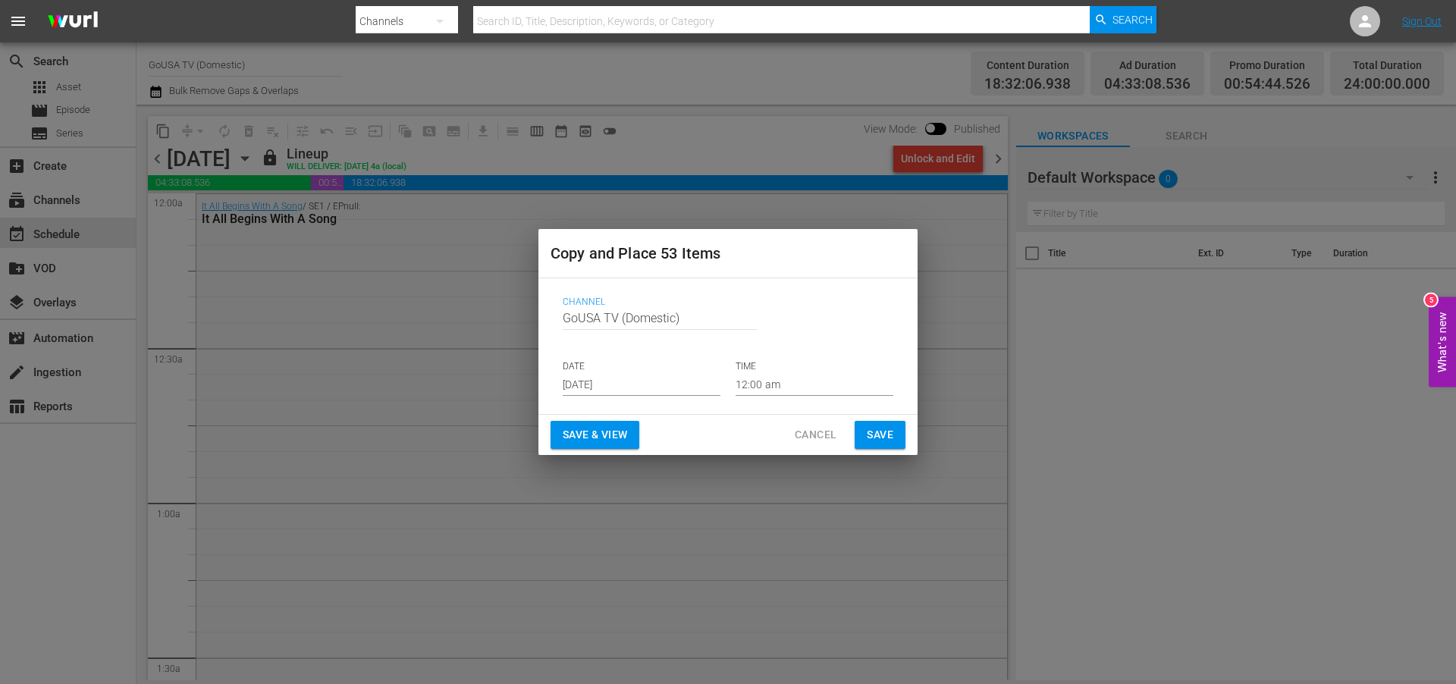
click at [651, 382] on input "[DATE]" at bounding box center [642, 384] width 158 height 23
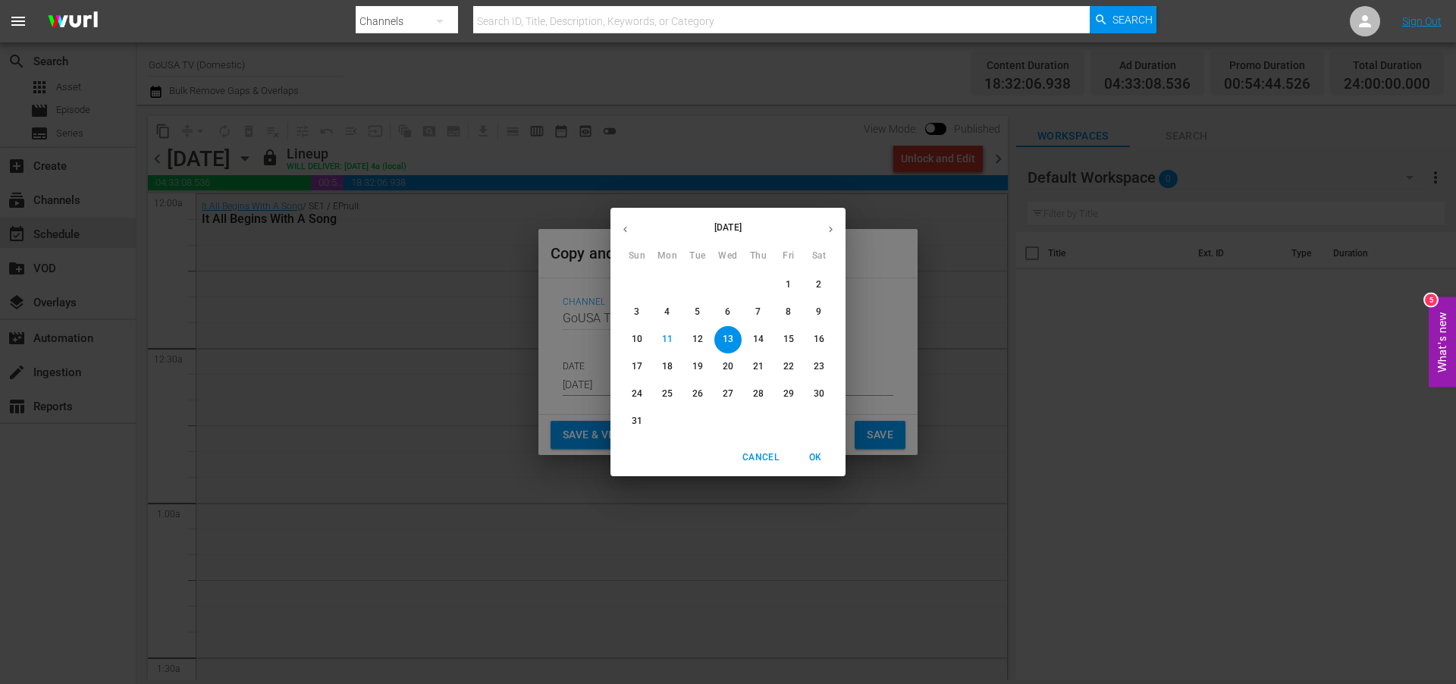
click at [830, 228] on icon "button" at bounding box center [830, 229] width 11 height 11
click at [759, 281] on p "4" at bounding box center [757, 284] width 5 height 13
type input "[DATE]"
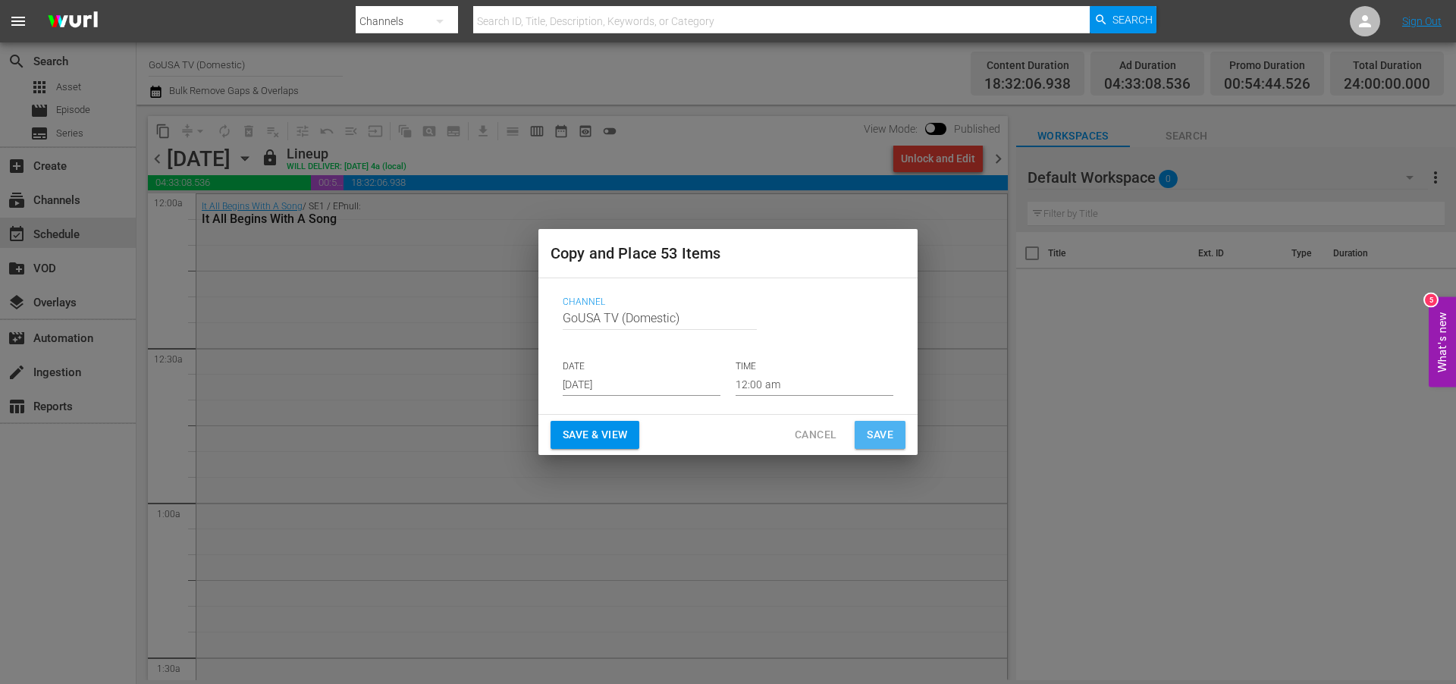
click at [868, 429] on span "Save" at bounding box center [880, 435] width 27 height 19
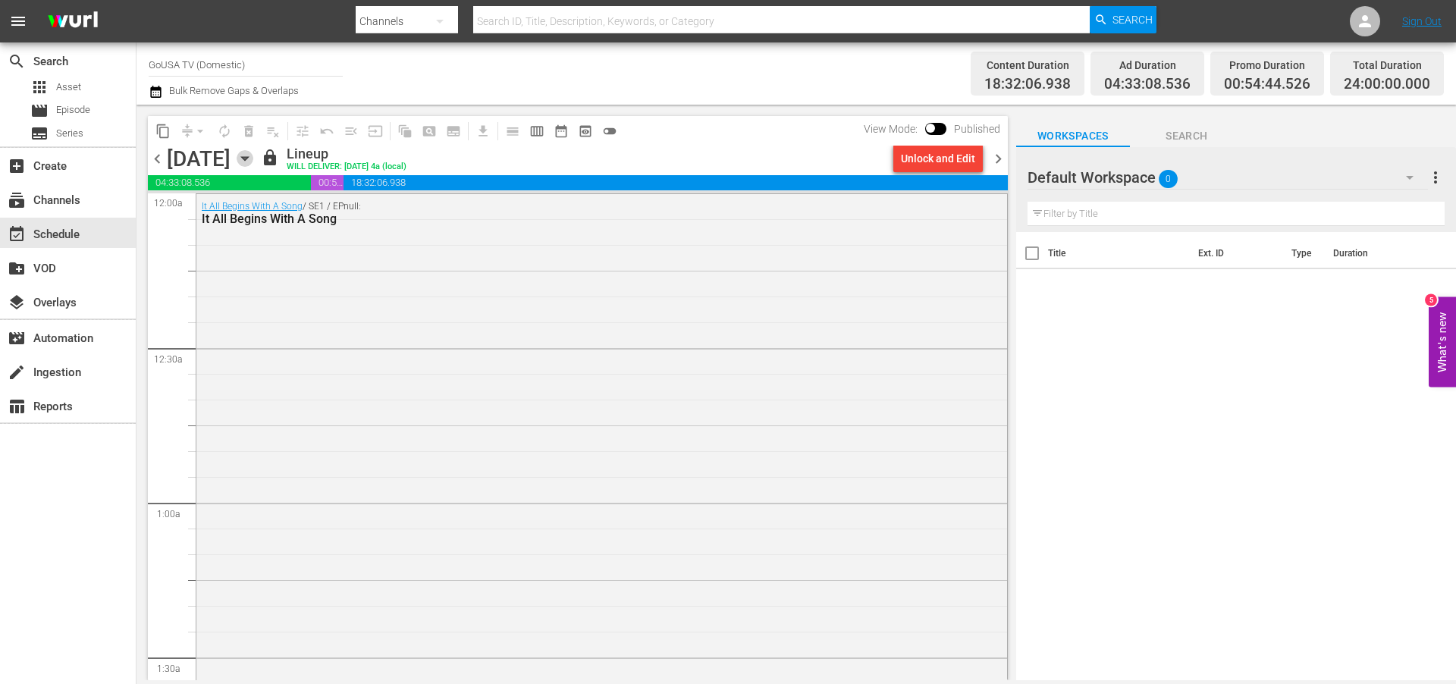
click at [253, 155] on icon "button" at bounding box center [245, 158] width 17 height 17
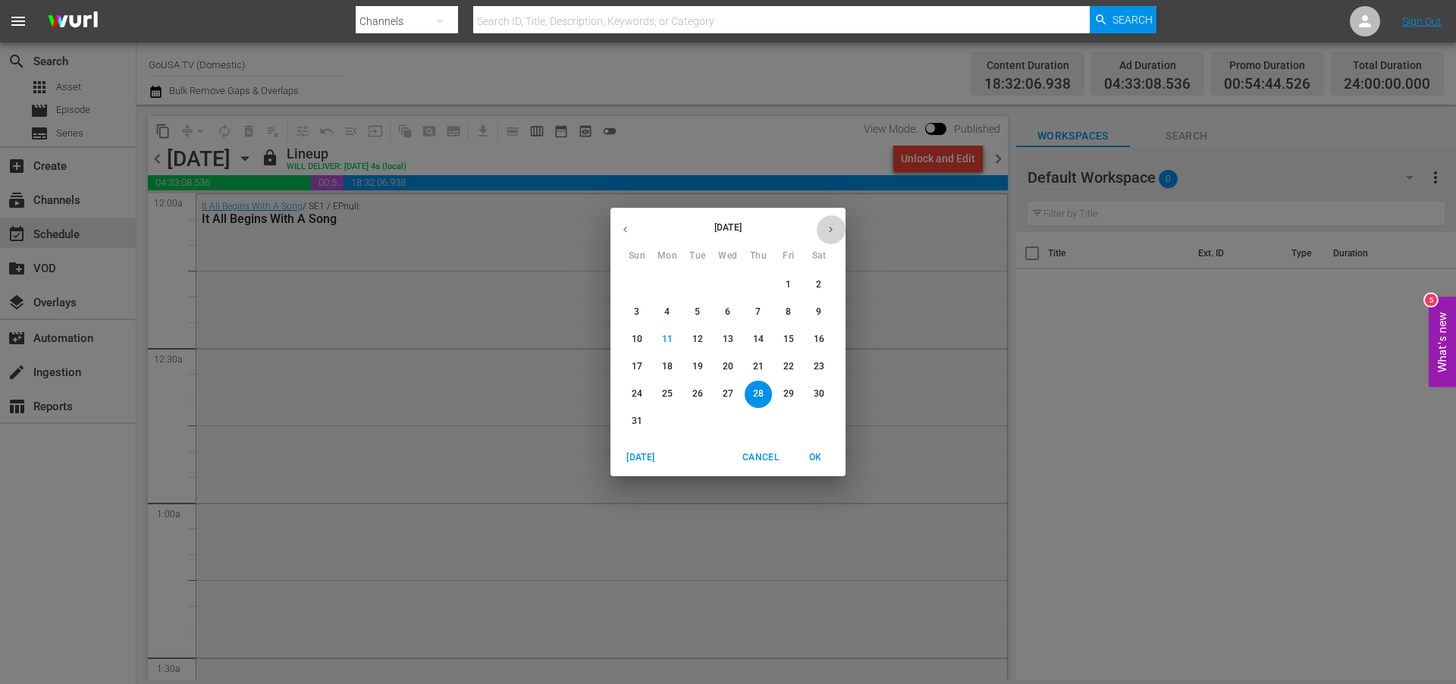
click at [832, 222] on button "button" at bounding box center [831, 230] width 30 height 30
click at [758, 282] on p "4" at bounding box center [757, 284] width 5 height 13
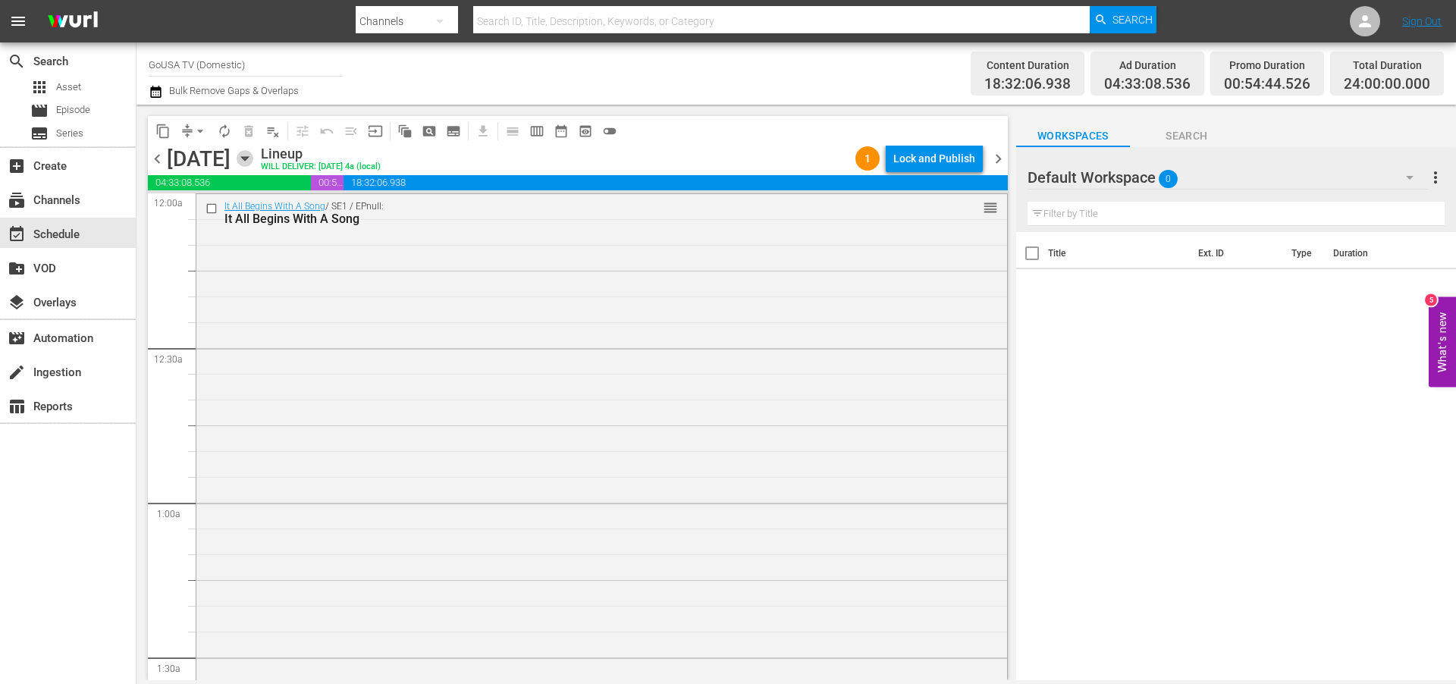
click at [248, 157] on icon "button" at bounding box center [244, 159] width 7 height 4
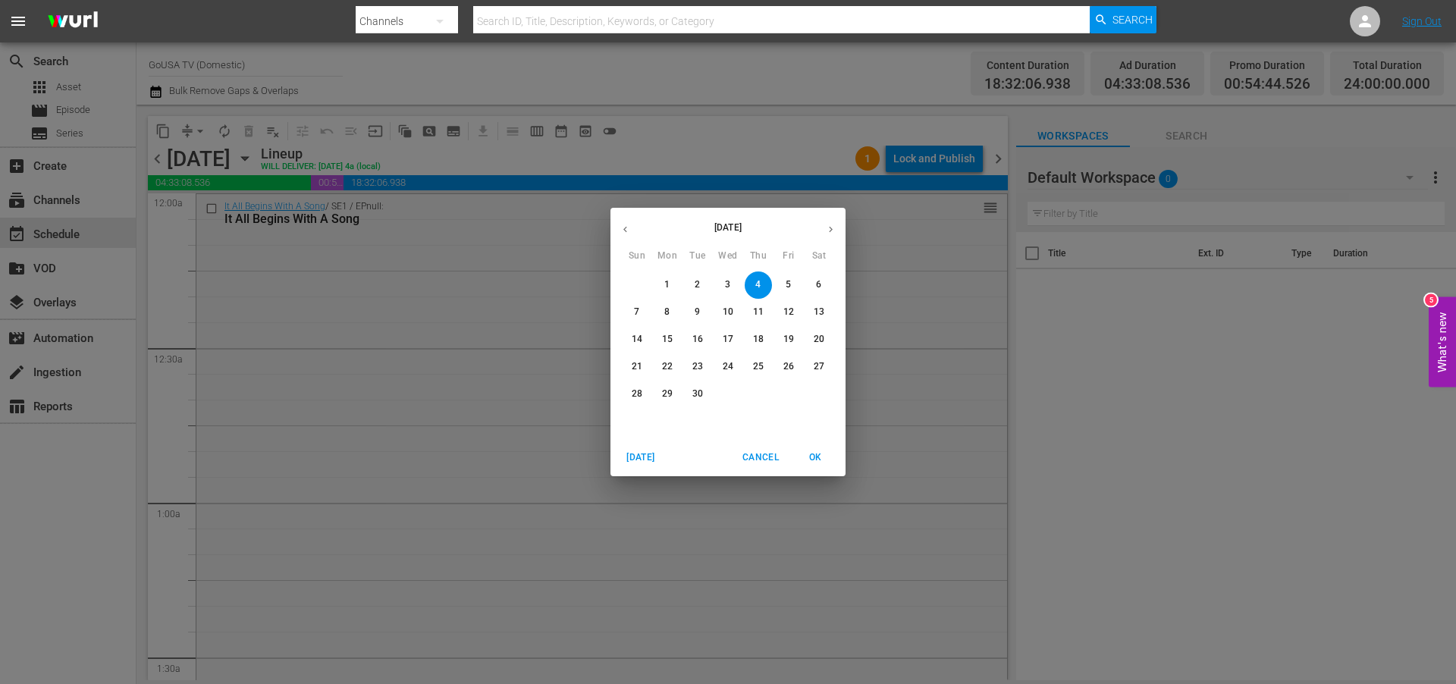
click at [621, 227] on icon "button" at bounding box center [625, 229] width 11 height 11
click at [789, 392] on p "29" at bounding box center [789, 394] width 11 height 13
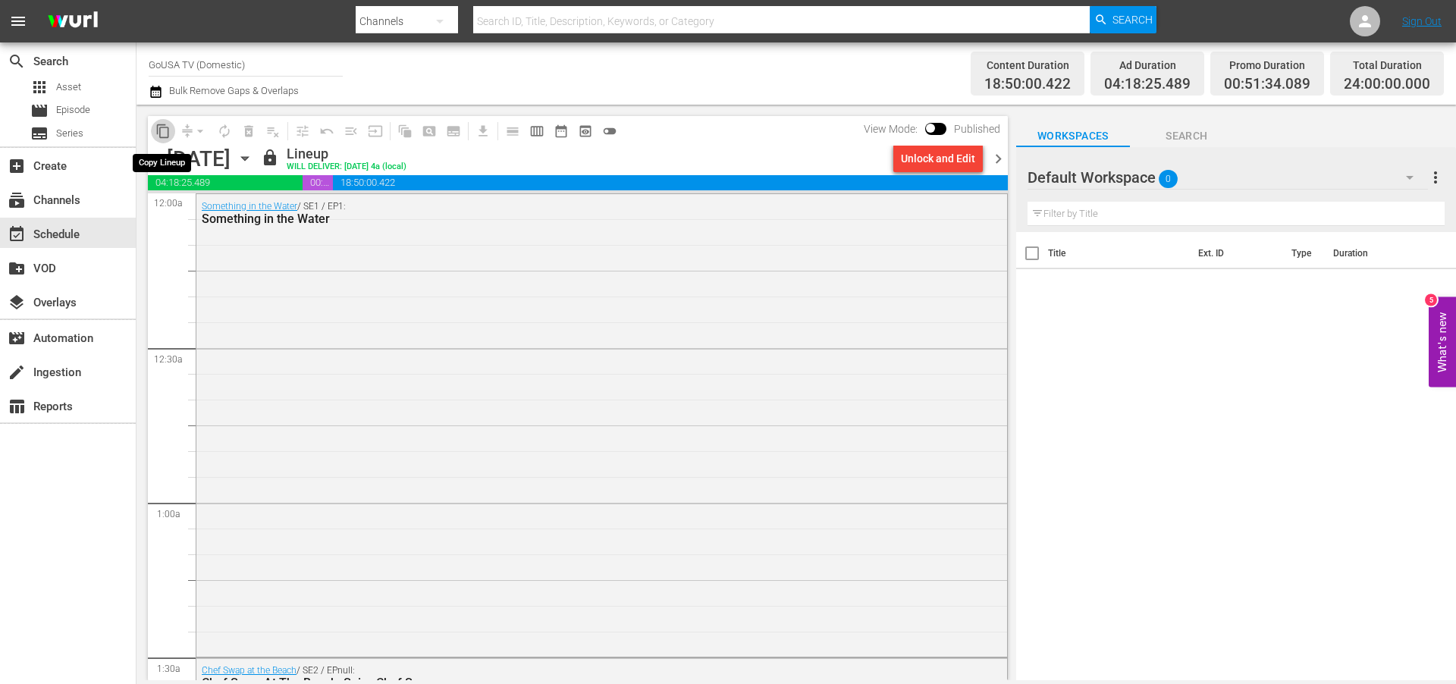
click at [161, 130] on span "content_copy" at bounding box center [162, 131] width 15 height 15
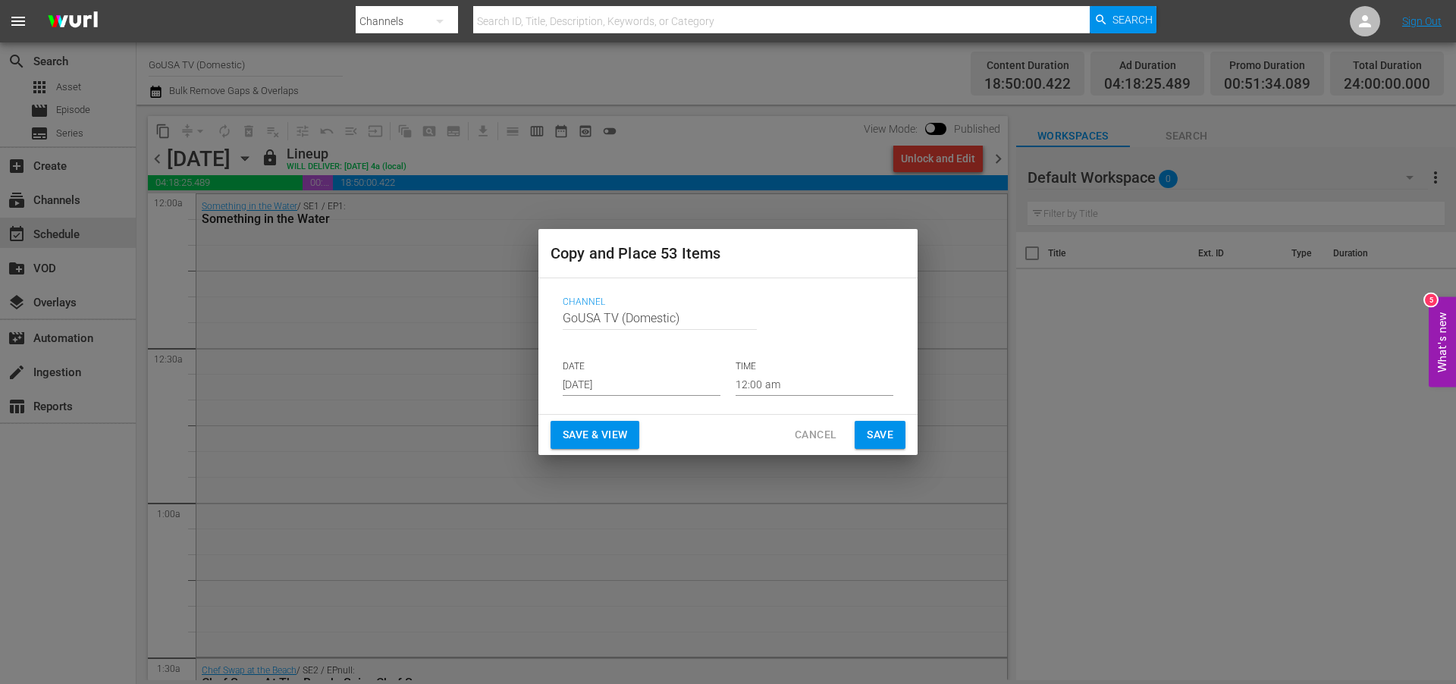
click at [643, 381] on input "[DATE]" at bounding box center [642, 384] width 158 height 23
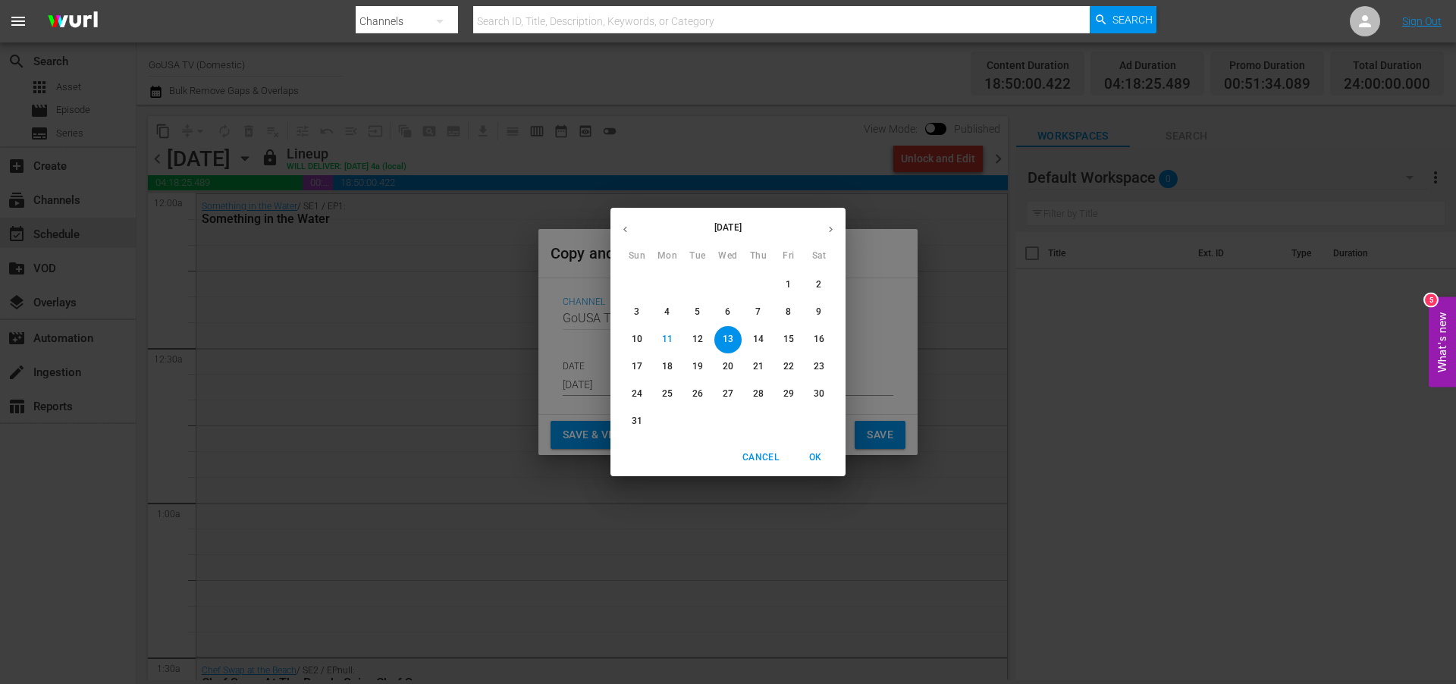
click at [832, 228] on icon "button" at bounding box center [830, 229] width 11 height 11
click at [791, 284] on p "5" at bounding box center [788, 284] width 5 height 13
type input "[DATE]"
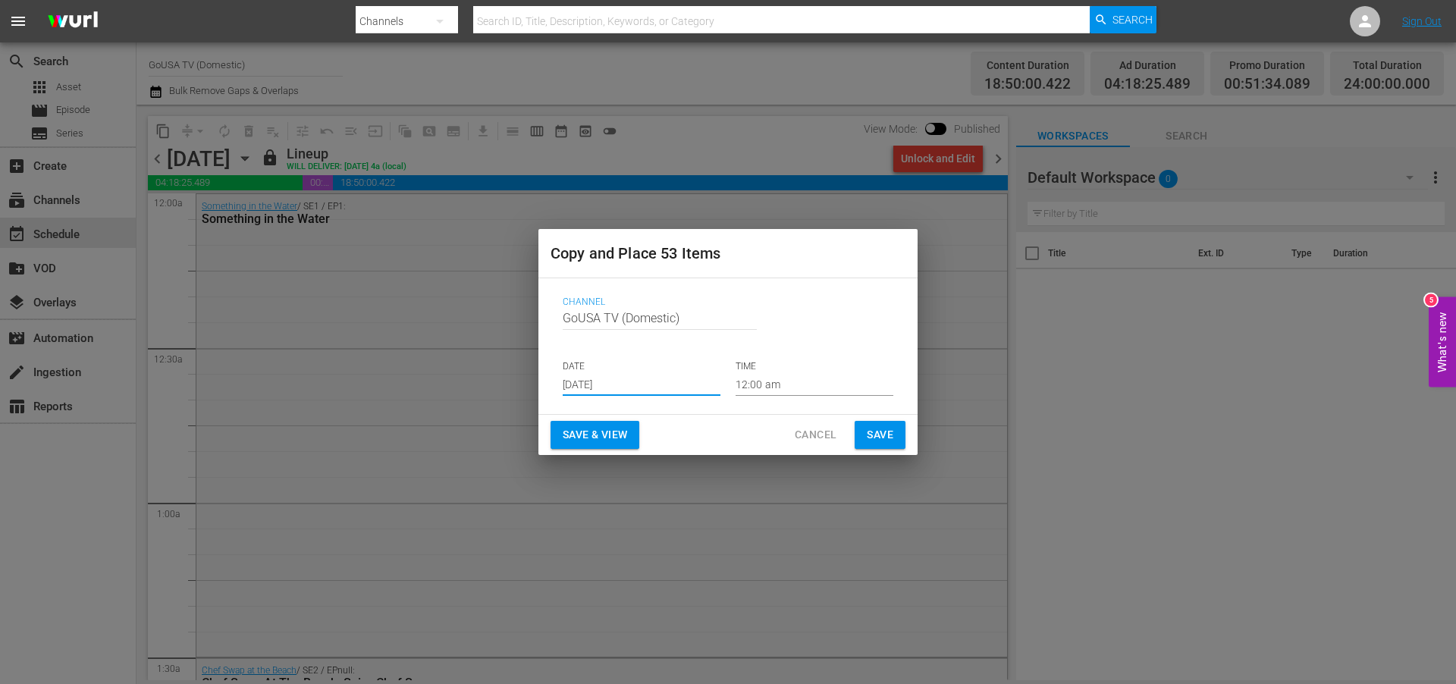
click at [869, 435] on span "Save" at bounding box center [880, 435] width 27 height 19
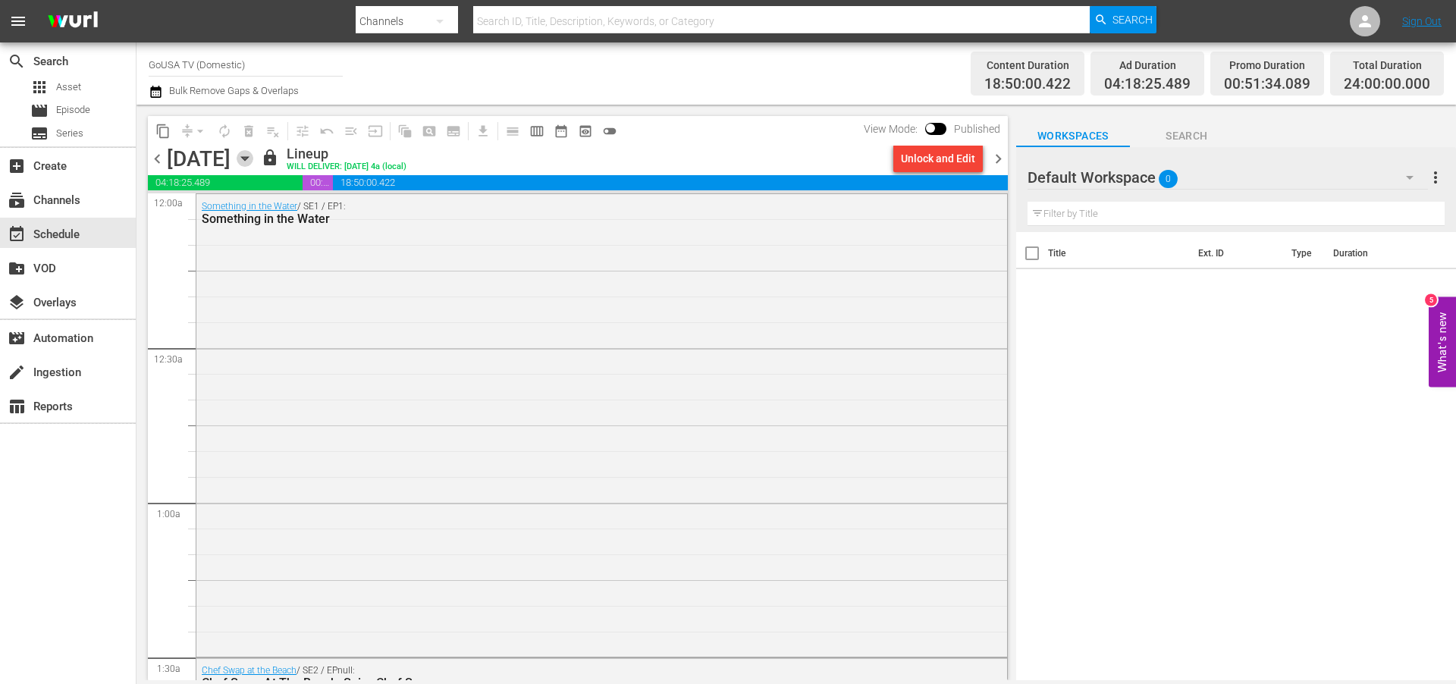
click at [253, 154] on icon "button" at bounding box center [245, 158] width 17 height 17
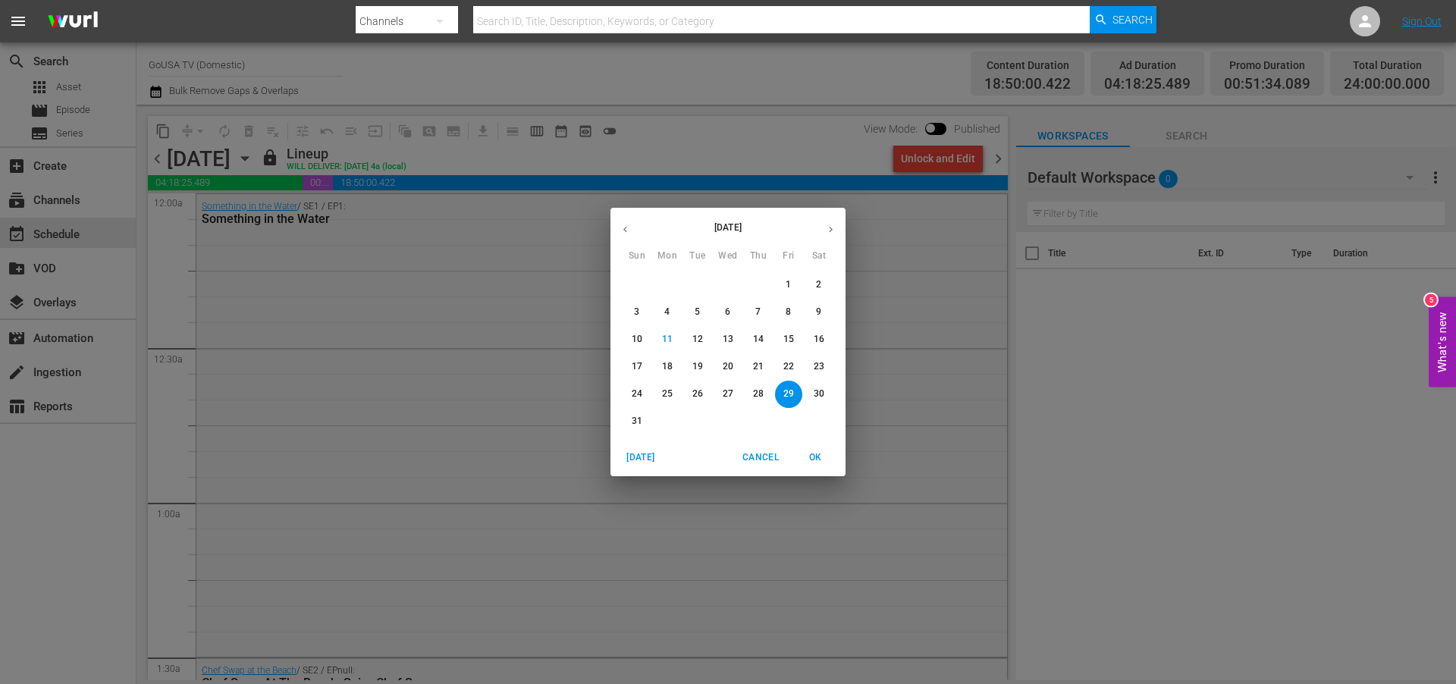
click at [818, 392] on p "30" at bounding box center [819, 394] width 11 height 13
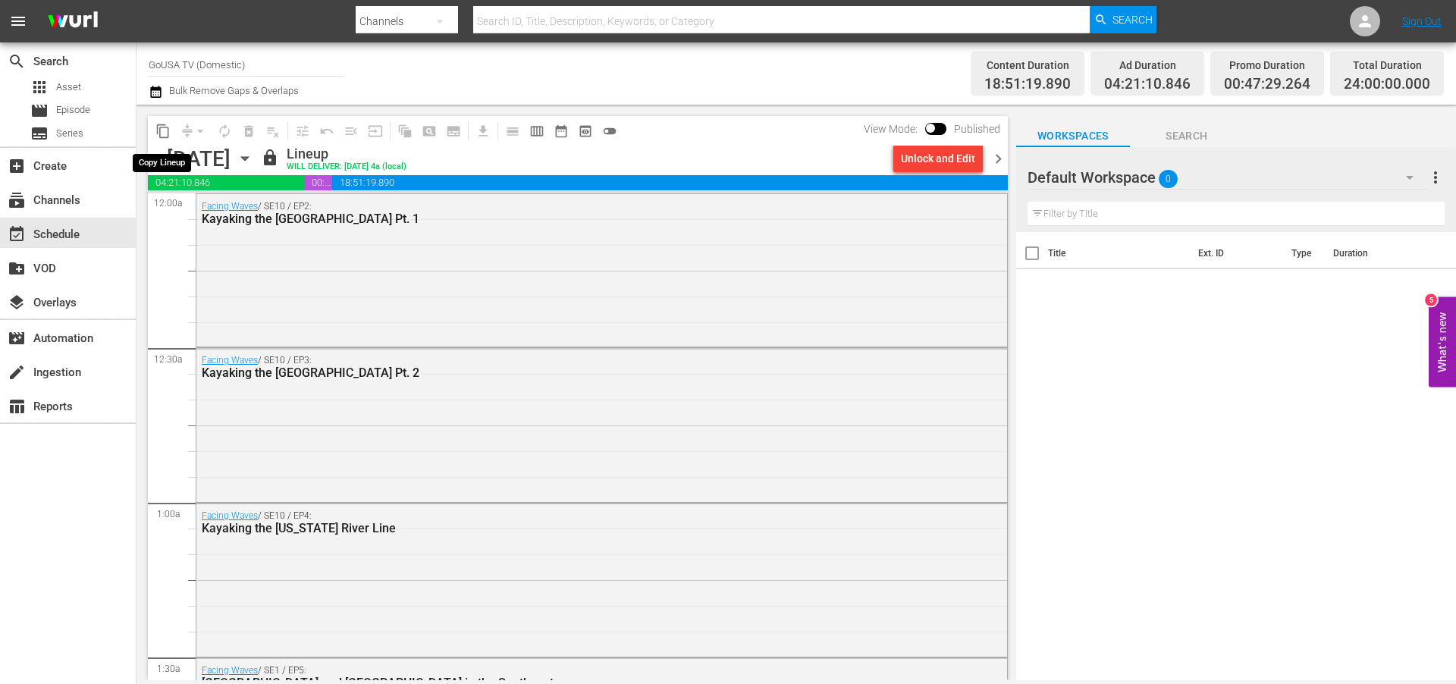
click at [164, 130] on span "content_copy" at bounding box center [162, 131] width 15 height 15
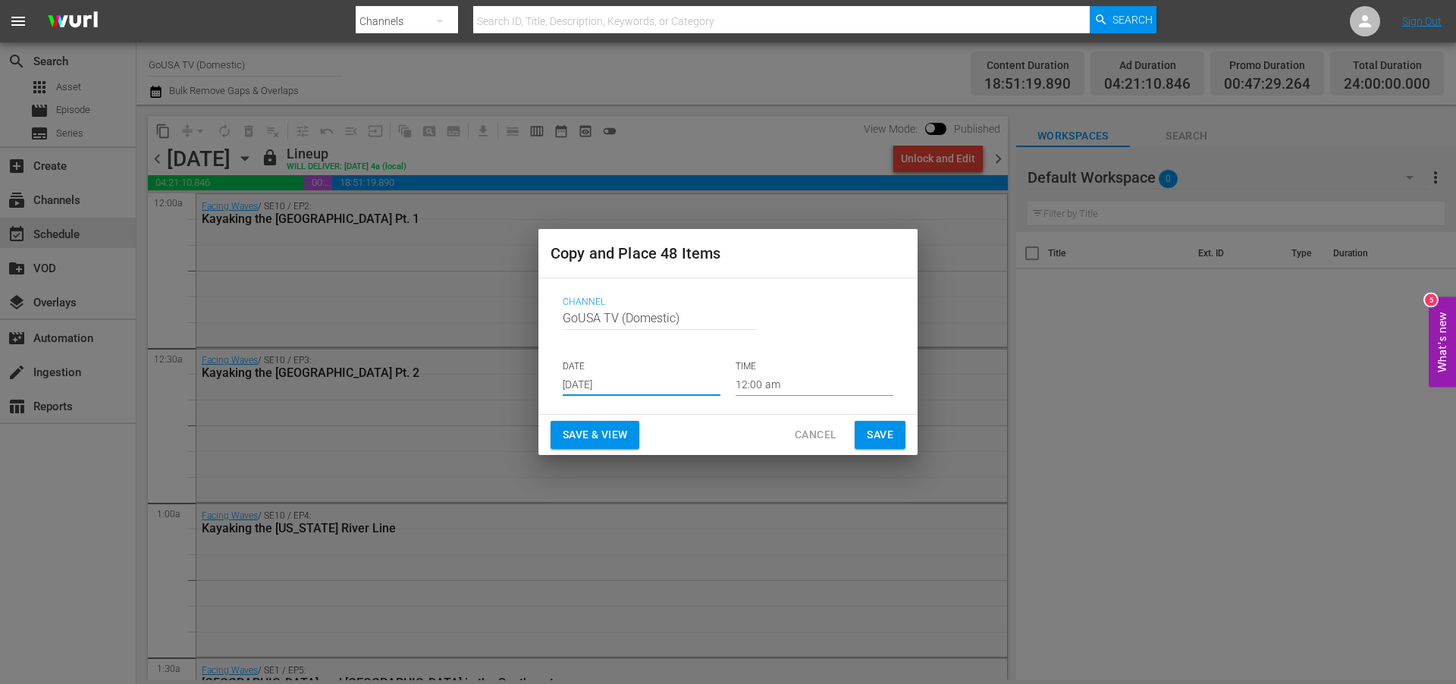
click at [652, 382] on input "[DATE]" at bounding box center [642, 384] width 158 height 23
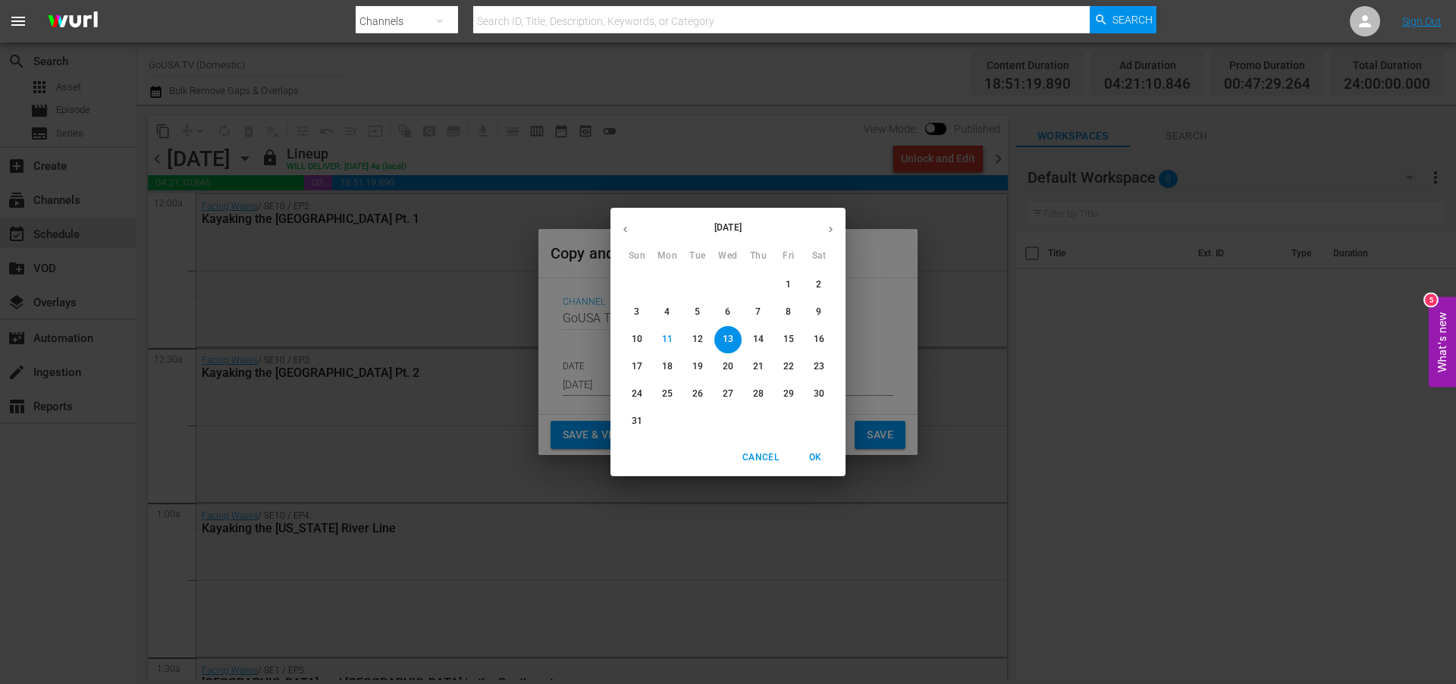
click at [834, 229] on icon "button" at bounding box center [830, 229] width 11 height 11
click at [818, 281] on p "6" at bounding box center [818, 284] width 5 height 13
type input "[DATE]"
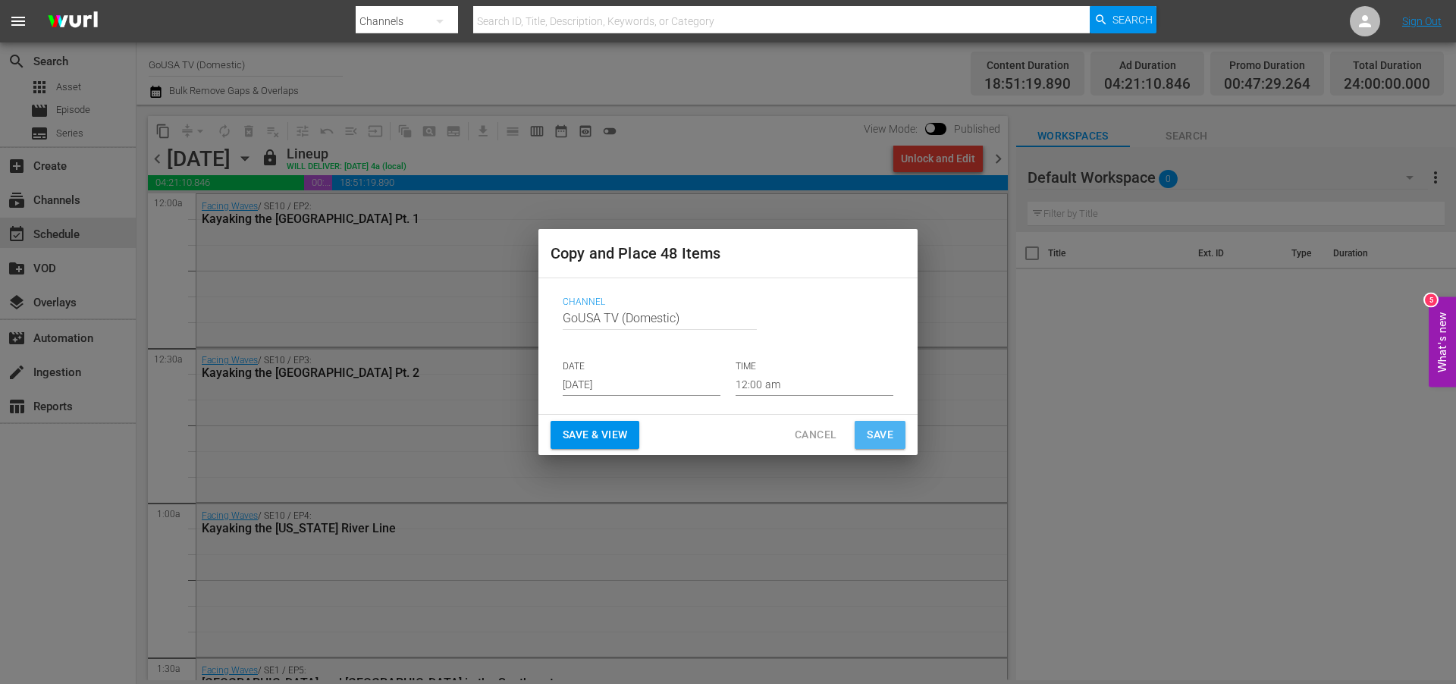
click at [883, 436] on span "Save" at bounding box center [880, 435] width 27 height 19
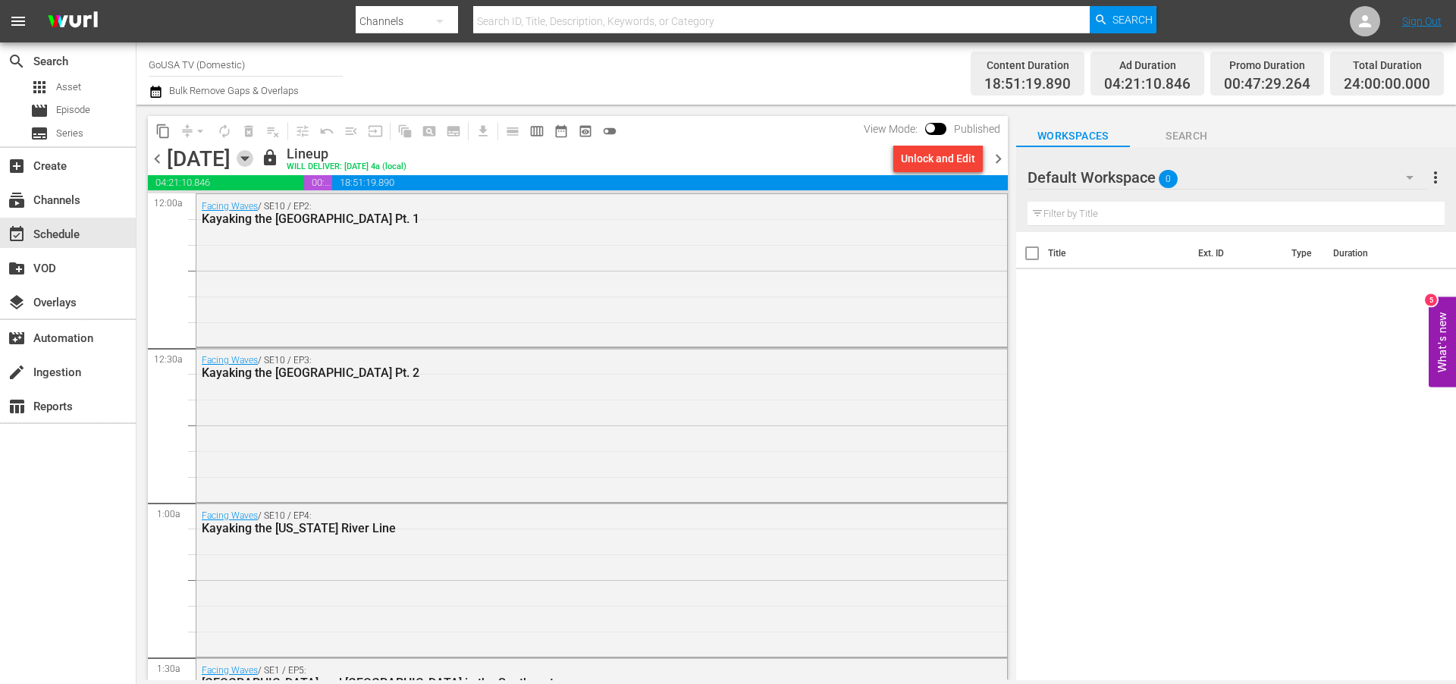
click at [253, 159] on icon "button" at bounding box center [245, 158] width 17 height 17
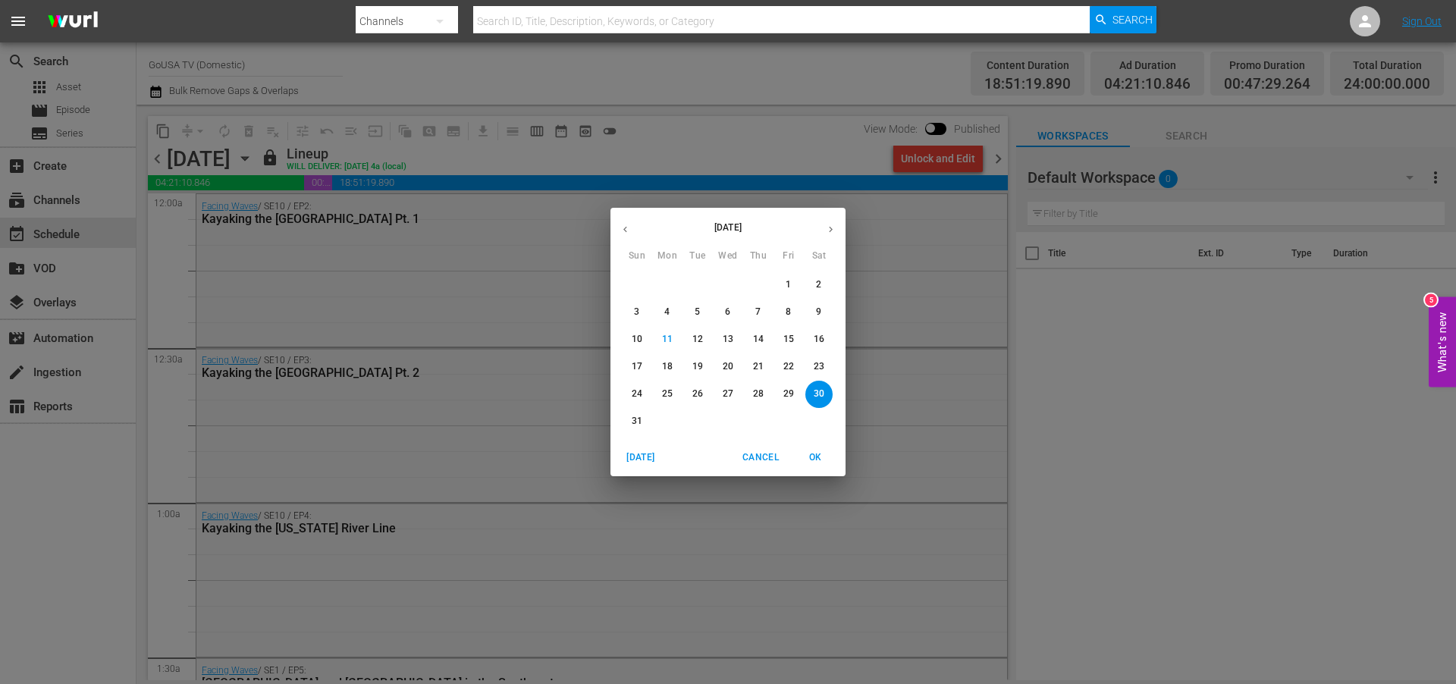
click at [636, 417] on p "31" at bounding box center [637, 421] width 11 height 13
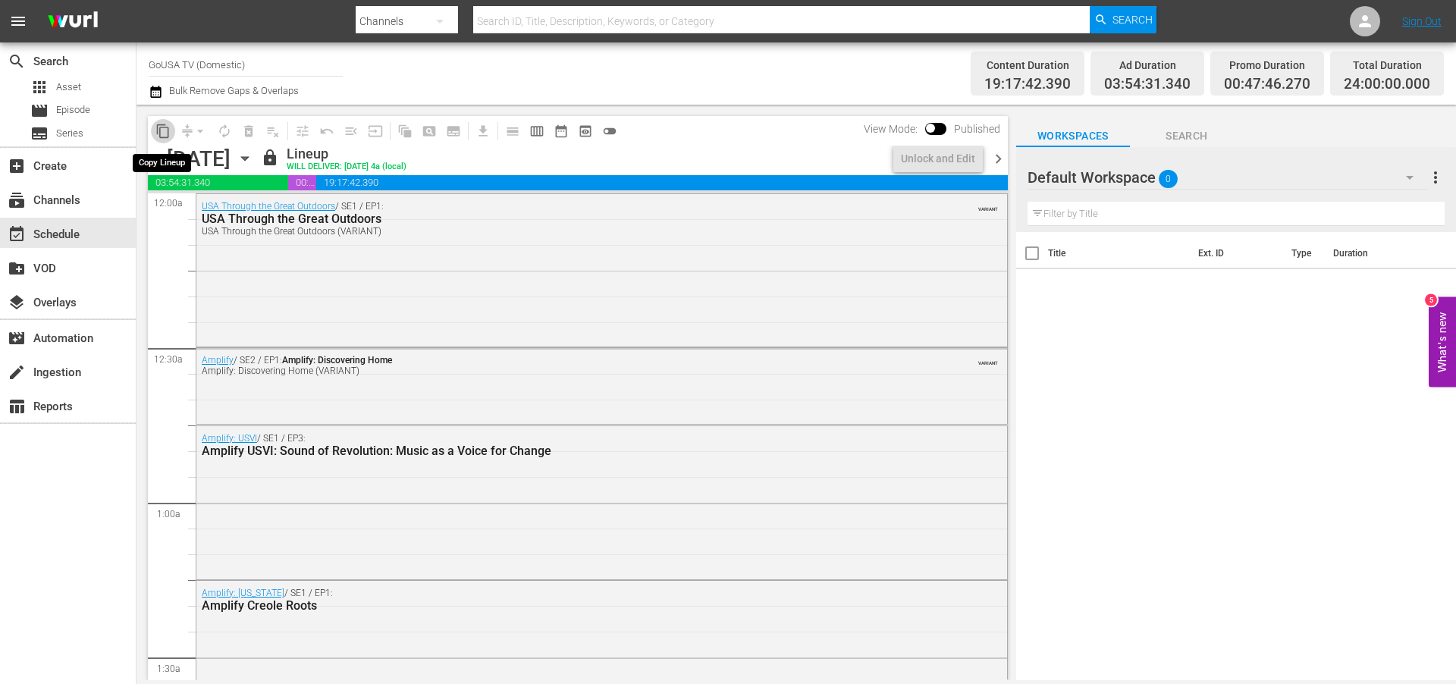
click at [161, 130] on span "content_copy" at bounding box center [162, 131] width 15 height 15
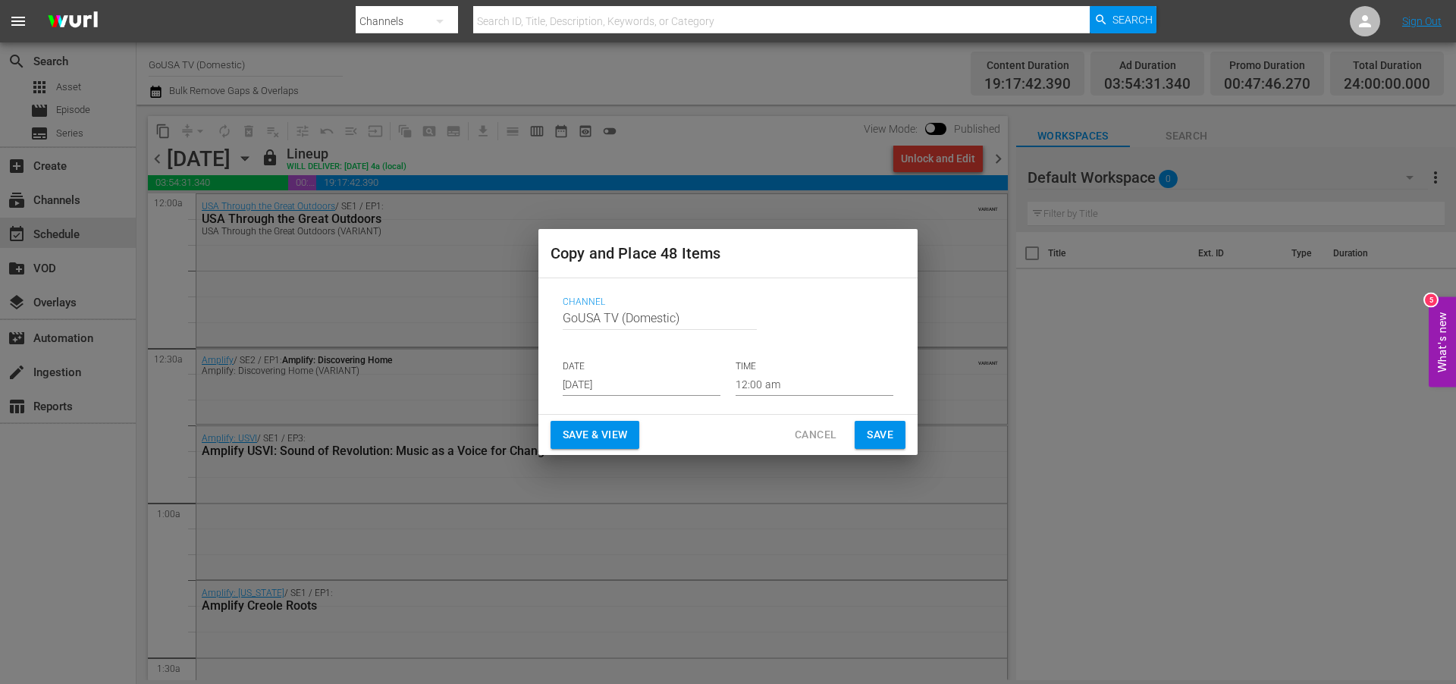
click at [639, 381] on input "[DATE]" at bounding box center [642, 384] width 158 height 23
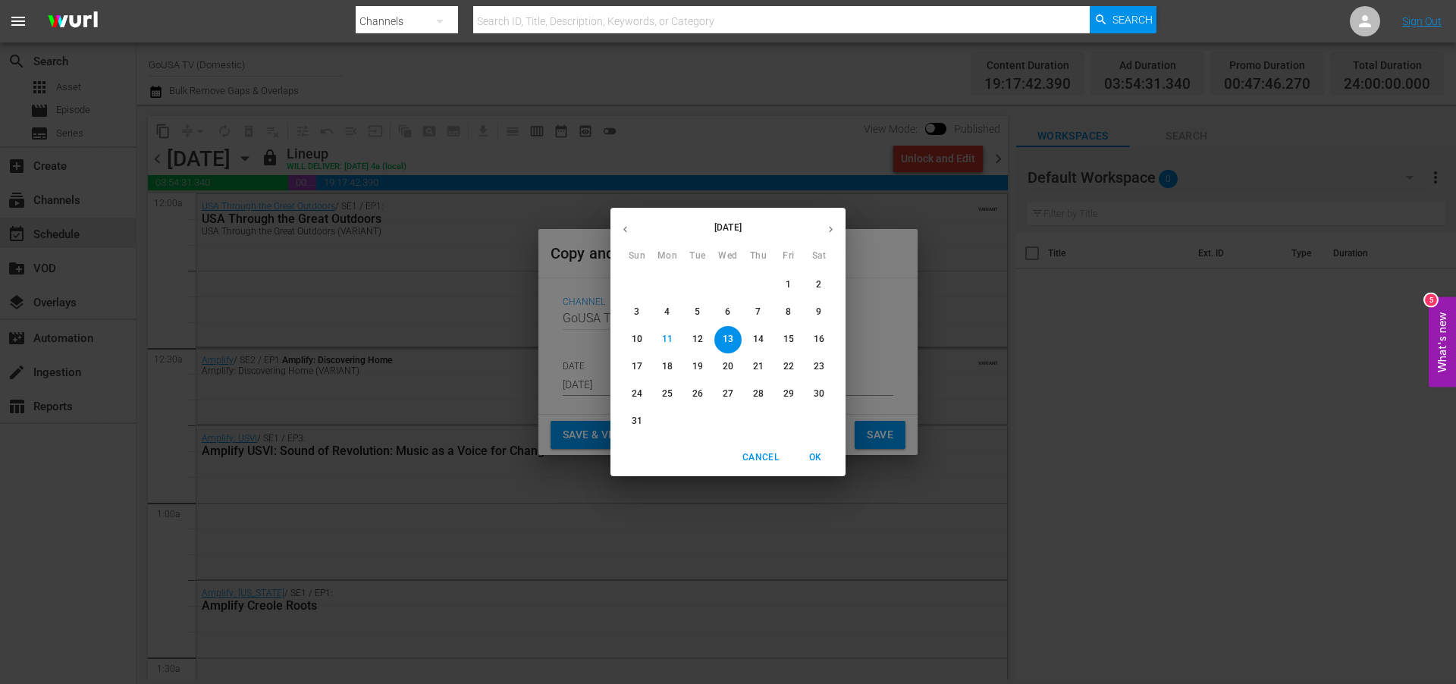
click at [833, 227] on icon "button" at bounding box center [830, 229] width 11 height 11
click at [639, 306] on p "7" at bounding box center [636, 312] width 5 height 13
type input "[DATE]"
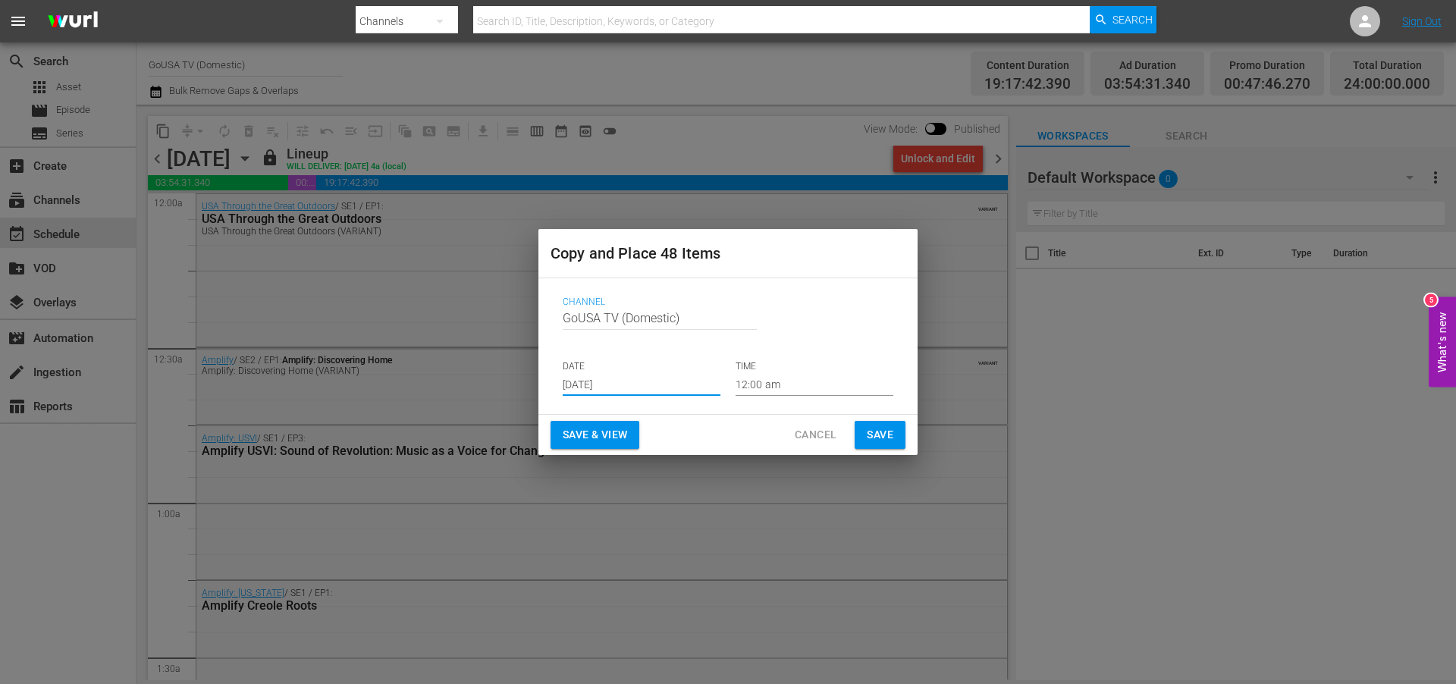
click at [884, 433] on span "Save" at bounding box center [880, 435] width 27 height 19
